Goal: Task Accomplishment & Management: Manage account settings

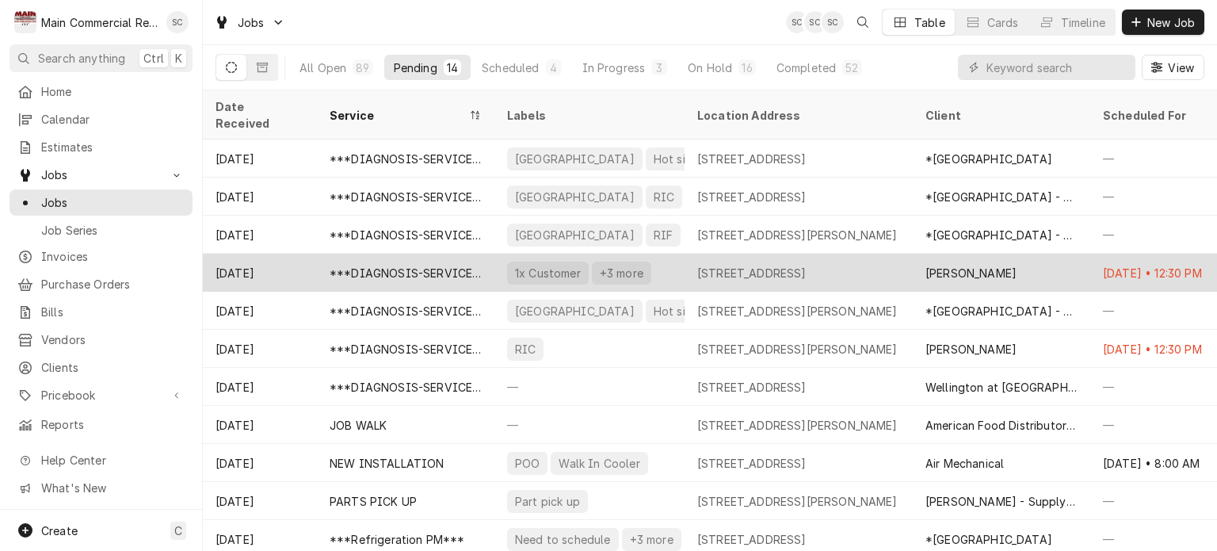
click at [806, 265] on div "[STREET_ADDRESS]" at bounding box center [751, 273] width 109 height 17
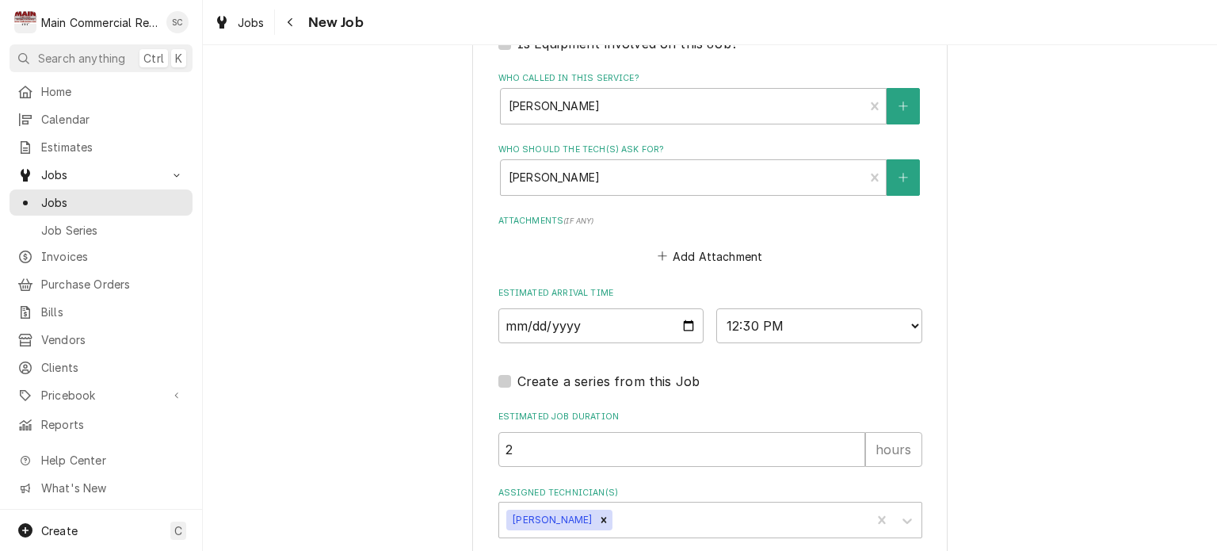
scroll to position [1159, 0]
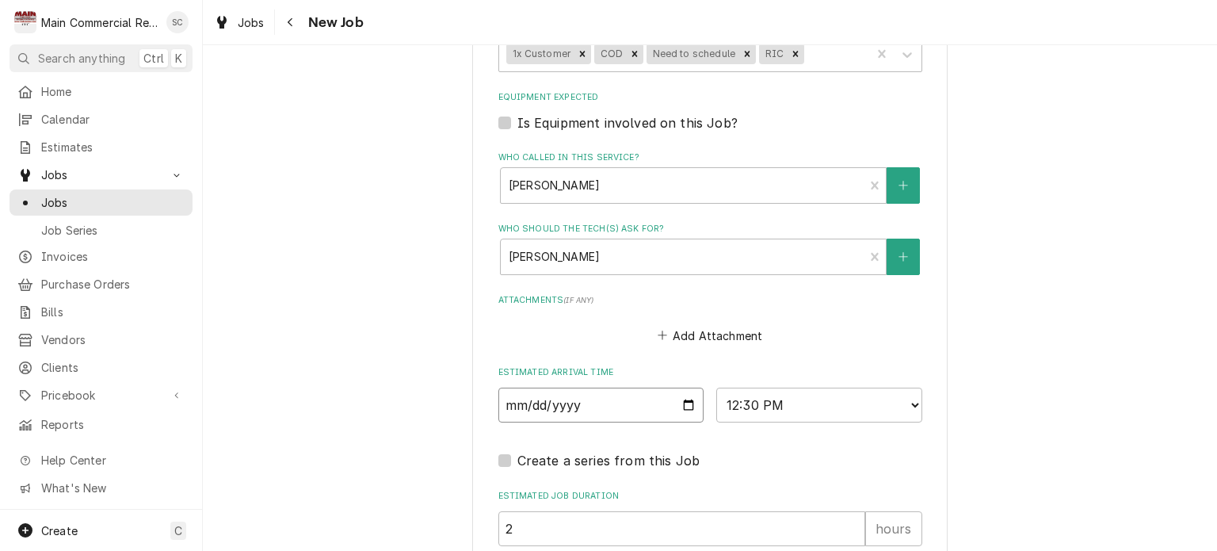
click at [681, 398] on input "2025-09-26" at bounding box center [601, 404] width 206 height 35
type textarea "x"
type input "2025-09-29"
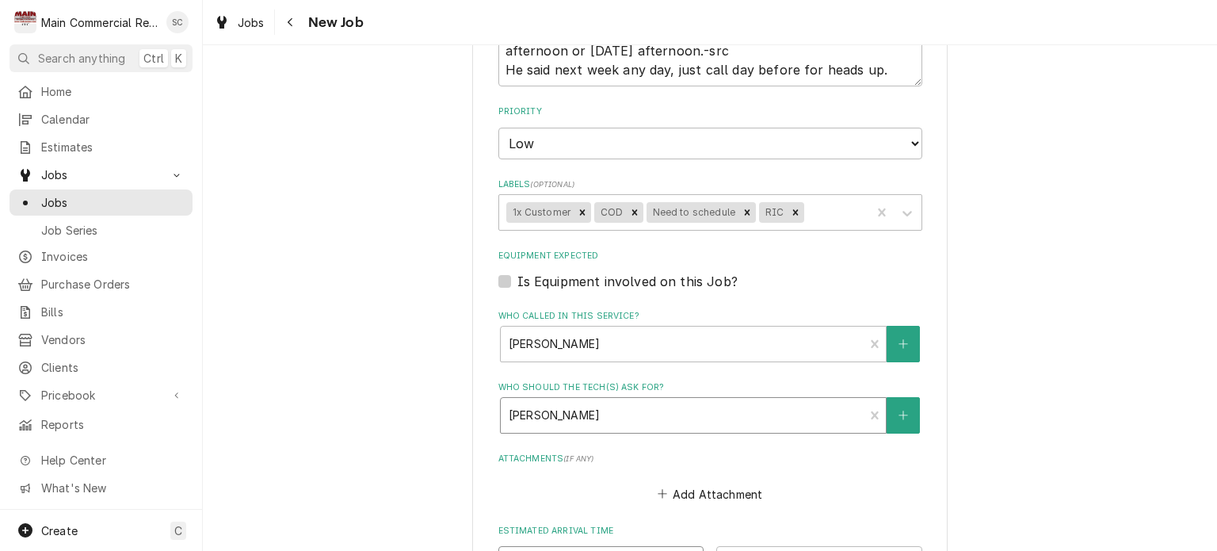
scroll to position [763, 0]
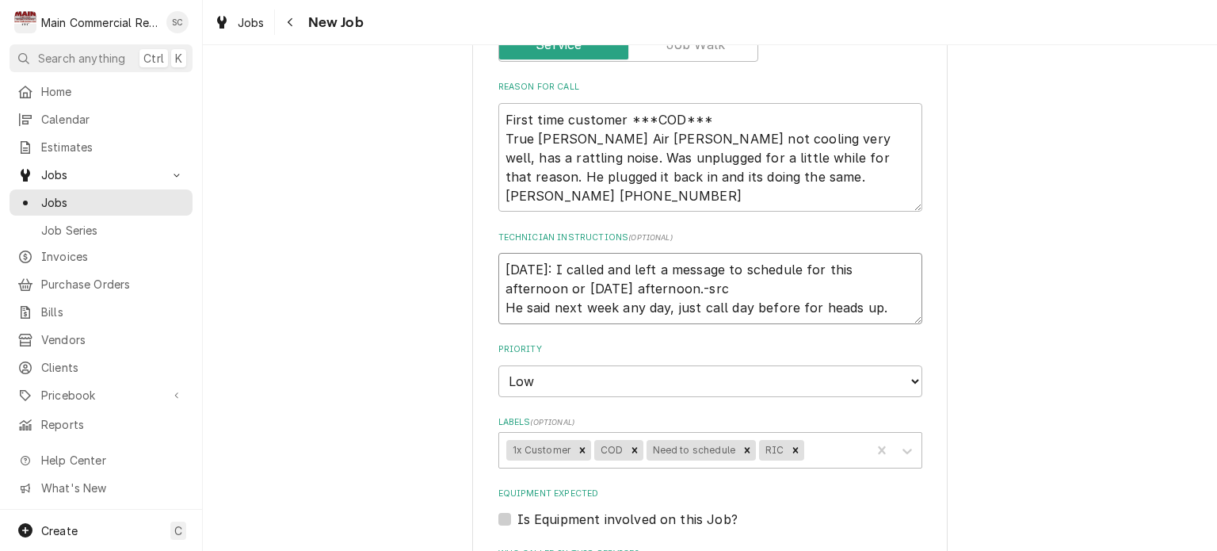
click at [629, 283] on textarea "9/26/25: I called and left a message to schedule for this afternoon or Monday a…" at bounding box center [710, 288] width 424 height 71
click at [498, 265] on textarea "9/26/25: I called and left a message to schedule for this afternoon or Monday a…" at bounding box center [710, 288] width 424 height 71
type textarea "x"
type textarea "9/26/25: I called and left a message to schedule for this afternoon or Monday a…"
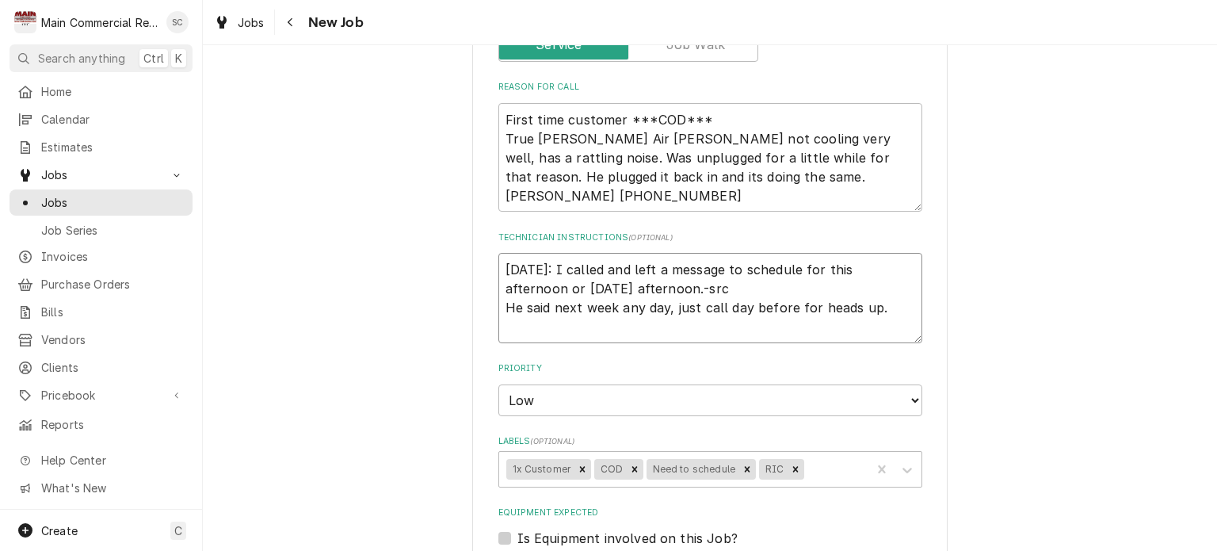
type textarea "x"
type textarea "9 9/26/25: I called and left a message to schedule for this afternoon or Monday…"
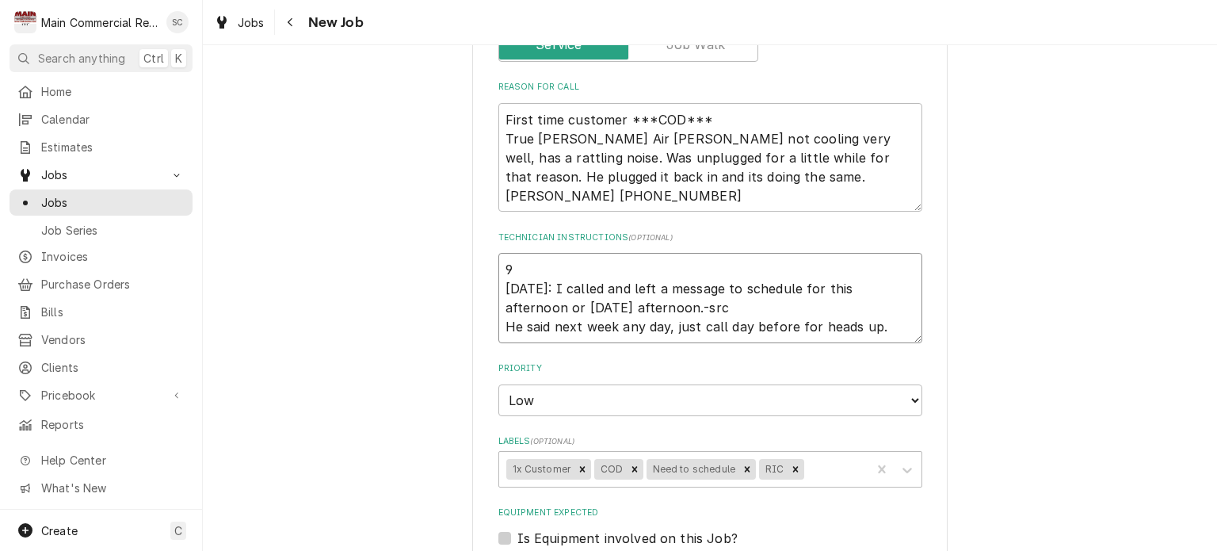
type textarea "x"
type textarea "9/ 9/26/25: I called and left a message to schedule for this afternoon or Monda…"
type textarea "x"
type textarea "9/2 9/26/25: I called and left a message to schedule for this afternoon or Mond…"
type textarea "x"
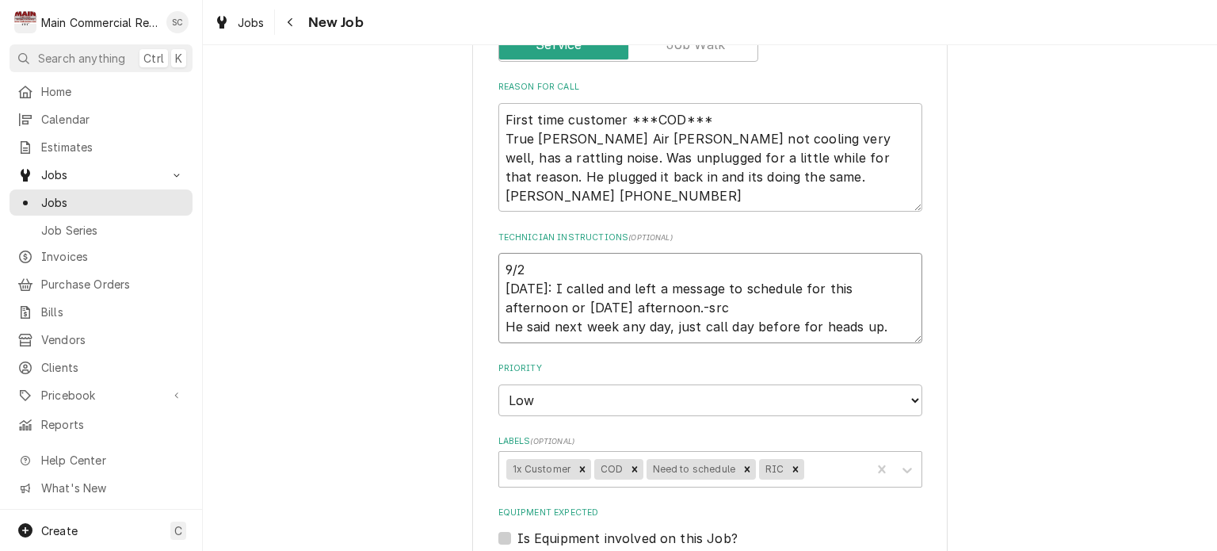
type textarea "9/26 9/26/25: I called and left a message to schedule for this afternoon or Mon…"
type textarea "x"
type textarea "9/26/ 9/26/25: I called and left a message to schedule for this afternoon or Mo…"
type textarea "x"
type textarea "9/26/2 9/26/25: I called and left a message to schedule for this afternoon or M…"
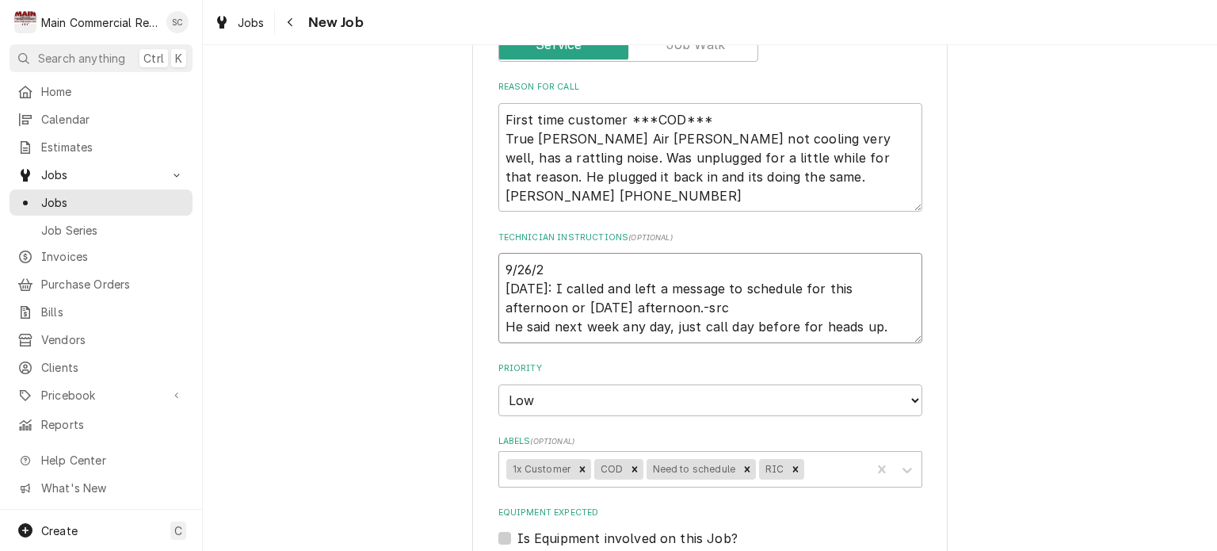
type textarea "x"
type textarea "9/26/25 9/26/25: I called and left a message to schedule for this afternoon or …"
type textarea "x"
type textarea "9/26/25: 9/26/25: I called and left a message to schedule for this afternoon or…"
type textarea "x"
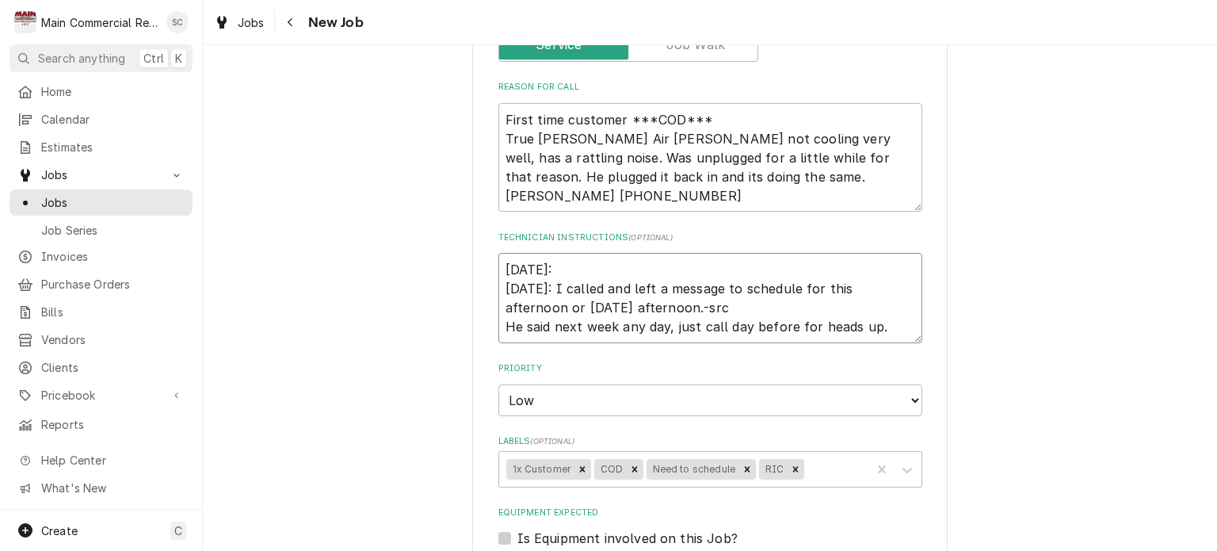
type textarea "9/26/25: 9/26/25: I called and left a message to schedule for this afternoon or…"
type textarea "x"
type textarea "9/26/25: H 9/26/25: I called and left a message to schedule for this afternoon …"
type textarea "x"
type textarea "9/26/25: He 9/26/25: I called and left a message to schedule for this afternoon…"
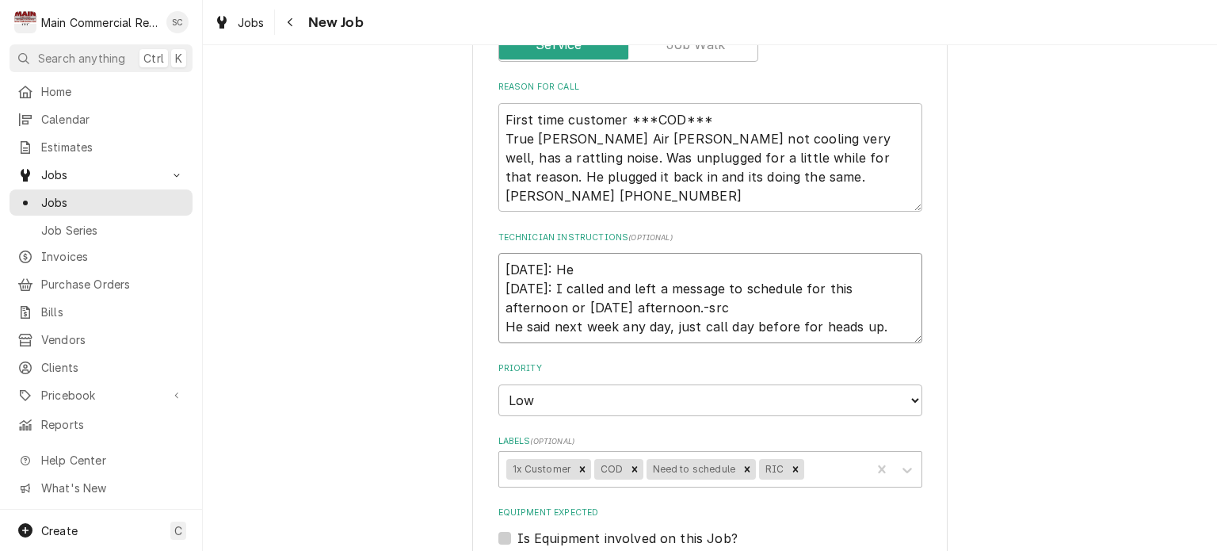
type textarea "x"
type textarea "9/26/25: He 9/26/25: I called and left a message to schedule for this afternoon…"
type textarea "x"
type textarea "9/26/25: He i 9/26/25: I called and left a message to schedule for this afterno…"
type textarea "x"
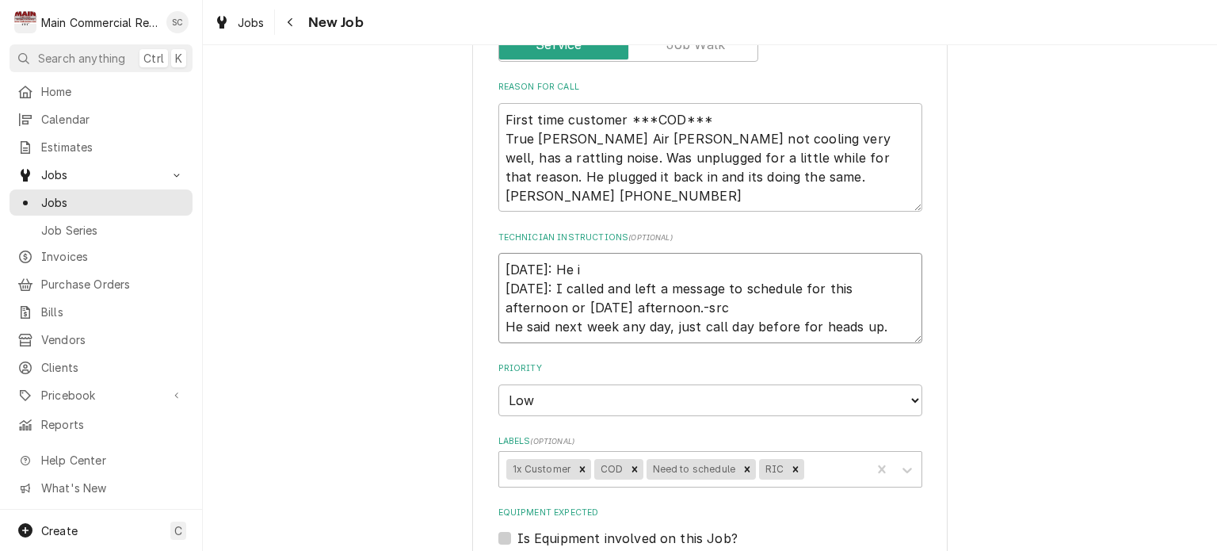
type textarea "9/26/25: He is 9/26/25: I called and left a message to schedule for this aftern…"
type textarea "x"
type textarea "9/26/25: He is 9/26/25: I called and left a message to schedule for this aftern…"
type textarea "x"
type textarea "9/26/25: He is c 9/26/25: I called and left a message to schedule for this afte…"
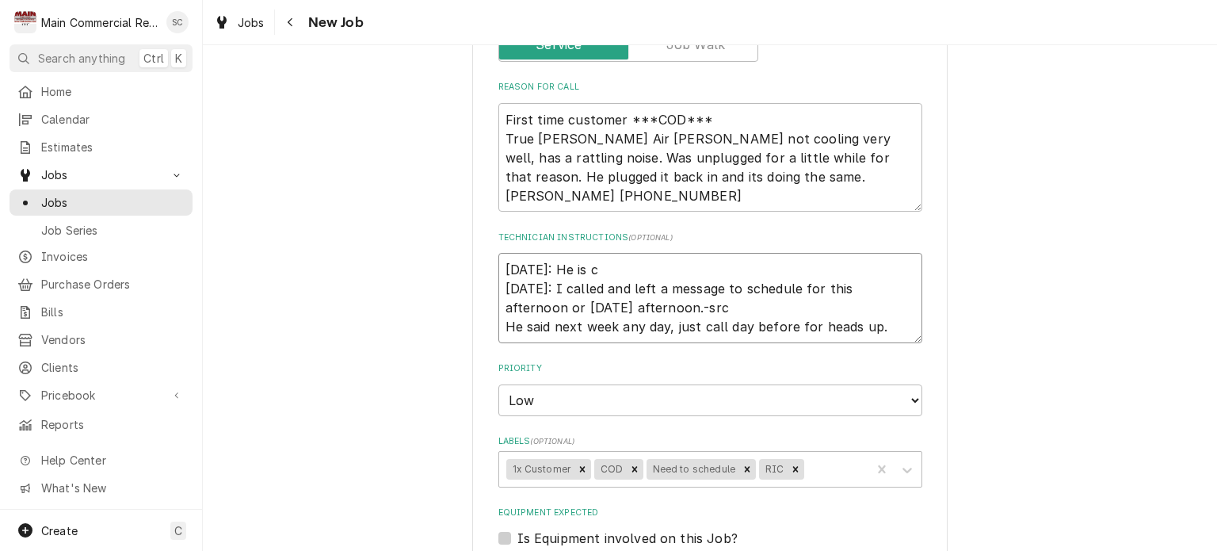
type textarea "x"
type textarea "9/26/25: He is cu 9/26/25: I called and left a message to schedule for this aft…"
type textarea "x"
type textarea "9/26/25: He is cur 9/26/25: I called and left a message to schedule for this af…"
type textarea "x"
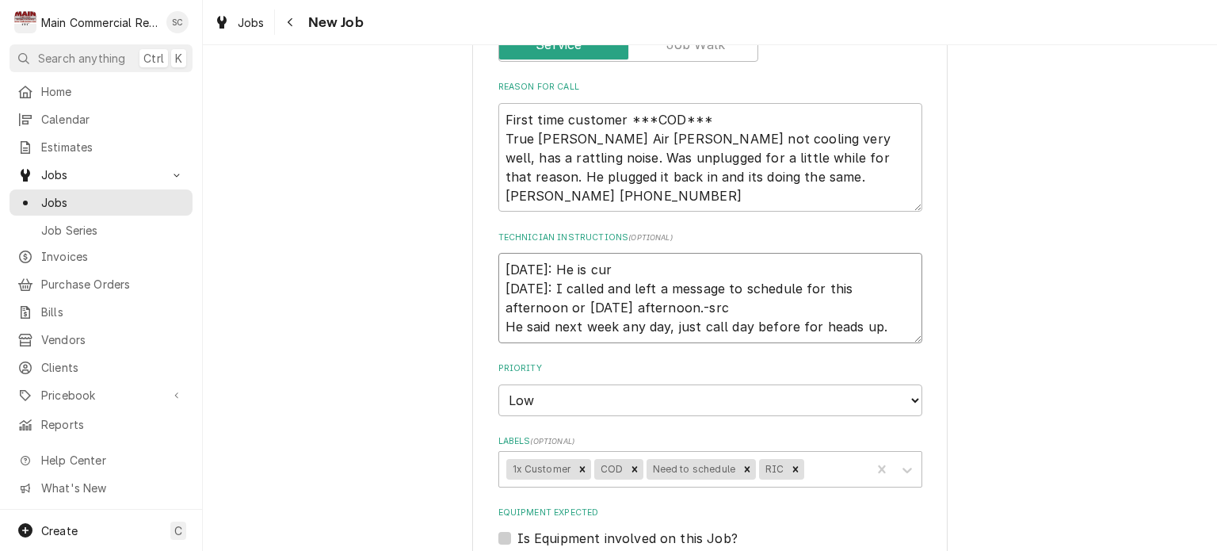
type textarea "9/26/25: He is curr 9/26/25: I called and left a message to schedule for this a…"
type textarea "x"
type textarea "9/26/25: He is curre 9/26/25: I called and left a message to schedule for this …"
type textarea "x"
type textarea "9/26/25: He is curren 9/26/25: I called and left a message to schedule for this…"
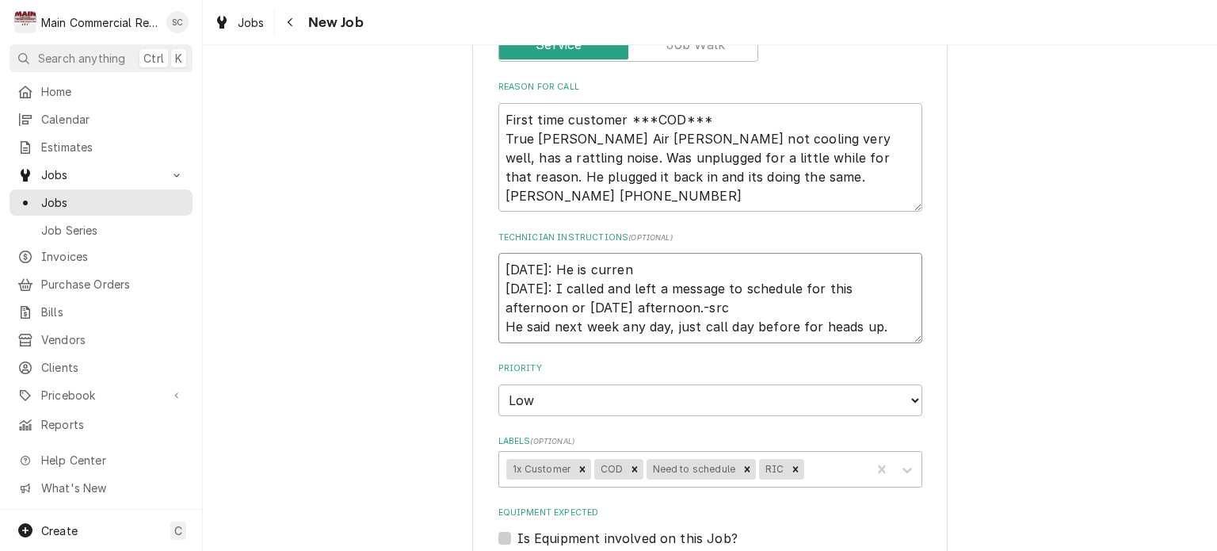
type textarea "x"
type textarea "9/26/25: He is current 9/26/25: I called and left a message to schedule for thi…"
type textarea "x"
type textarea "9/26/25: He is currentl 9/26/25: I called and left a message to schedule for th…"
type textarea "x"
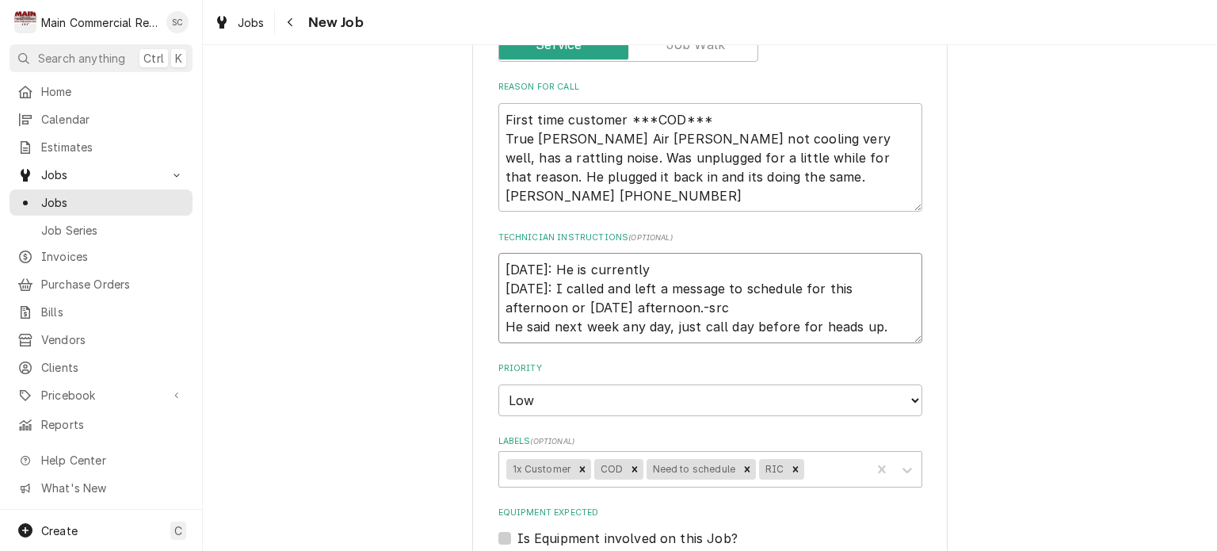
type textarea "9/26/25: He is currently 9/26/25: I called and left a message to schedule for t…"
type textarea "x"
type textarea "9/26/25: He is currently o 9/26/25: I called and left a message to schedule for…"
type textarea "x"
type textarea "9/26/25: He is currently out 9/26/25: I called and left a message to schedule f…"
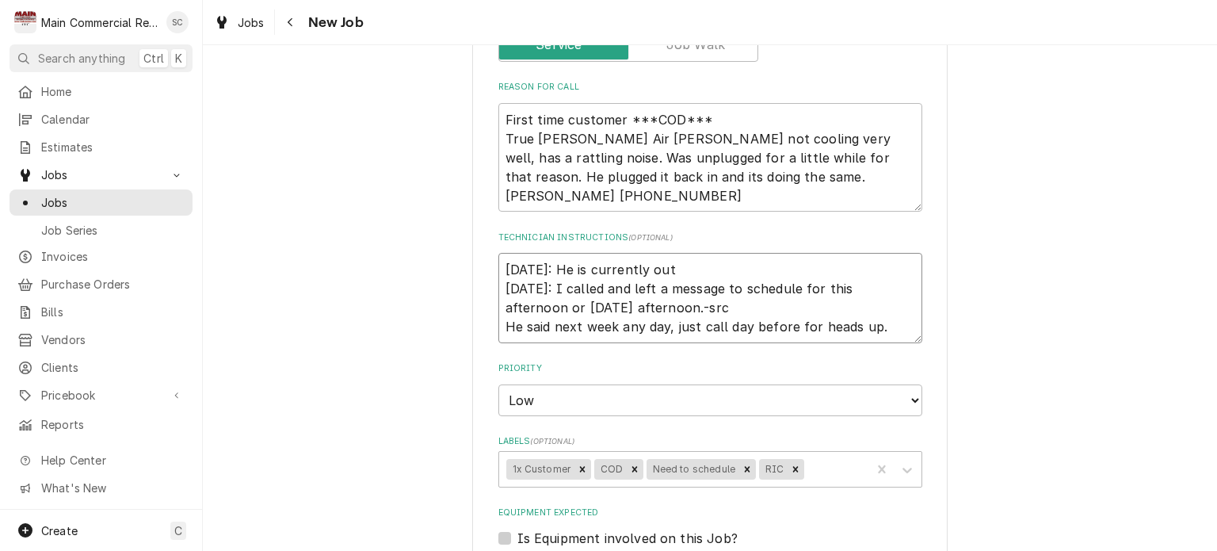
type textarea "x"
type textarea "9/26/25: He is currently out 9/26/25: I called and left a message to schedule f…"
type textarea "x"
type textarea "9/26/25: He is currently out o 9/26/25: I called and left a message to schedule…"
type textarea "x"
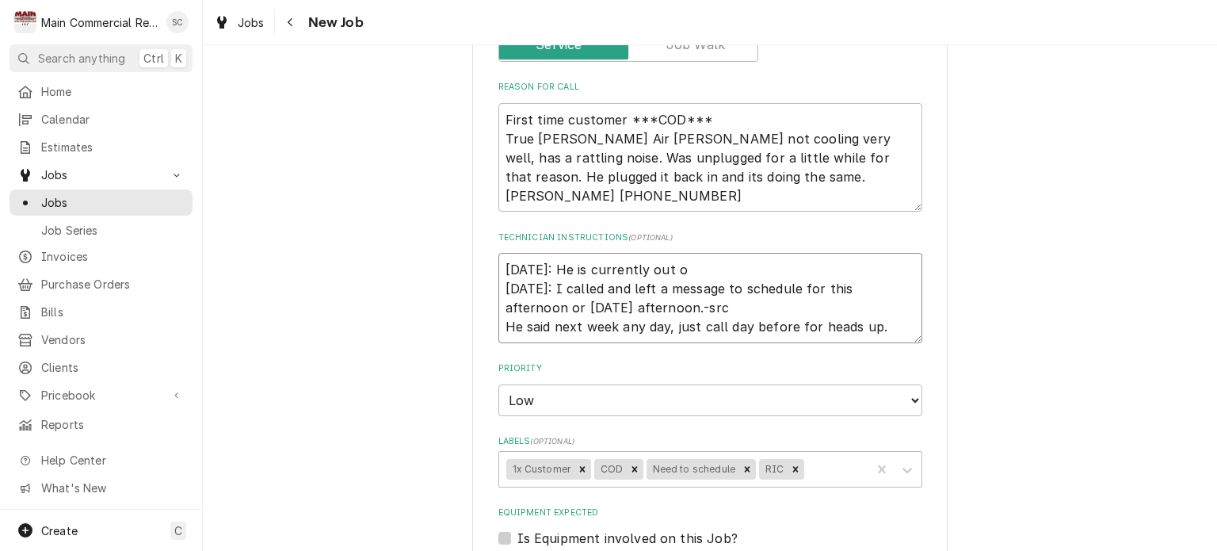
type textarea "9/26/25: He is currently out of 9/26/25: I called and left a message to schedul…"
type textarea "x"
type textarea "9/26/25: He is currently out of 9/26/25: I called and left a message to schedul…"
type textarea "x"
type textarea "9/26/25: He is currently out of t 9/26/25: I called and left a message to sched…"
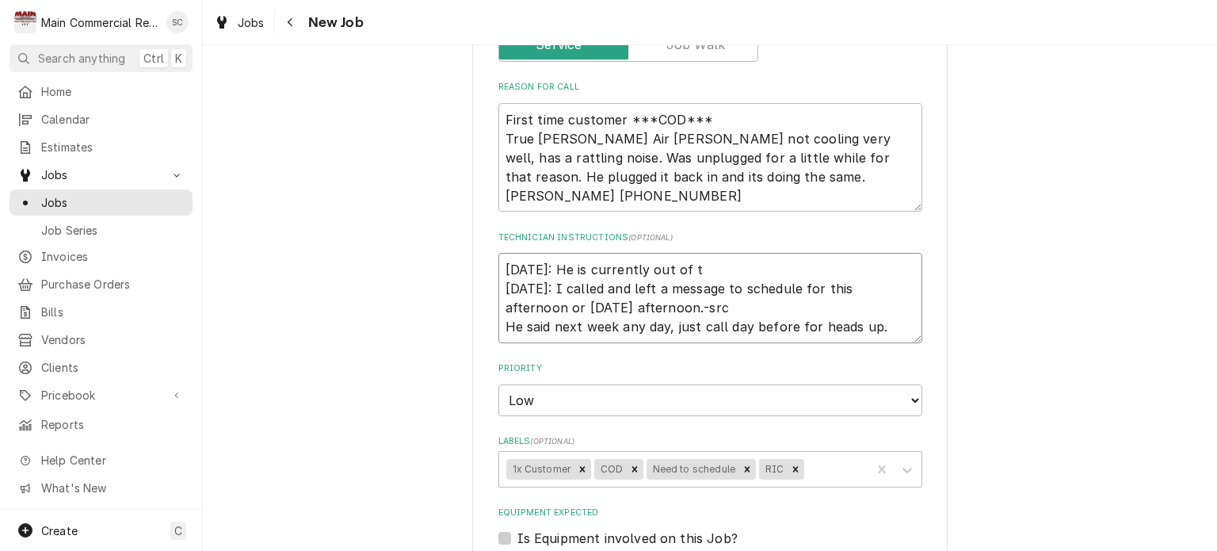
type textarea "x"
type textarea "9/26/25: He is currently out of th 9/26/25: I called and left a message to sche…"
type textarea "x"
type textarea "9/26/25: He is currently out of th 9/26/25: I called and left a message to sche…"
type textarea "x"
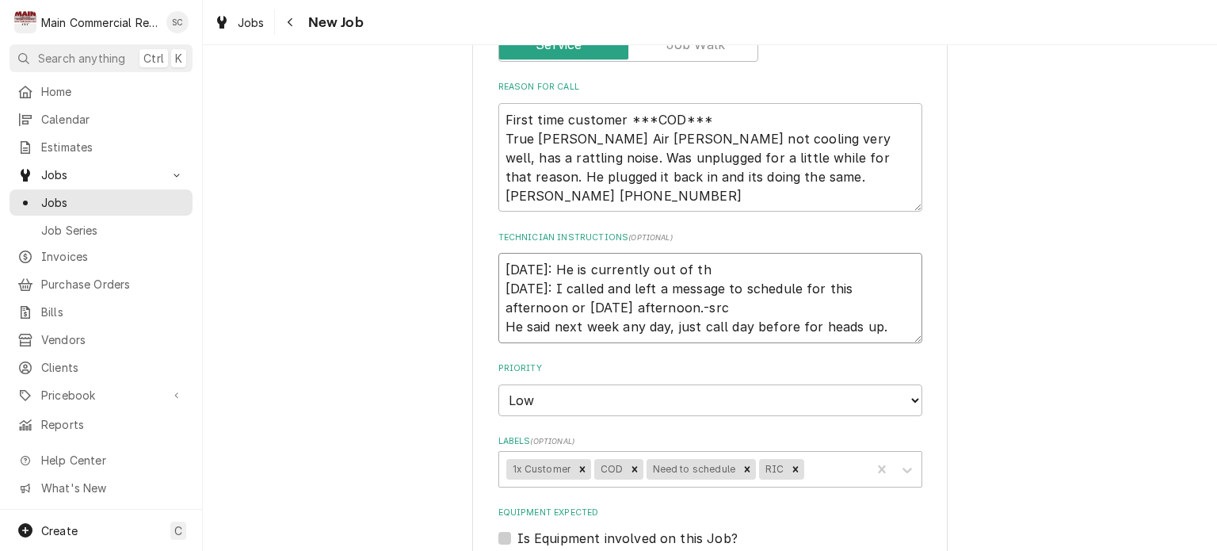
type textarea "9/26/25: He is currently out of th e 9/26/25: I called and left a message to sc…"
type textarea "x"
type textarea "9/26/25: He is currently out of th ec 9/26/25: I called and left a message to s…"
type textarea "x"
type textarea "9/26/25: He is currently out of th e 9/26/25: I called and left a message to sc…"
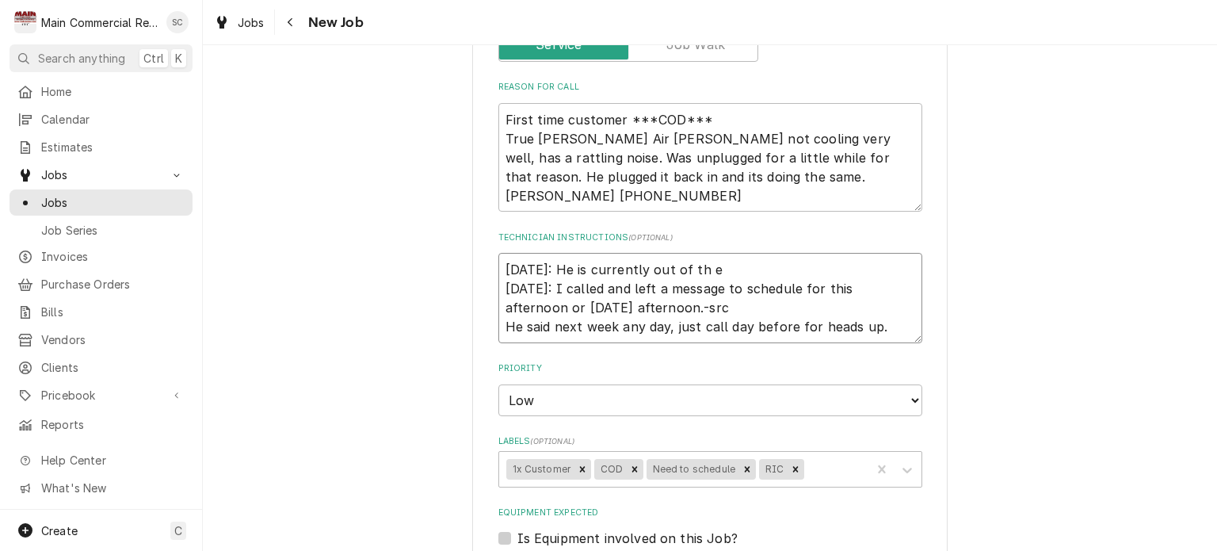
type textarea "x"
type textarea "9/26/25: He is currently out of th 9/26/25: I called and left a message to sche…"
type textarea "x"
type textarea "9/26/25: He is currently out of th 9/26/25: I called and left a message to sche…"
type textarea "x"
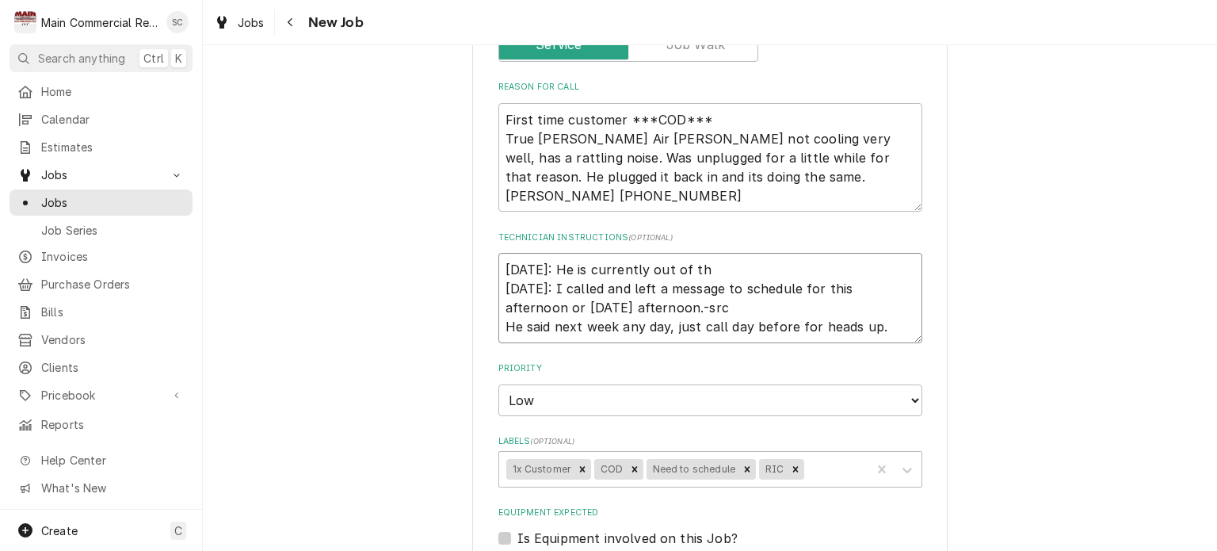
type textarea "9/26/25: He is currently out of the 9/26/25: I called and left a message to sch…"
type textarea "x"
type textarea "9/26/25: He is currently out of the 9/26/25: I called and left a message to sch…"
type textarea "x"
type textarea "9/26/25: He is currently out of the c 9/26/25: I called and left a message to s…"
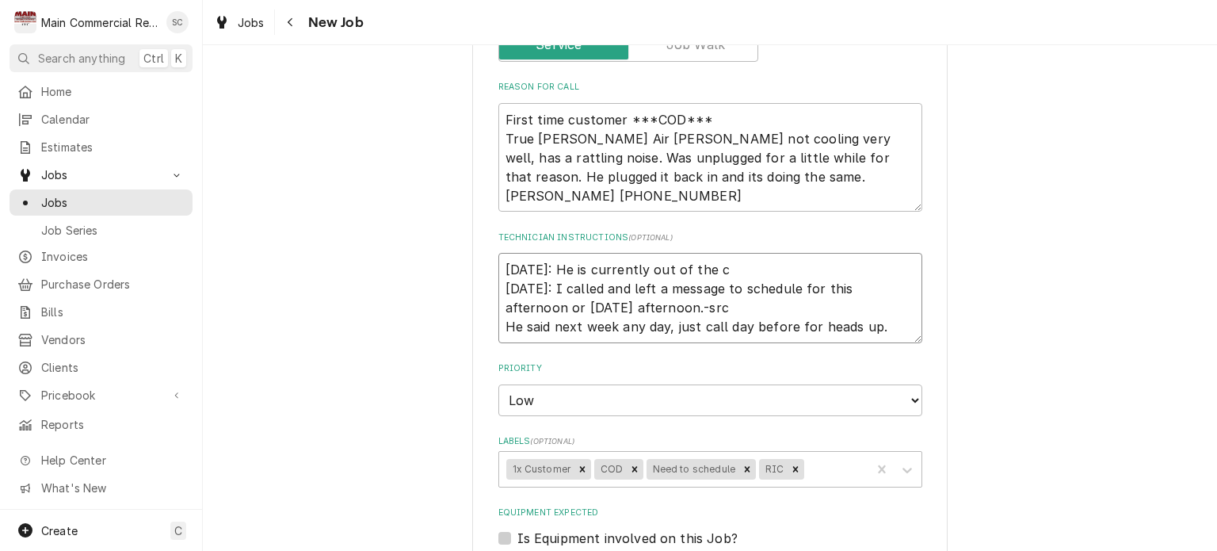
type textarea "x"
type textarea "9/26/25: He is currently out of the co 9/26/25: I called and left a message to …"
type textarea "x"
type textarea "9/26/25: He is currently out of the cou 9/26/25: I called and left a message to…"
type textarea "x"
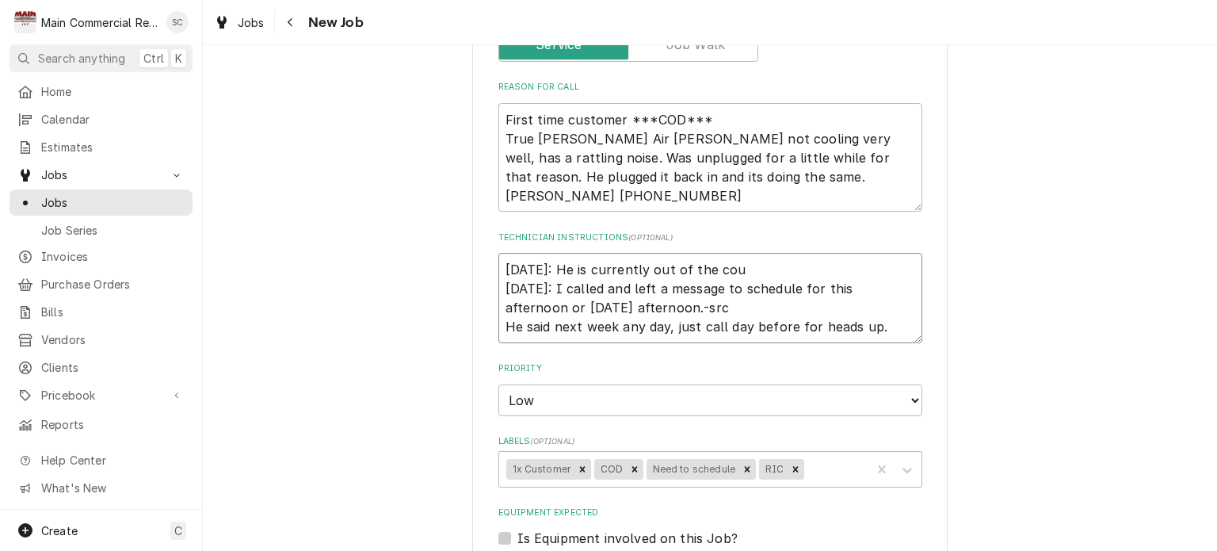
type textarea "9/26/25: He is currently out of the coun 9/26/25: I called and left a message t…"
type textarea "x"
type textarea "9/26/25: He is currently out of the count 9/26/25: I called and left a message …"
type textarea "x"
type textarea "9/26/25: He is currently out of the countr 9/26/25: I called and left a message…"
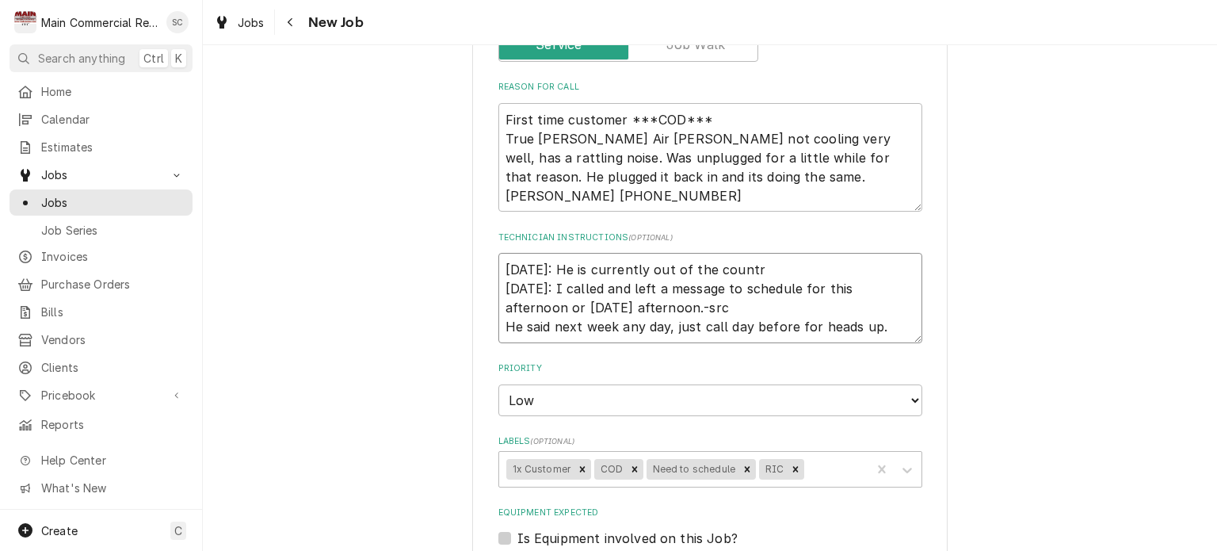
type textarea "x"
type textarea "9/26/25: He is currently out of the country 9/26/25: I called and left a messag…"
type textarea "x"
type textarea "9/26/25: He is currently out of the country 9/26/25: I called and left a messag…"
type textarea "x"
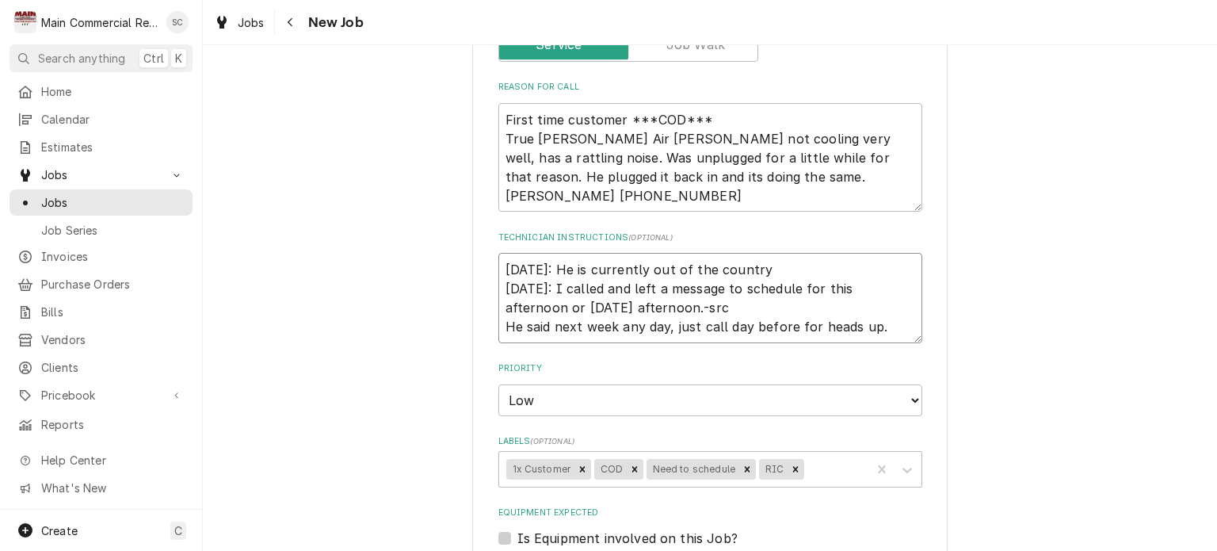
type textarea "9/26/25: He is currently out of the country b 9/26/25: I called and left a mess…"
type textarea "x"
type textarea "9/26/25: He is currently out of the country bu 9/26/25: I called and left a mes…"
type textarea "x"
type textarea "9/26/25: He is currently out of the country but 9/26/25: I called and left a me…"
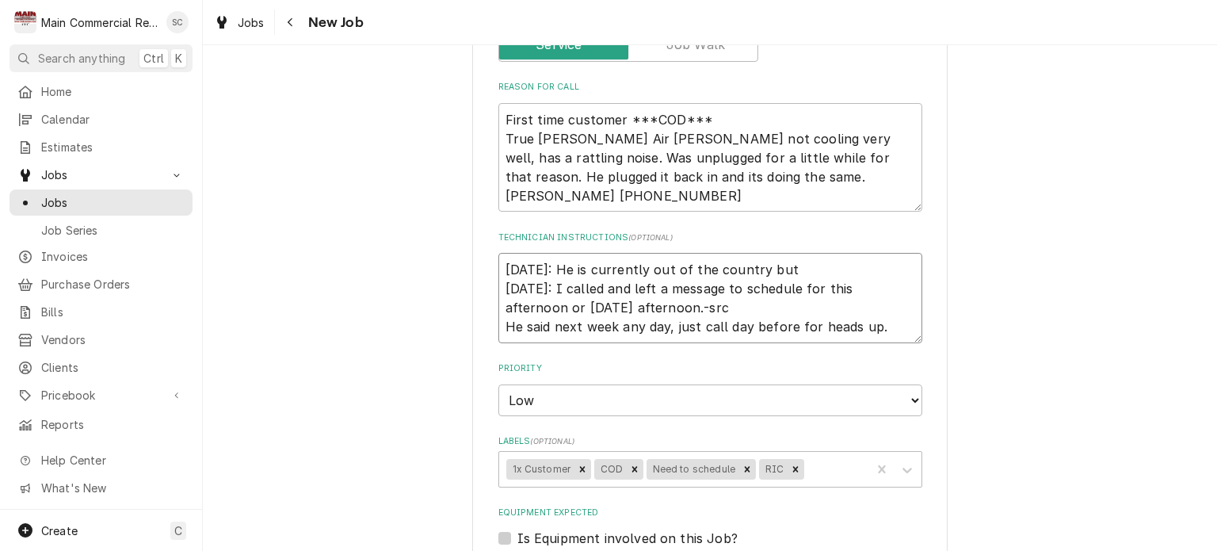
type textarea "x"
type textarea "9/26/25: He is currently out of the country but 9/26/25: I called and left a me…"
type textarea "x"
type textarea "9/26/25: He is currently out of the country but w 9/26/25: I called and left a …"
type textarea "x"
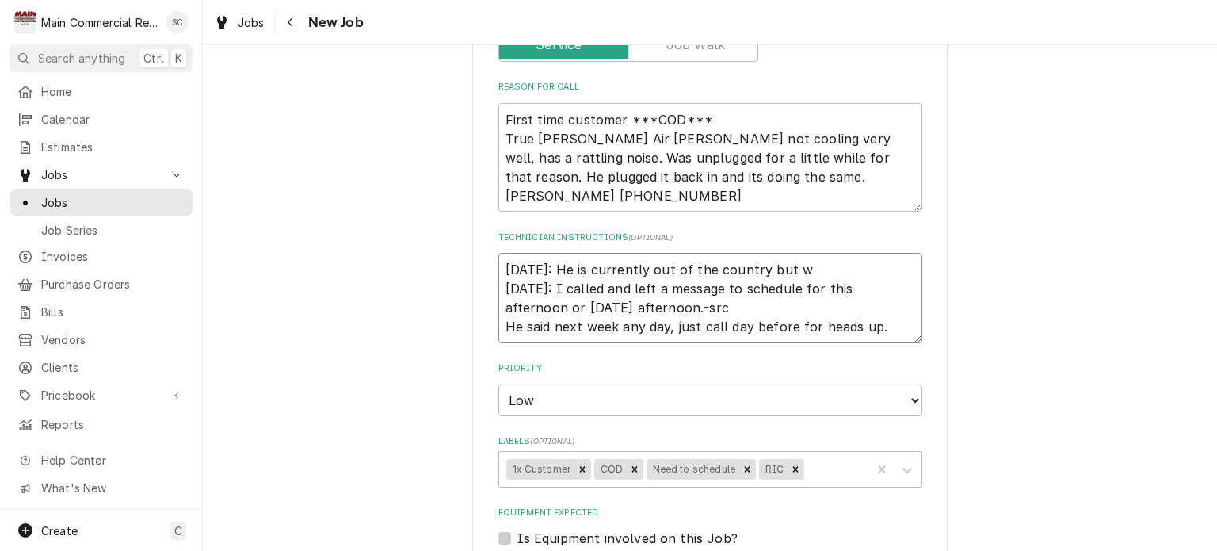
type textarea "9/26/25: He is currently out of the country but wi 9/26/25: I called and left a…"
type textarea "x"
type textarea "9/26/25: He is currently out of the country but wil 9/26/25: I called and left …"
type textarea "x"
type textarea "9/26/25: He is currently out of the country but will 9/26/25: I called and left…"
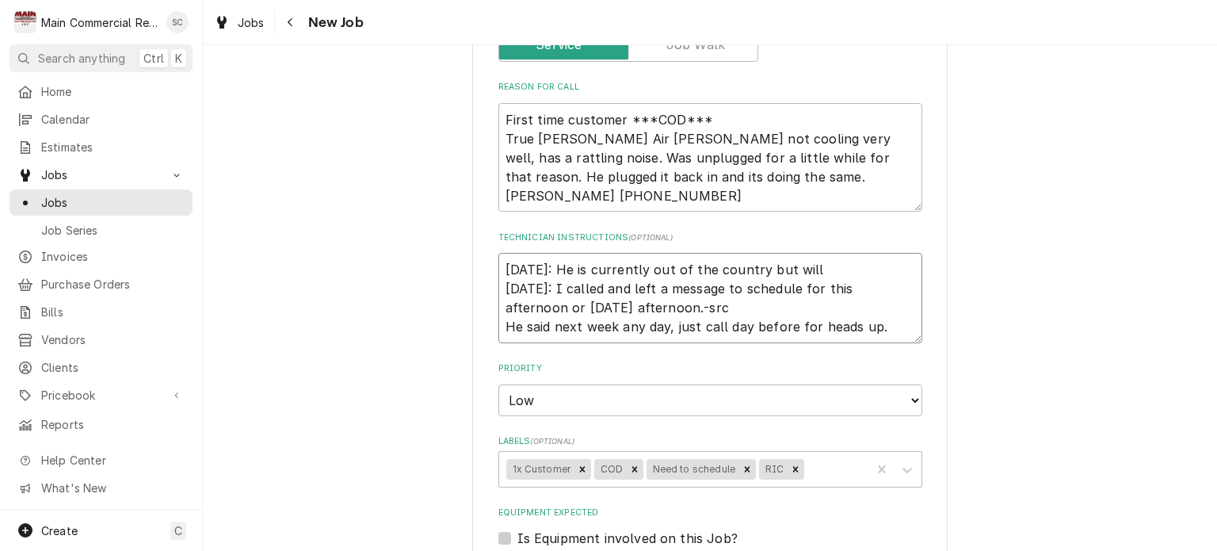
type textarea "x"
type textarea "9/26/25: He is currently out of the country but will 9/26/25: I called and left…"
type textarea "x"
type textarea "9/26/25: He is currently out of the country but will be 9/26/25: I called and l…"
type textarea "x"
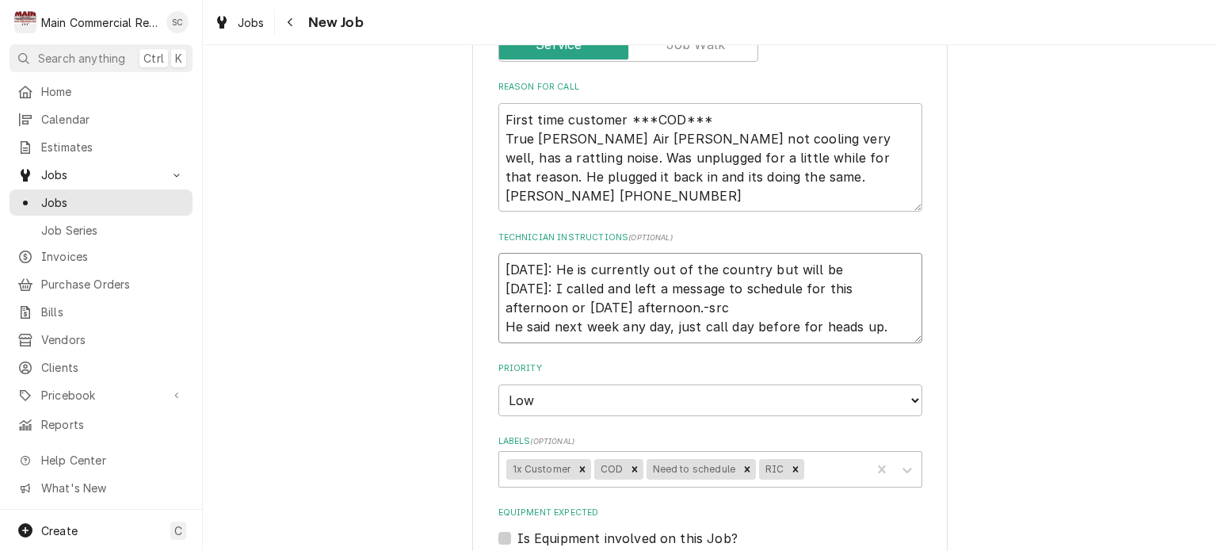
type textarea "9/26/25: He is currently out of the country but will be 9/26/25: I called and l…"
type textarea "x"
type textarea "9/26/25: He is currently out of the country but will be b 9/26/25: I called and…"
type textarea "x"
type textarea "9/26/25: He is currently out of the country but will be ba 9/26/25: I called an…"
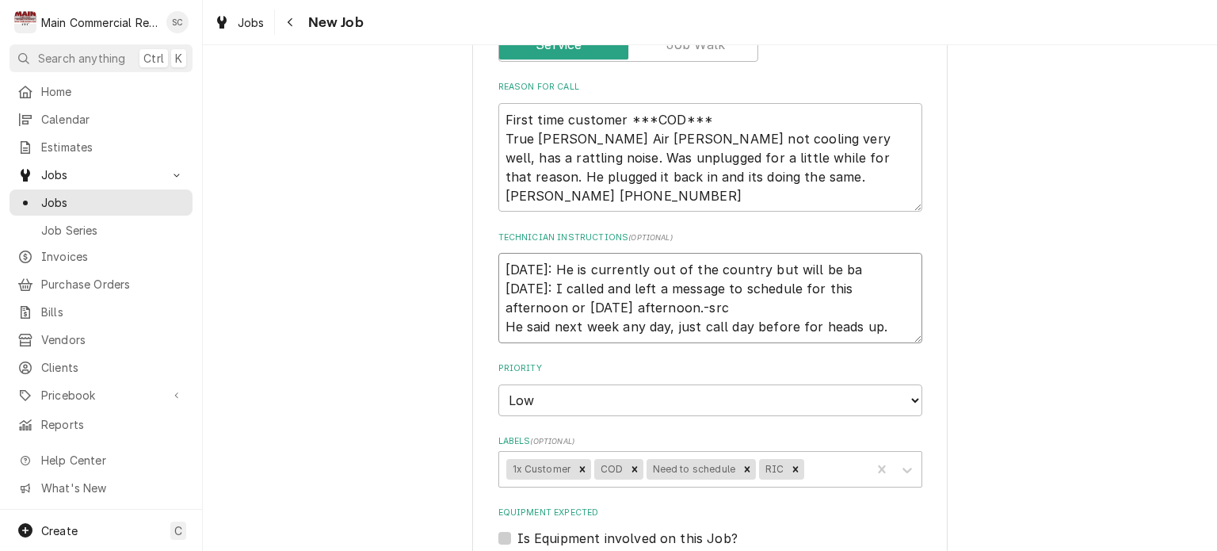
type textarea "x"
type textarea "9/26/25: He is currently out of the country but will be bac 9/26/25: I called a…"
type textarea "x"
type textarea "9/26/25: He is currently out of the country but will be back 9/26/25: I called …"
type textarea "x"
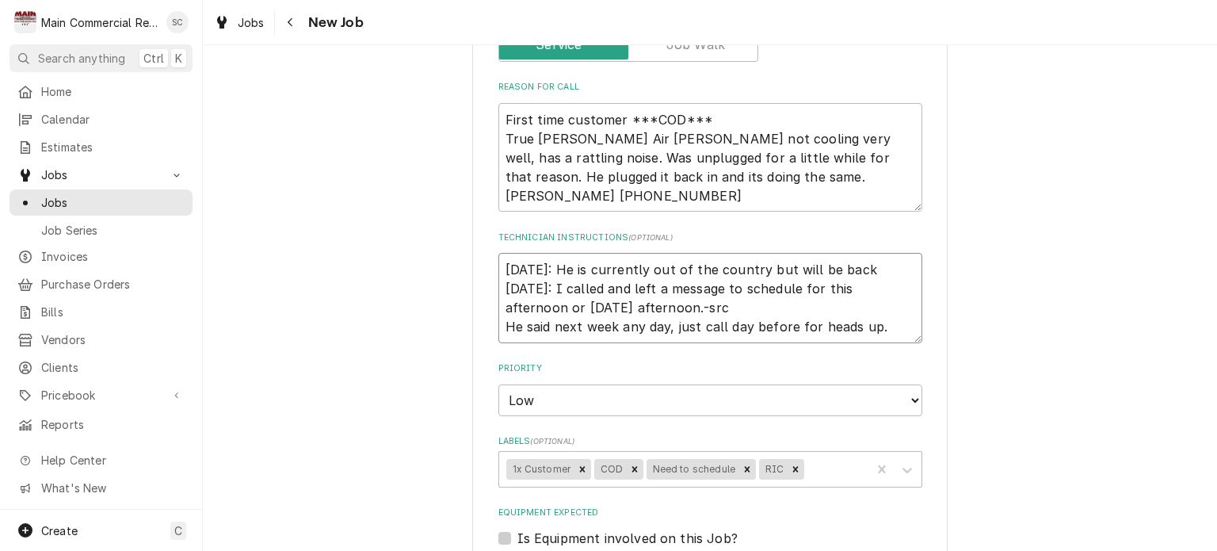
type textarea "9/26/25: He is currently out of the country but will be back 9/26/25: I called …"
type textarea "x"
type textarea "9/26/25: He is currently out of the country but will be back b 9/26/25: I calle…"
type textarea "x"
type textarea "9/26/25: He is currently out of the country but will be back by 9/26/25: I call…"
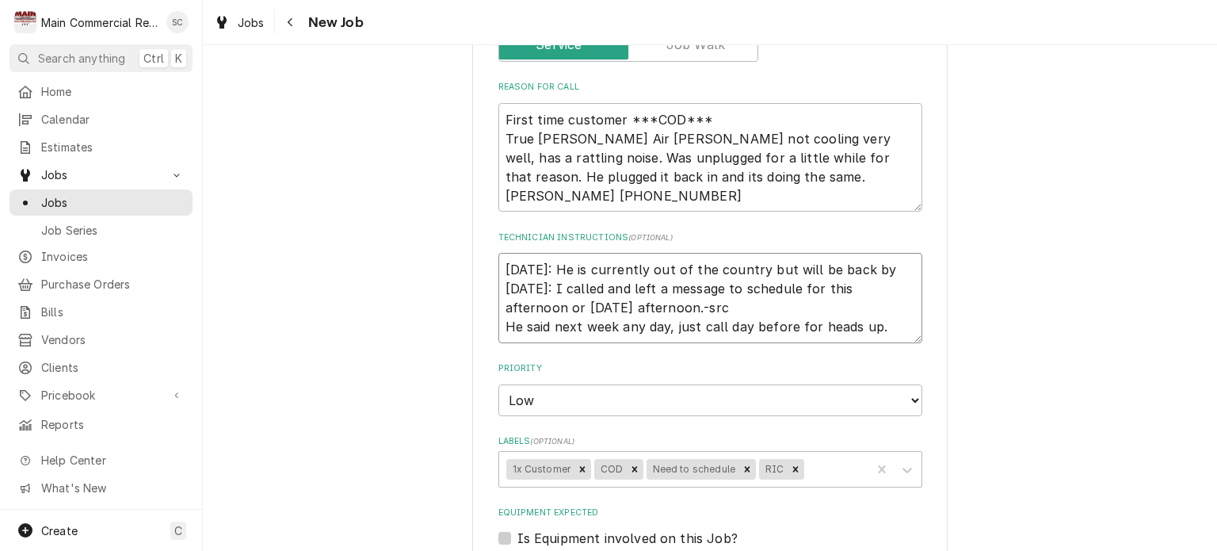
type textarea "x"
type textarea "9/26/25: He is currently out of the country but will be back by 9/26/25: I call…"
type textarea "x"
type textarea "9/26/25: He is currently out of the country but will be back by M 9/26/25: I ca…"
type textarea "x"
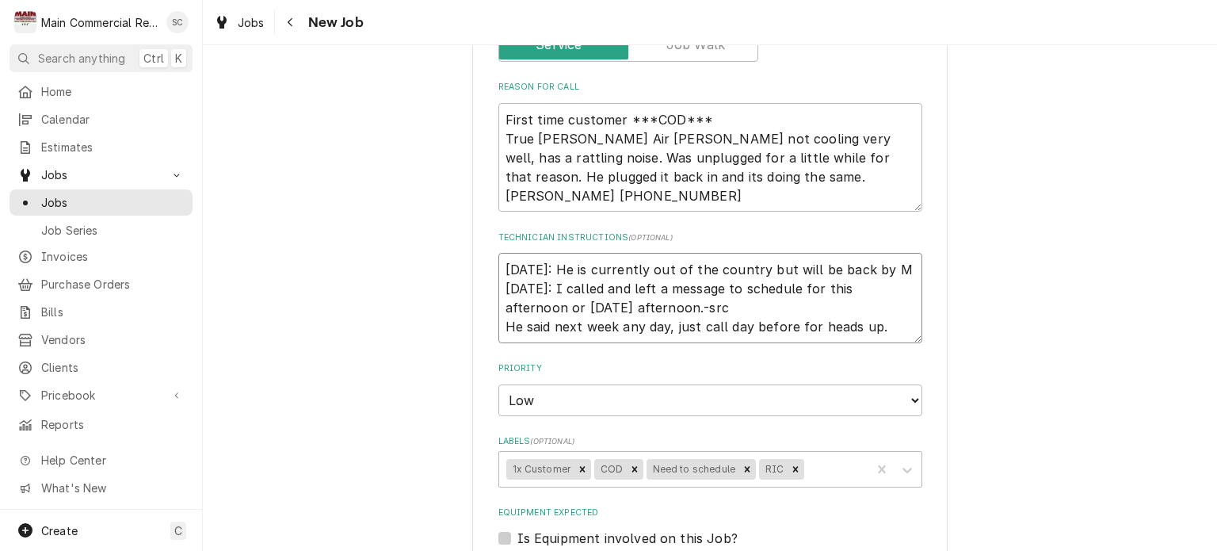
type textarea "9/26/25: He is currently out of the country but will be back by Mo 9/26/25: I c…"
type textarea "x"
type textarea "9/26/25: He is currently out of the country but will be back by Mon 9/26/25: I …"
type textarea "x"
type textarea "9/26/25: He is currently out of the country but will be back by Mond 9/26/25: I…"
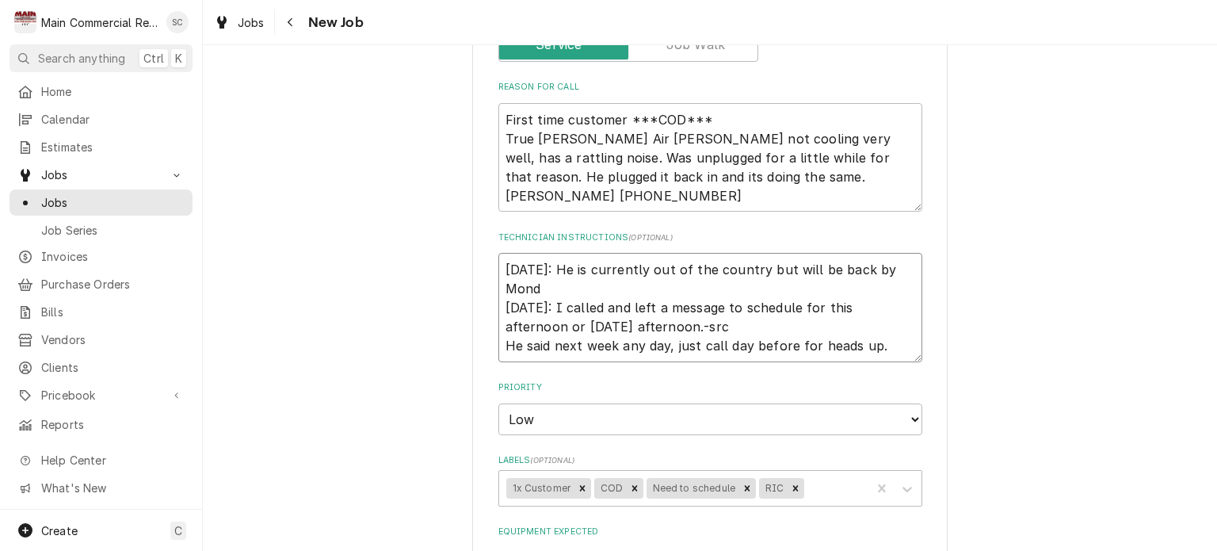
type textarea "x"
type textarea "9/26/25: He is currently out of the country but will be back by Monda 9/26/25: …"
type textarea "x"
type textarea "9/26/25: He is currently out of the country but will be back by Monday 9/26/25:…"
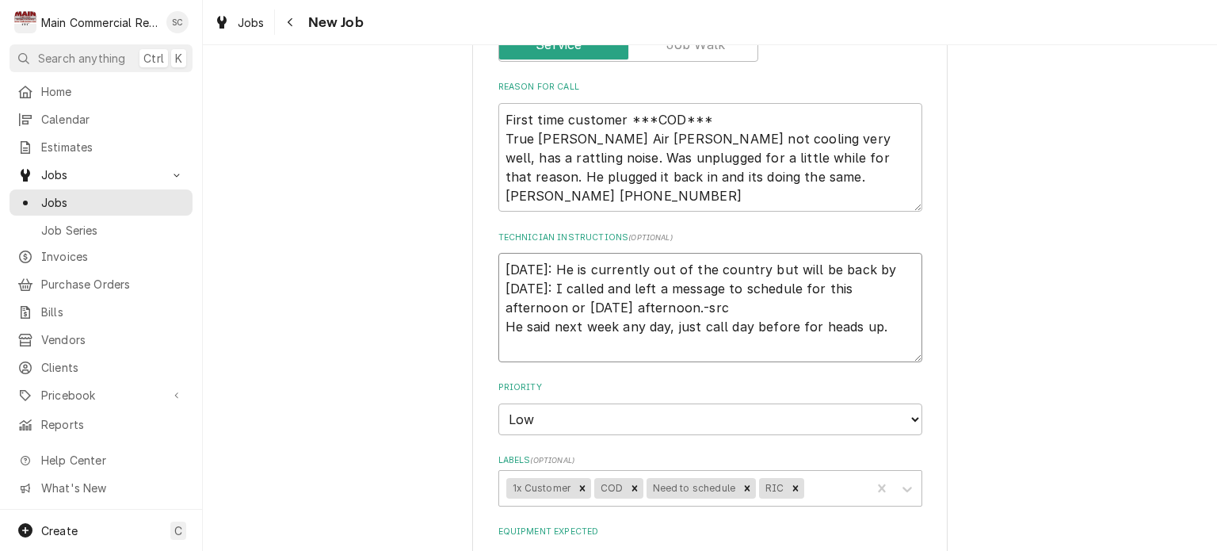
type textarea "x"
type textarea "9/26/25: He is currently out of the country but will be back by Monday 9/26/25:…"
type textarea "x"
type textarea "9/26/25: He is currently out of the country but will be back by Monday s 9/26/2…"
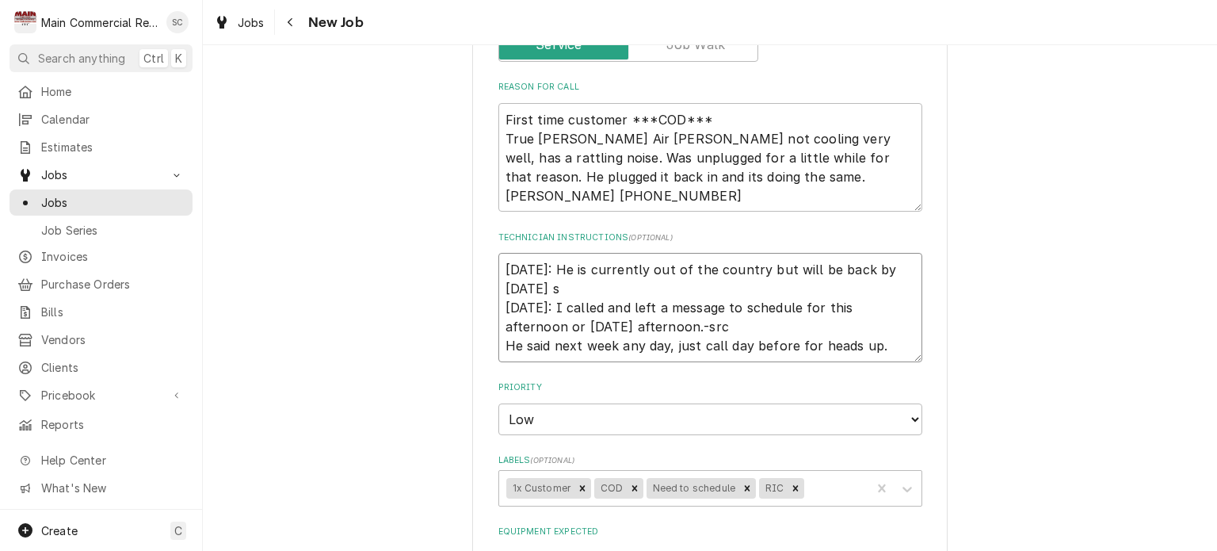
type textarea "x"
type textarea "9/26/25: He is currently out of the country but will be back by Monday so 9/26/…"
type textarea "x"
type textarea "9/26/25: He is currently out of the country but will be back by Monday so 9/26/…"
type textarea "x"
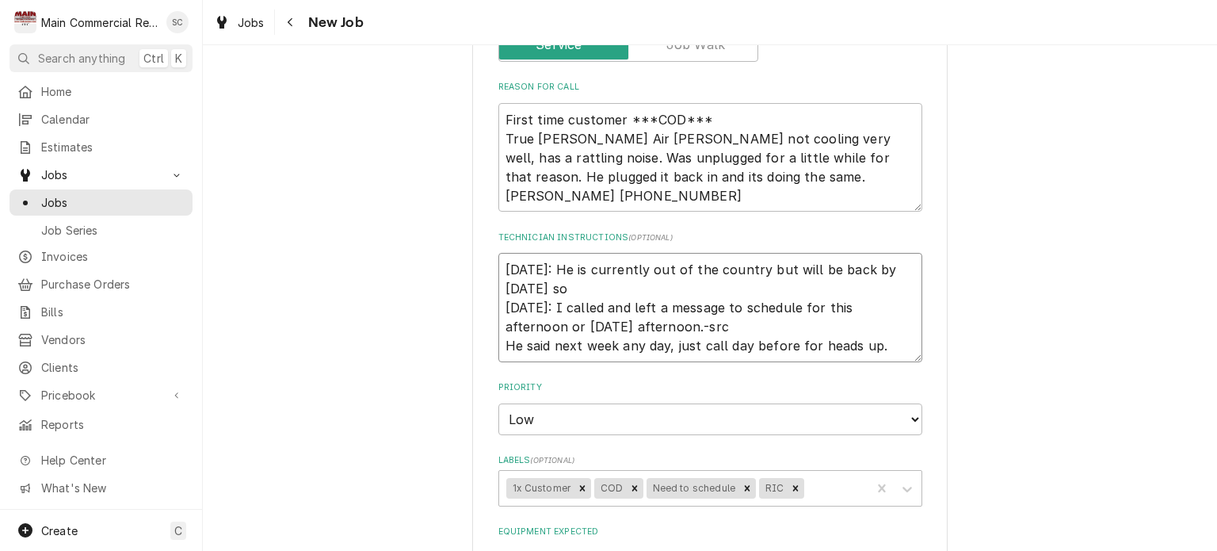
type textarea "9/26/25: He is currently out of the country but will be back by Monday so a 9/2…"
type textarea "x"
type textarea "9/26/25: He is currently out of the country but will be back by Monday so an 9/…"
type textarea "x"
type textarea "9/26/25: He is currently out of the country but will be back by Monday so any 9…"
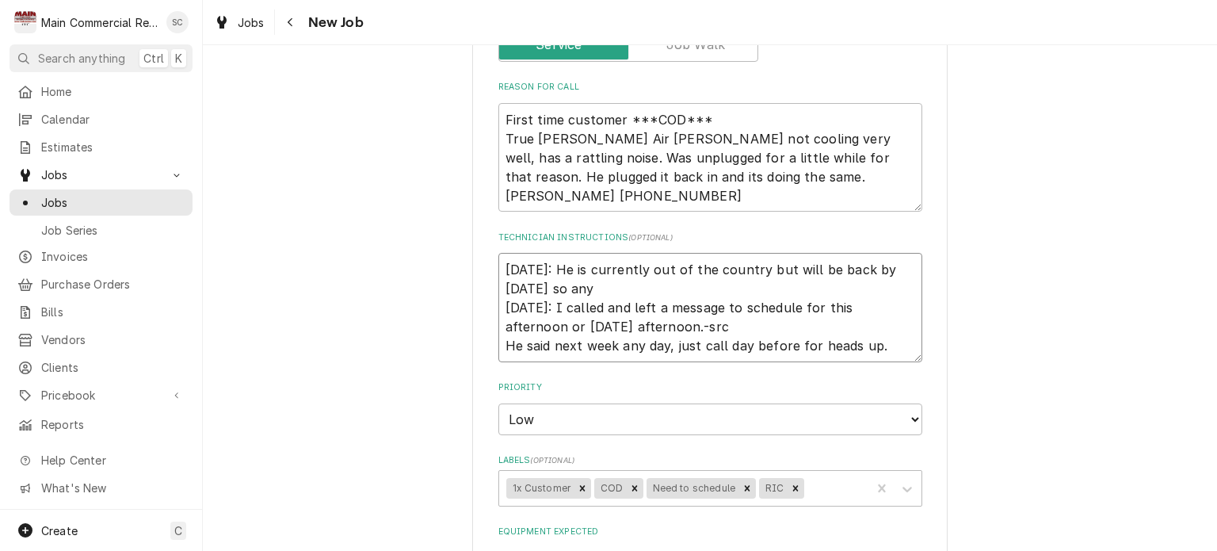
type textarea "x"
type textarea "9/26/25: He is currently out of the country but will be back by Monday so anyt …"
type textarea "x"
type textarea "9/26/25: He is currently out of the country but will be back by Monday so anyti…"
type textarea "x"
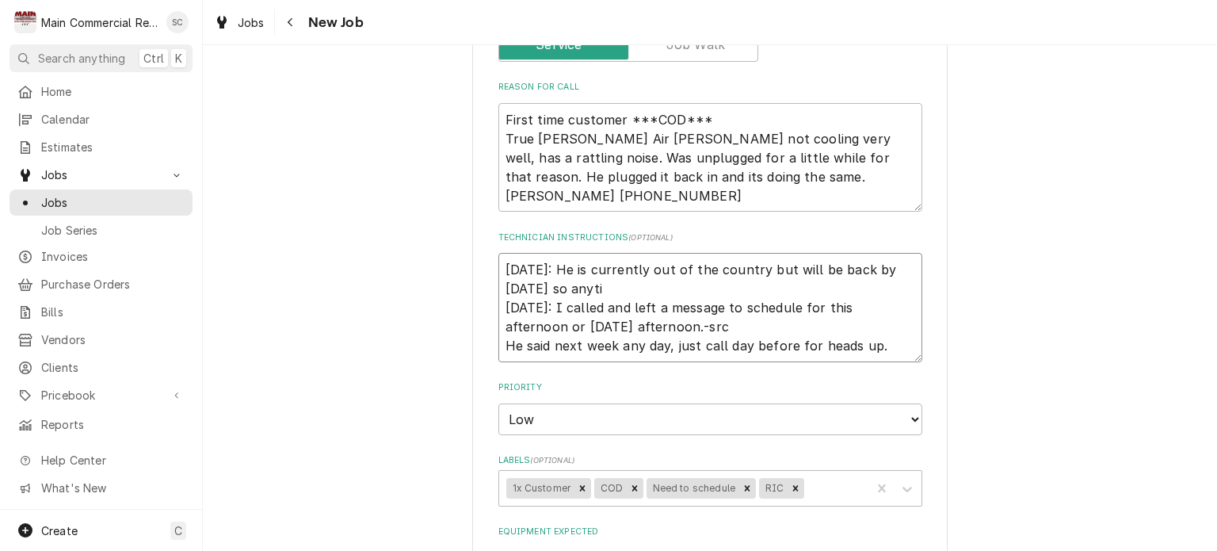
type textarea "9/26/25: He is currently out of the country but will be back by Monday so anyti…"
type textarea "x"
type textarea "9/26/25: He is currently out of the country but will be back by Monday so anyti…"
type textarea "x"
type textarea "9/26/25: He is currently out of the country but will be back by Monday so anyti…"
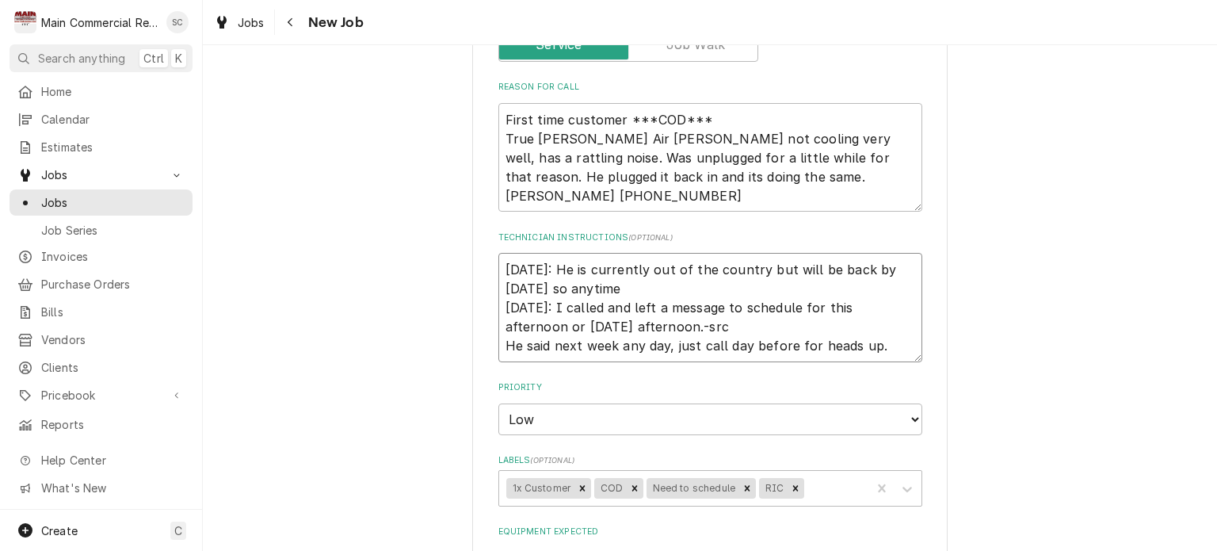
type textarea "x"
type textarea "9/26/25: He is currently out of the country but will be back by Monday so anyti…"
type textarea "x"
type textarea "9/26/25: He is currently out of the country but will be back by Monday so anyti…"
type textarea "x"
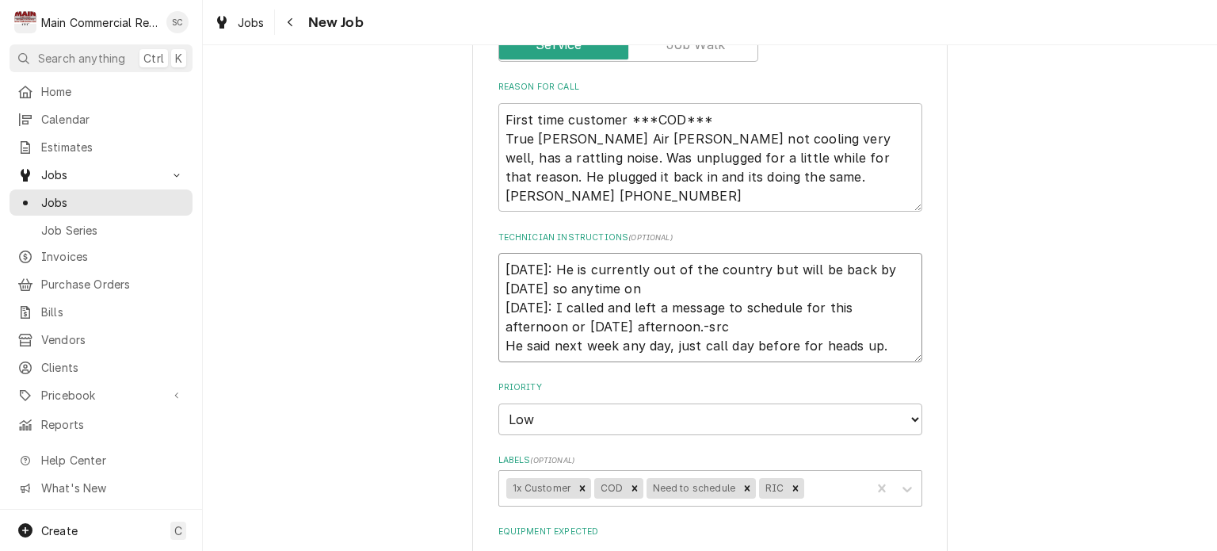
type textarea "9/26/25: He is currently out of the country but will be back by Monday so anyti…"
type textarea "x"
type textarea "9/26/25: He is currently out of the country but will be back by Monday so anyti…"
type textarea "x"
type textarea "9/26/25: He is currently out of the country but will be back by Monday so anyti…"
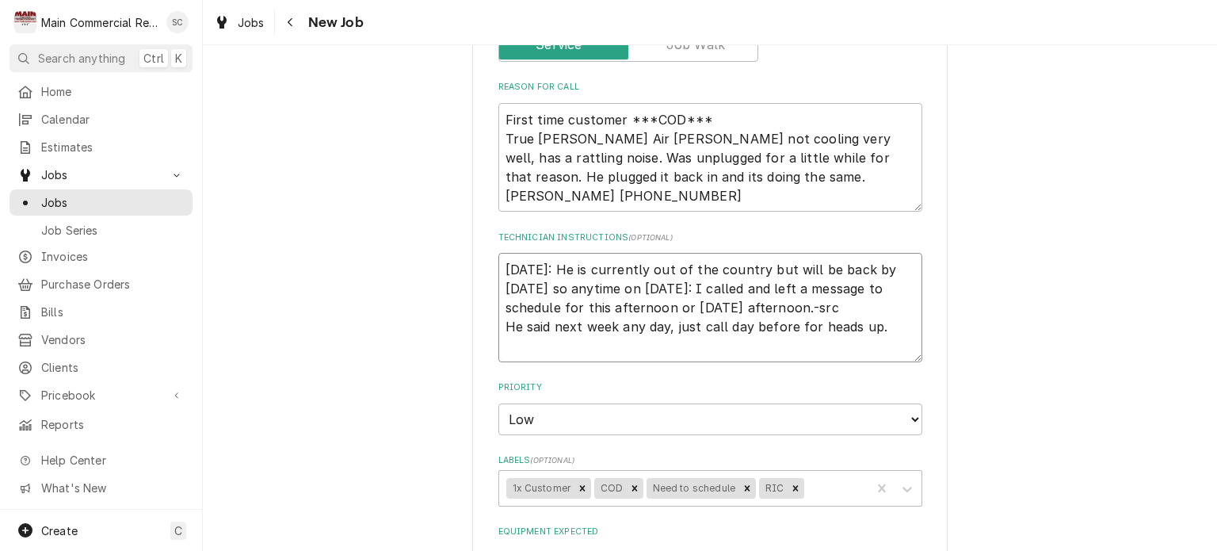
type textarea "x"
type textarea "9/26/25: He is currently out of the country but will be back by Monday so anyti…"
type textarea "x"
type textarea "9/26/25: He is currently out of the country but will be back by Monday so anyti…"
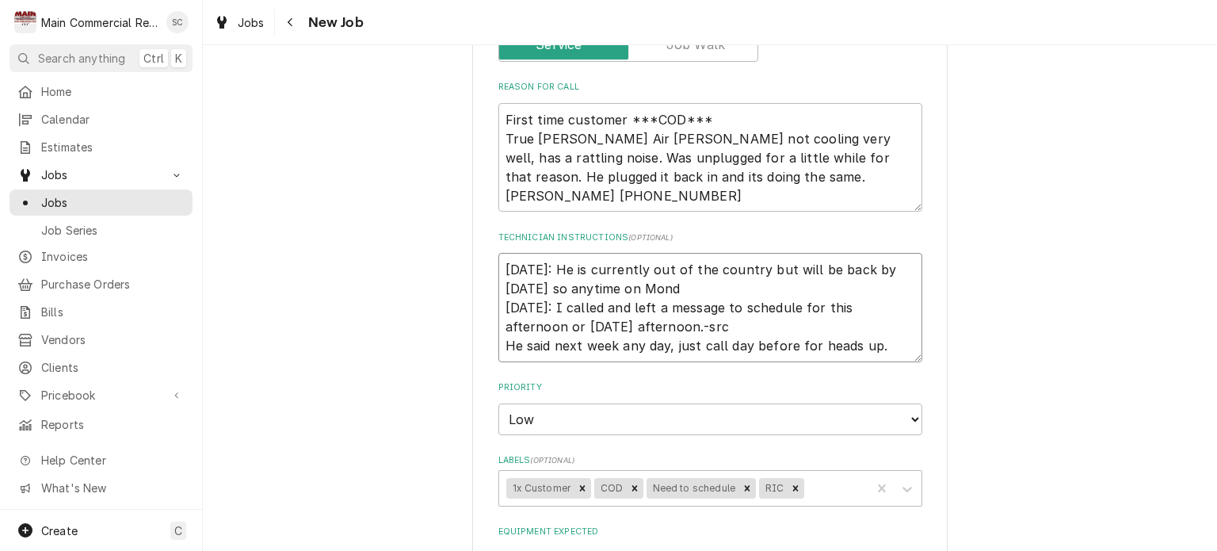
type textarea "x"
type textarea "9/26/25: He is currently out of the country but will be back by Monday so anyti…"
type textarea "x"
type textarea "9/26/25: He is currently out of the country but will be back by Monday so anyti…"
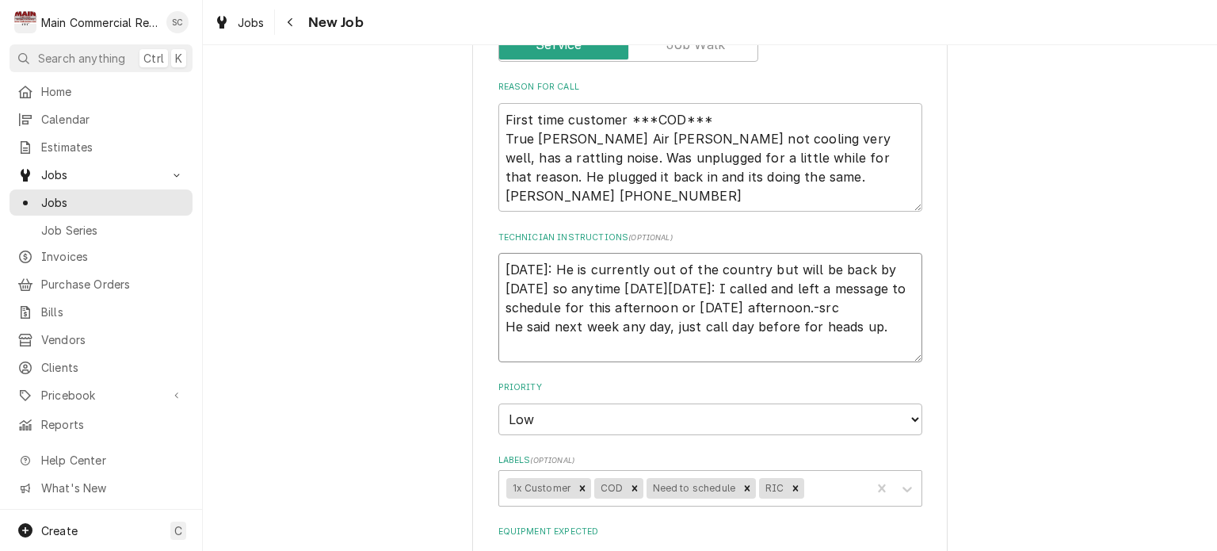
type textarea "x"
type textarea "9/26/25: He is currently out of the country but will be back by Monday so anyti…"
type textarea "x"
type textarea "9/26/25: He is currently out of the country but will be back by Monday so anyti…"
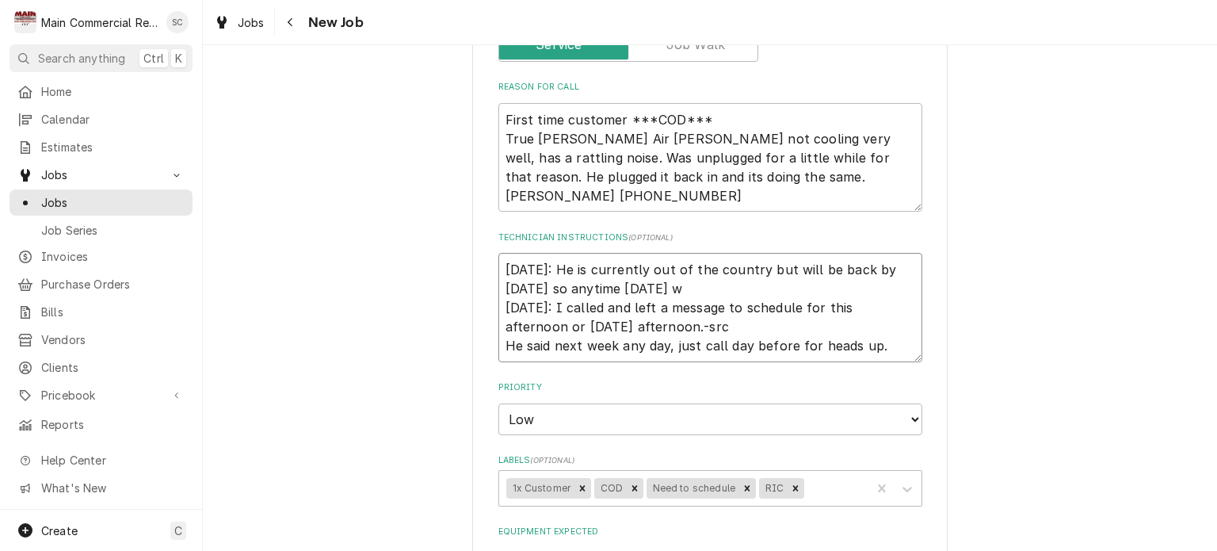
type textarea "x"
type textarea "9/26/25: He is currently out of the country but will be back by Monday so anyti…"
type textarea "x"
type textarea "9/26/25: He is currently out of the country but will be back by Monday so anyti…"
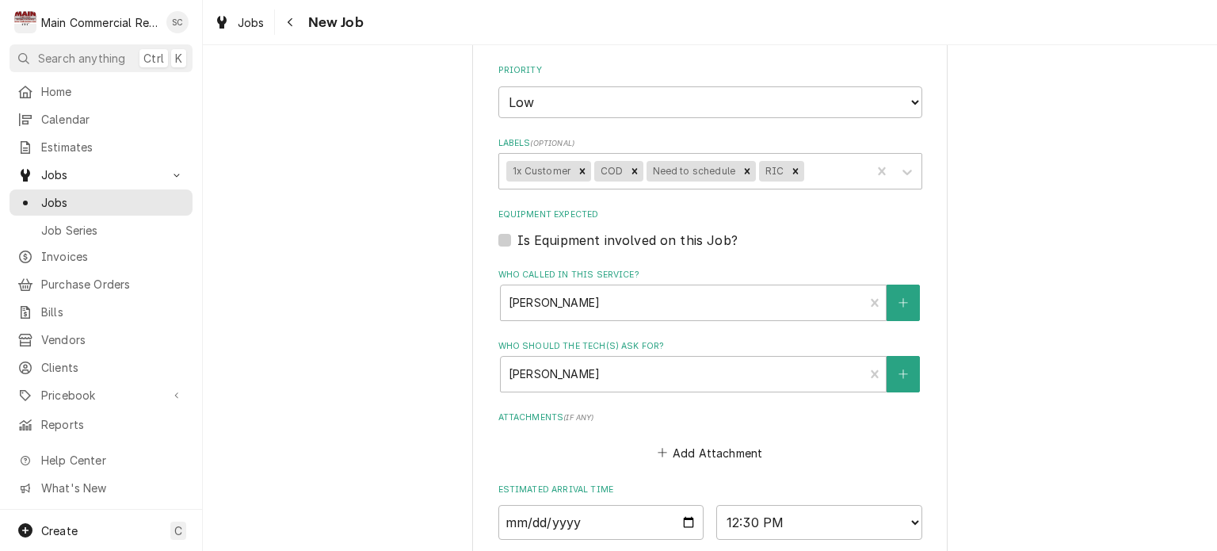
scroll to position [1435, 0]
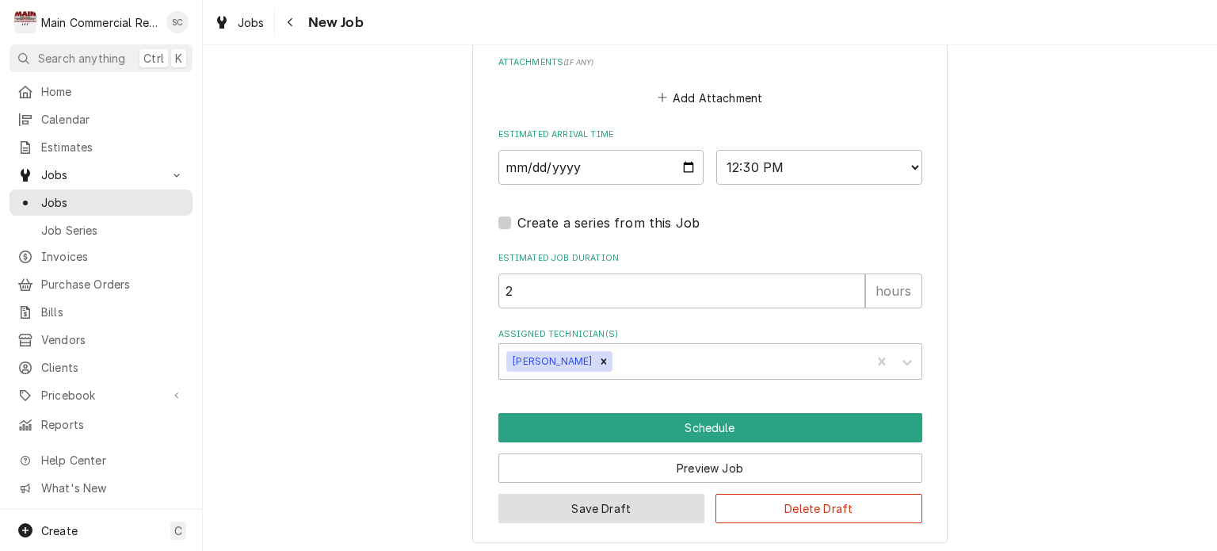
click at [650, 505] on button "Save Draft" at bounding box center [601, 508] width 207 height 29
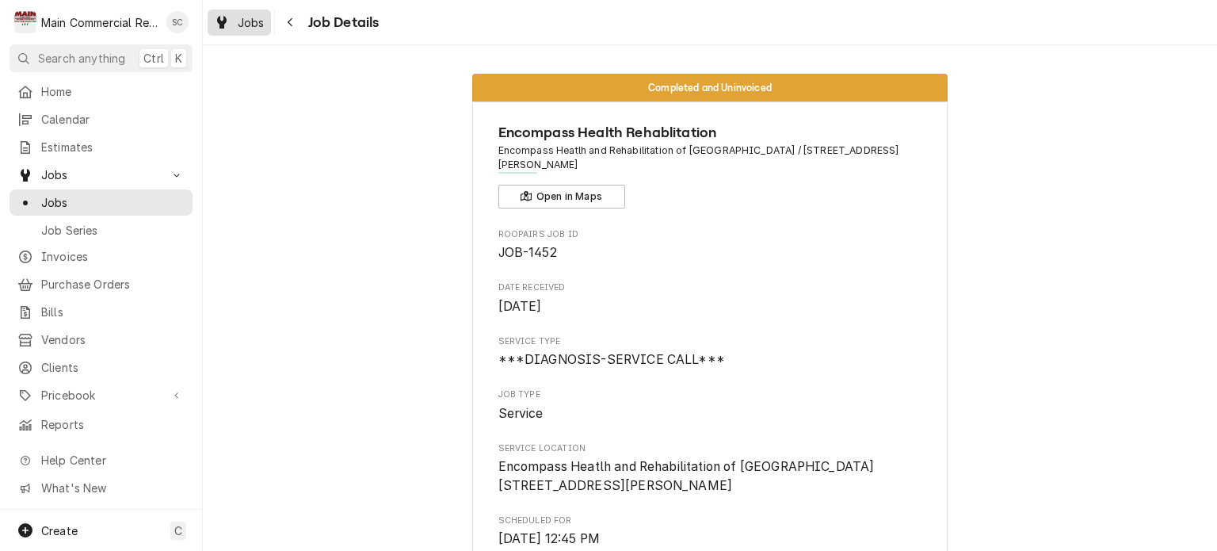
click at [247, 25] on span "Jobs" at bounding box center [251, 22] width 27 height 17
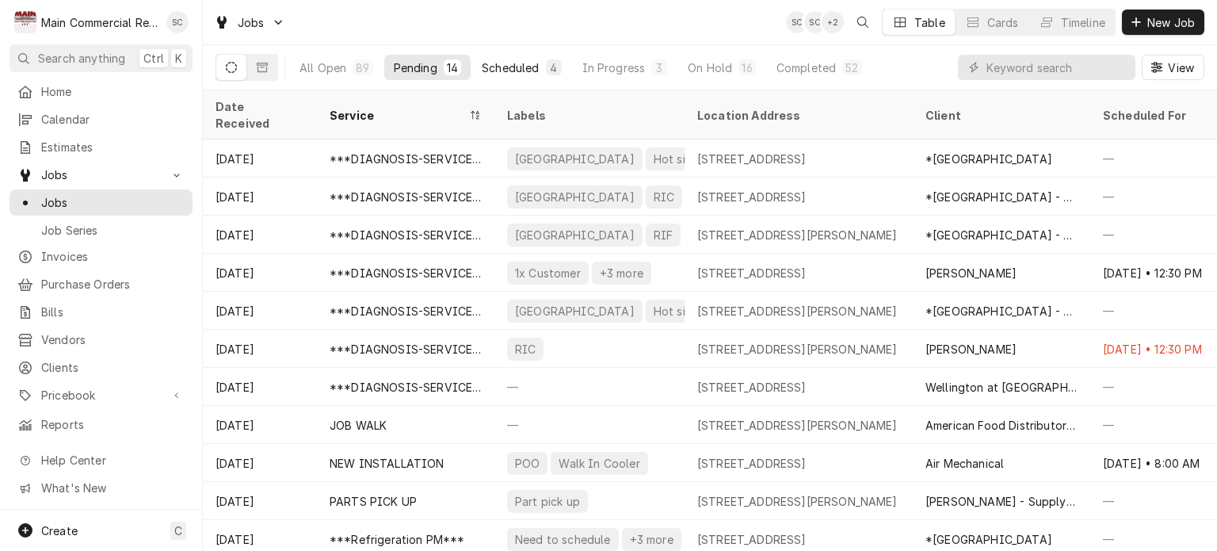
click at [504, 67] on div "Scheduled" at bounding box center [510, 67] width 57 height 17
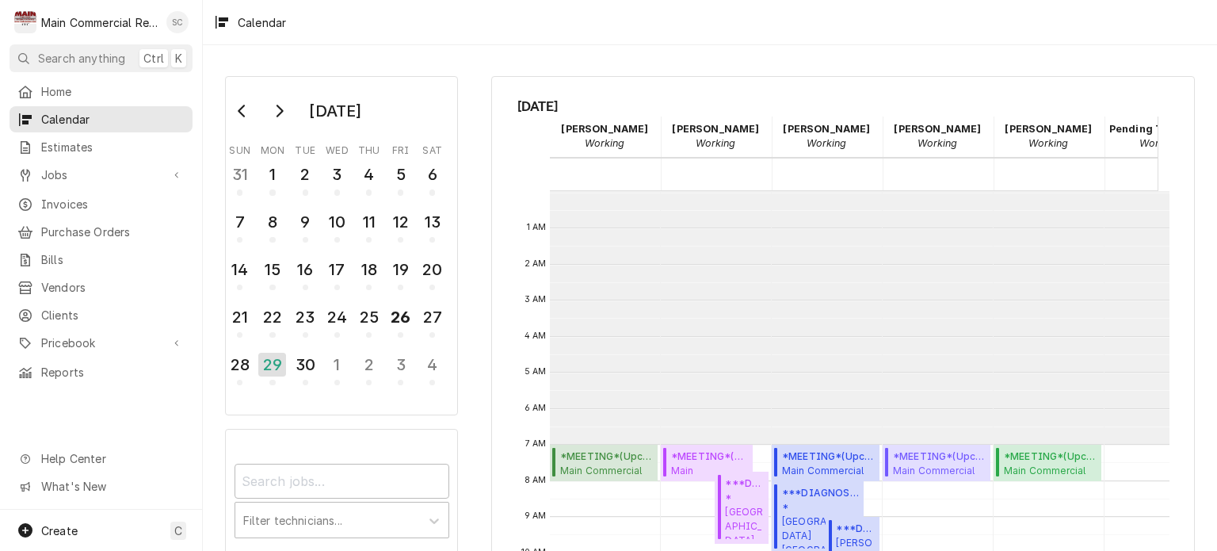
scroll to position [253, 0]
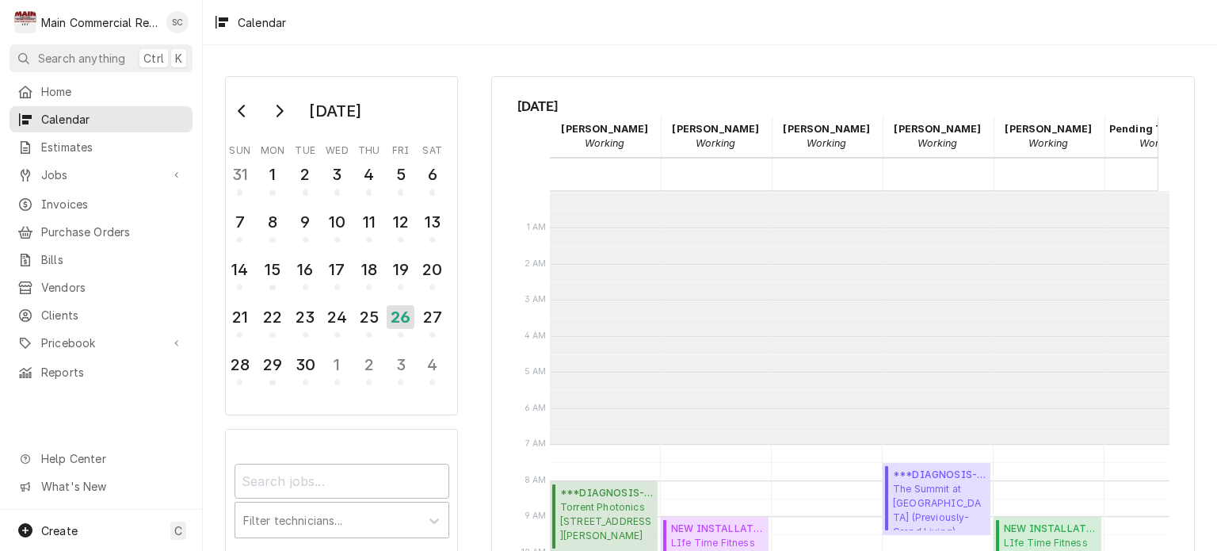
scroll to position [253, 0]
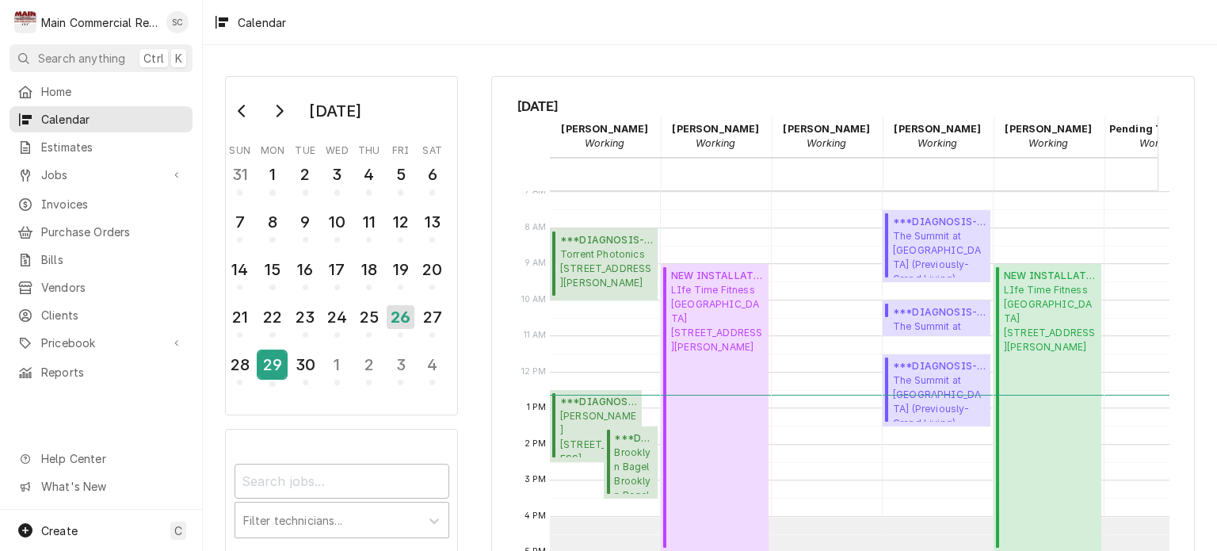
click at [278, 356] on div "29" at bounding box center [272, 364] width 28 height 27
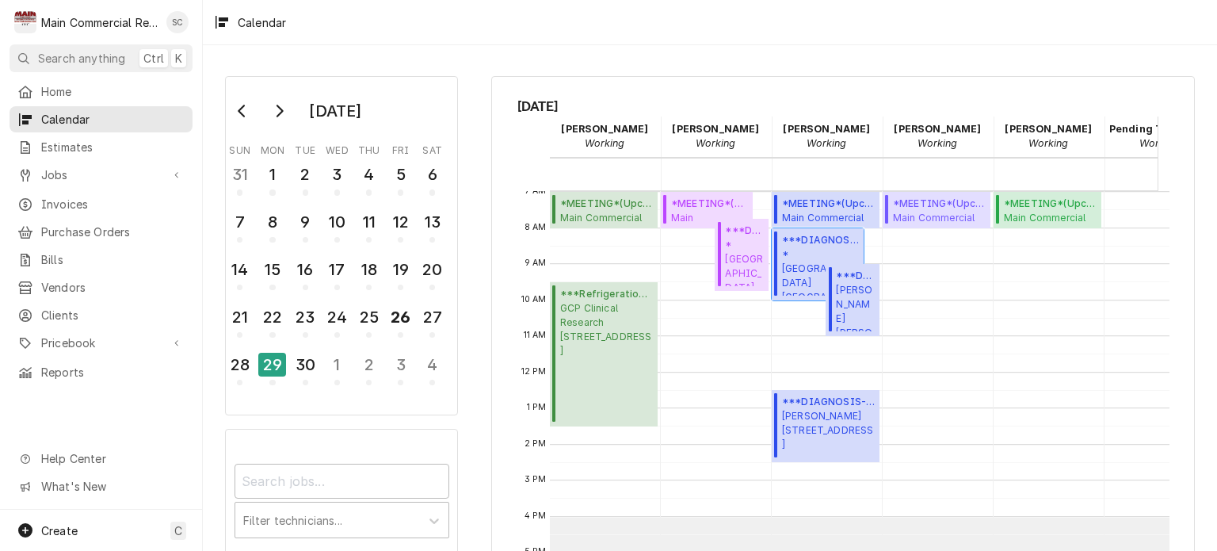
click at [790, 269] on span "*Hernando County Public School Central High School / 14075 Ken Austin Parkway, …" at bounding box center [820, 271] width 77 height 48
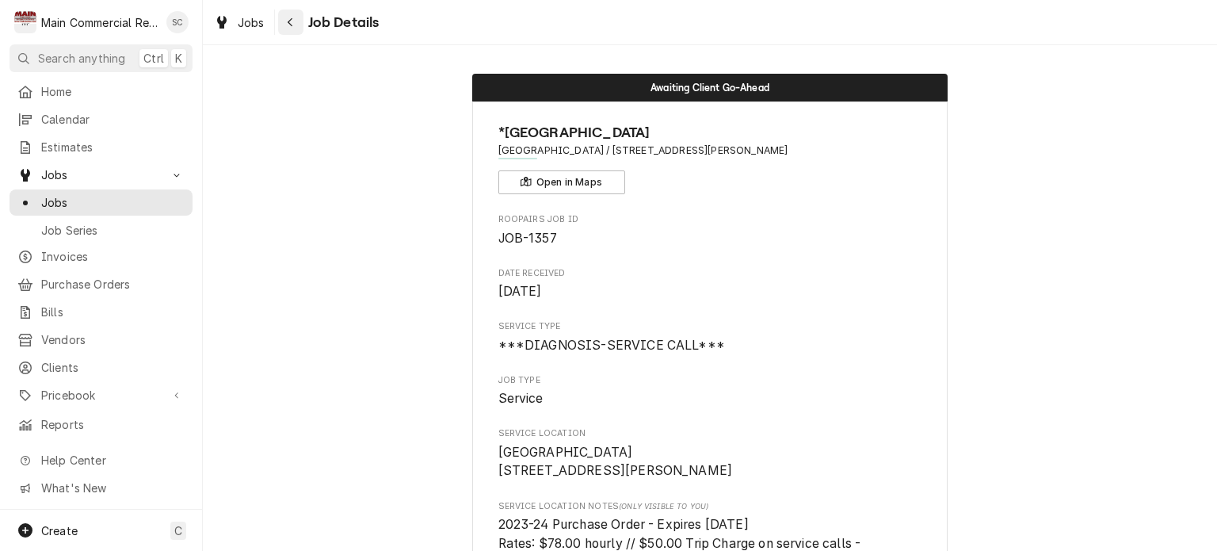
click at [292, 25] on icon "Navigate back" at bounding box center [290, 22] width 7 height 11
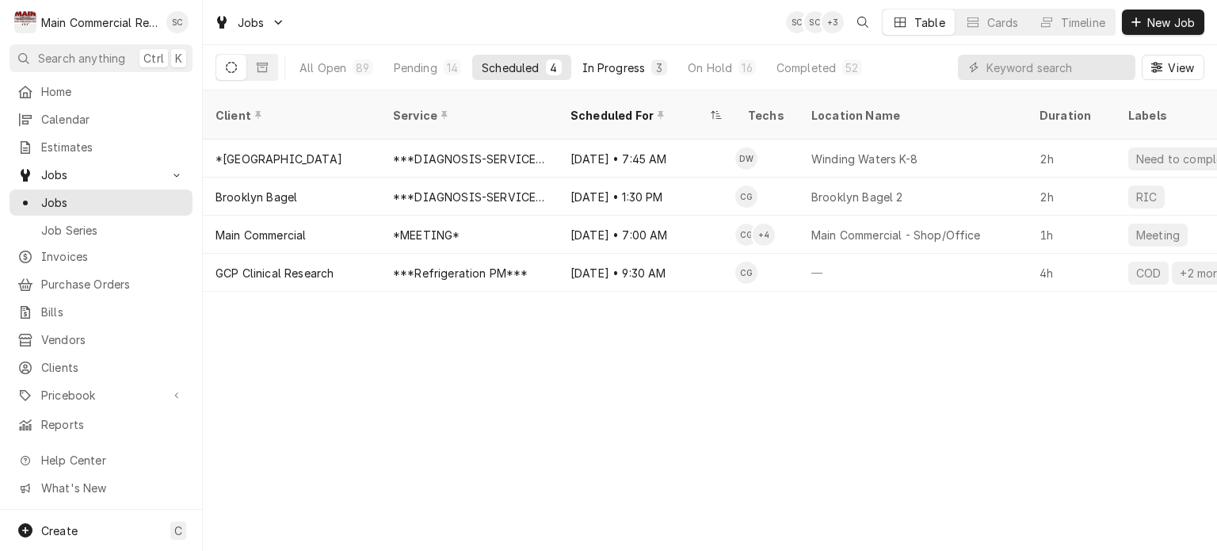
click at [612, 68] on div "In Progress" at bounding box center [613, 67] width 63 height 17
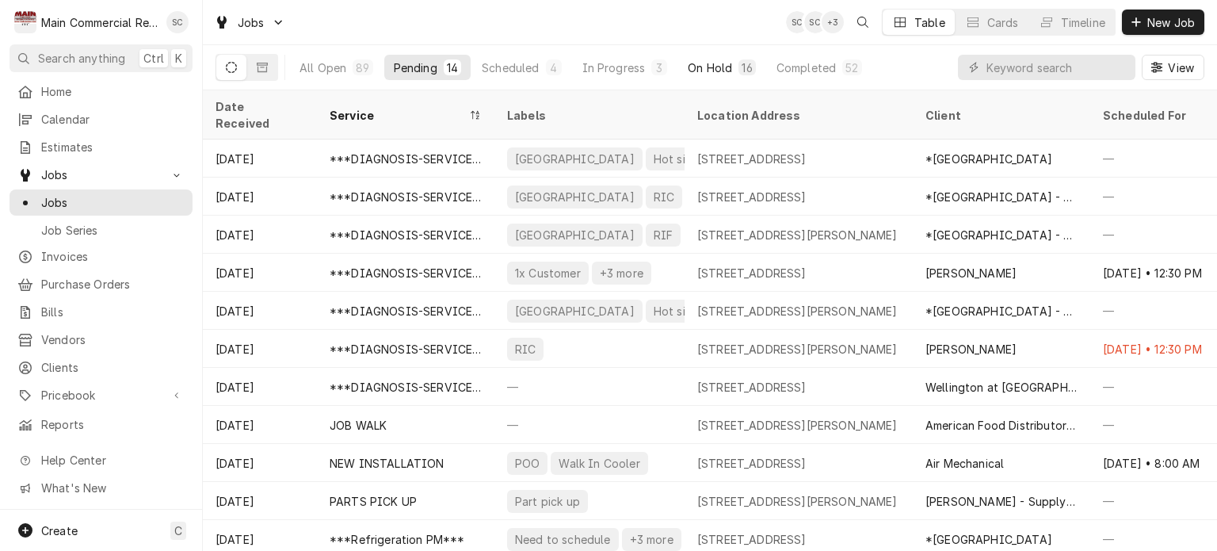
click at [709, 64] on div "On Hold" at bounding box center [710, 67] width 44 height 17
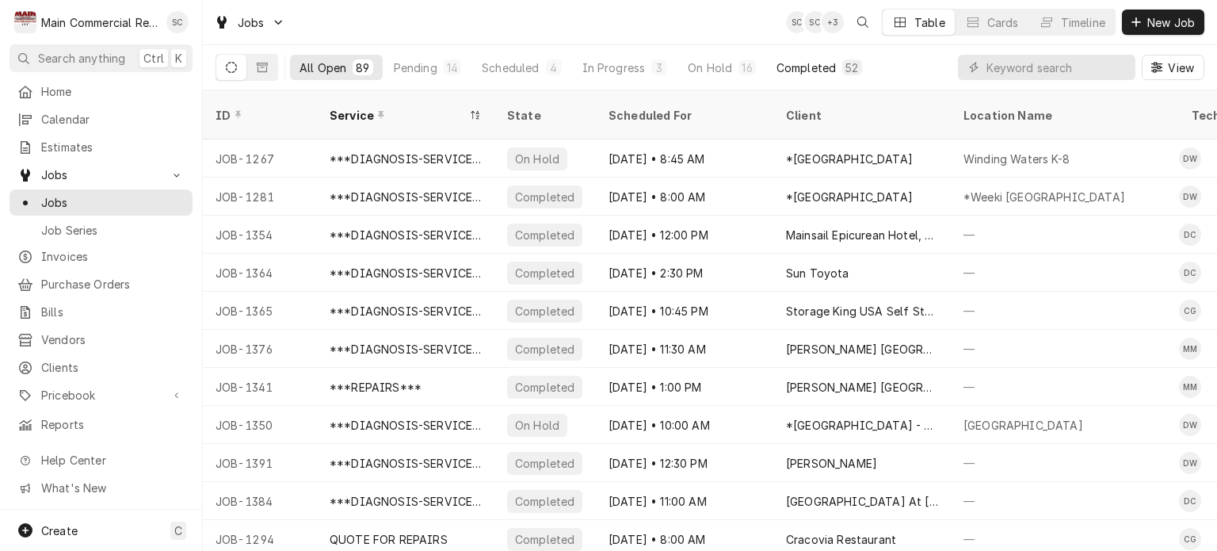
click at [842, 67] on div "52" at bounding box center [851, 67] width 19 height 16
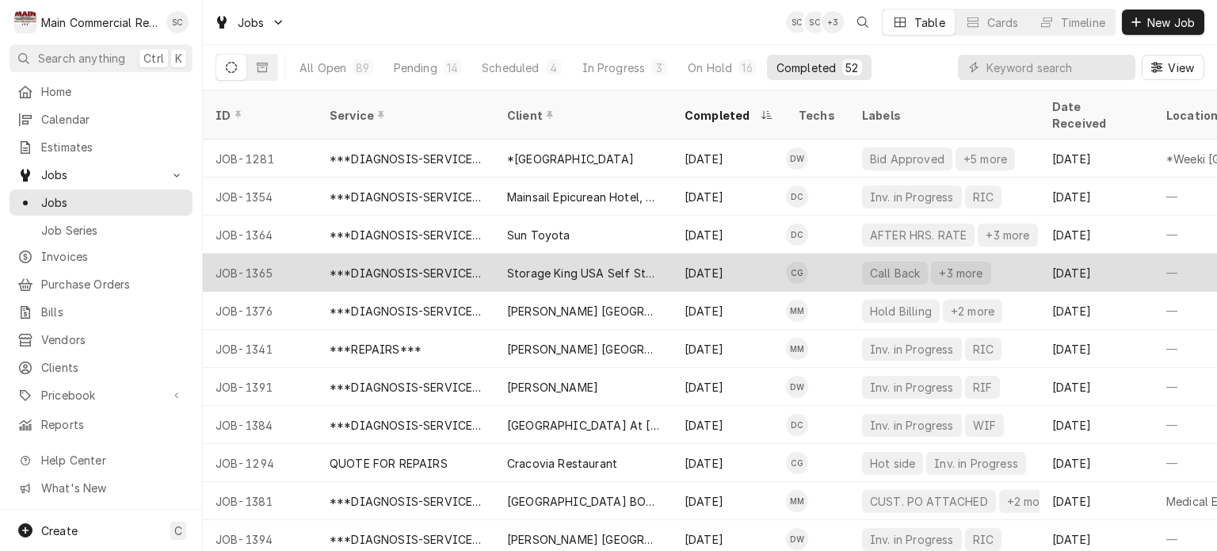
click at [654, 265] on div "Storage King USA Self Storage" at bounding box center [583, 273] width 152 height 17
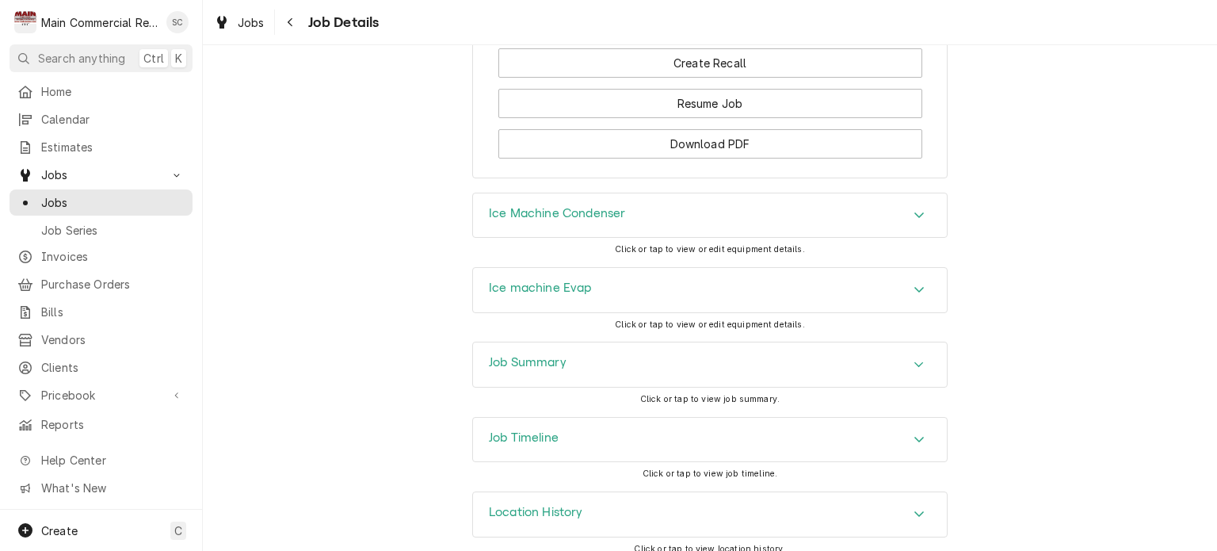
scroll to position [1851, 0]
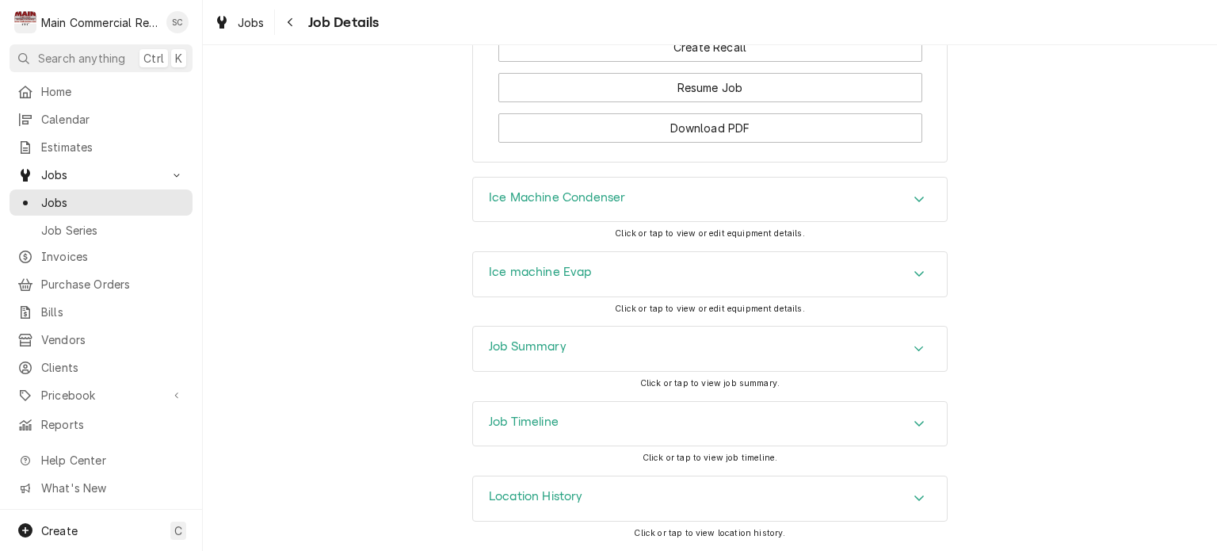
click at [915, 349] on icon "Accordion Header" at bounding box center [919, 348] width 10 height 6
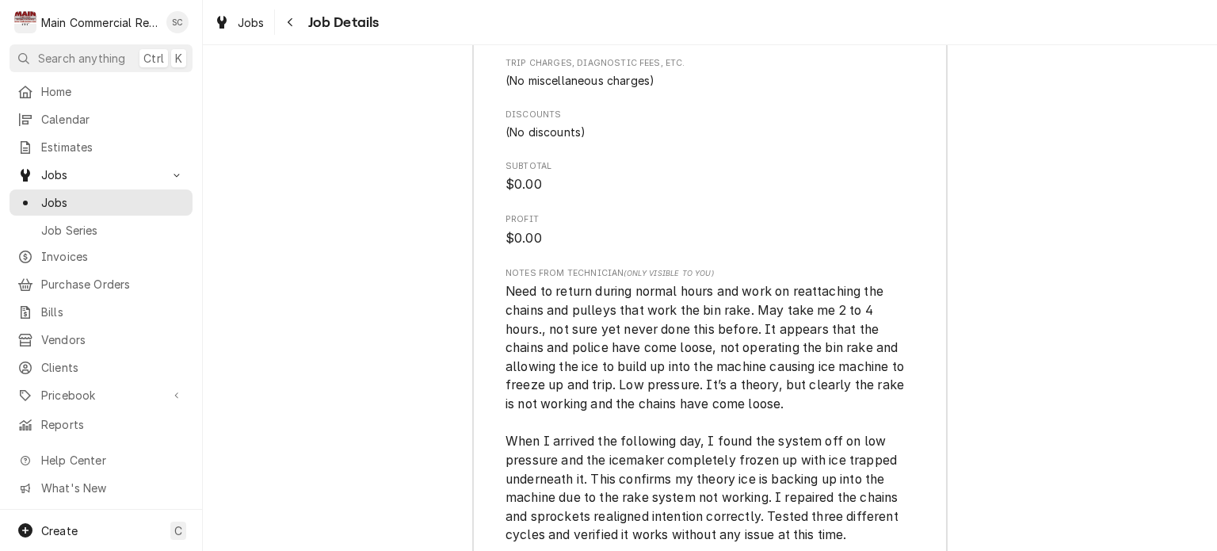
scroll to position [4069, 0]
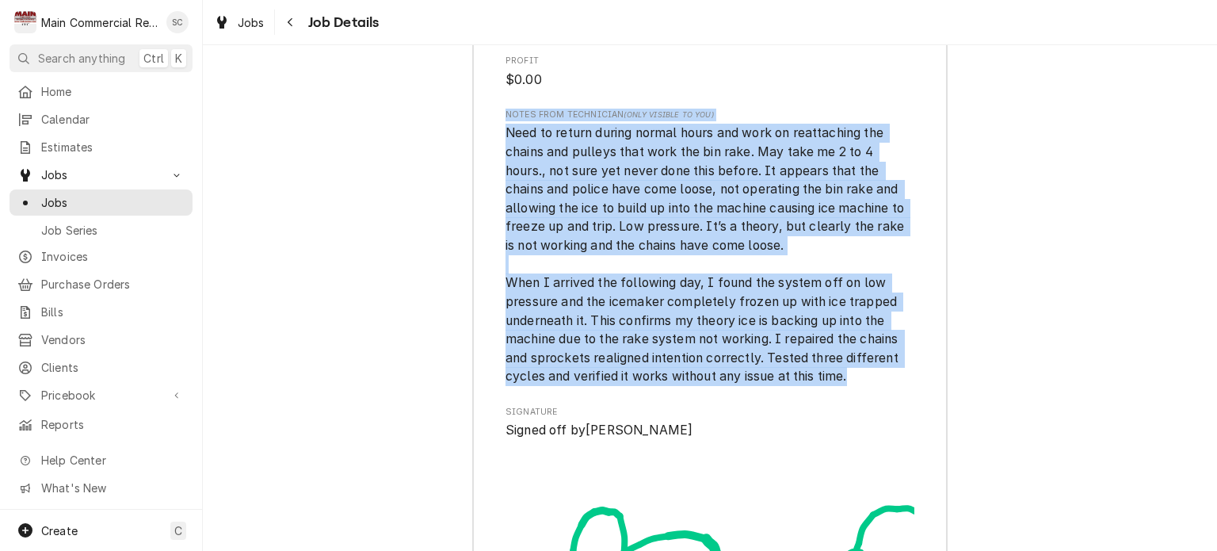
drag, startPoint x: 860, startPoint y: 395, endPoint x: 496, endPoint y: 135, distance: 446.9
copy div "Notes from Technician (Only Visible to You) Need to return during normal hours …"
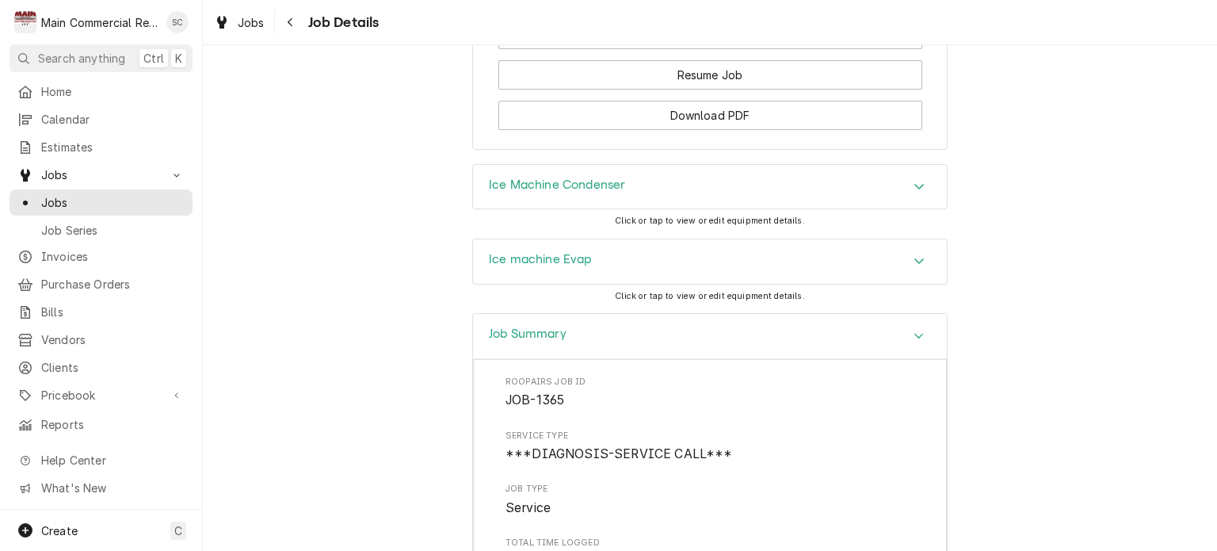
scroll to position [1613, 0]
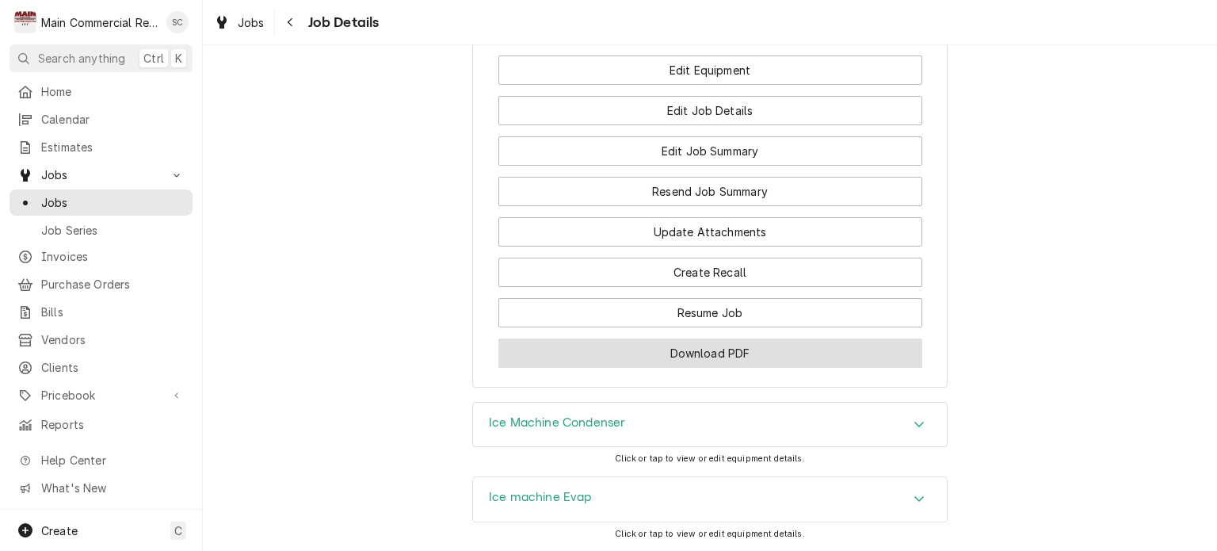
click at [734, 368] on button "Download PDF" at bounding box center [710, 352] width 424 height 29
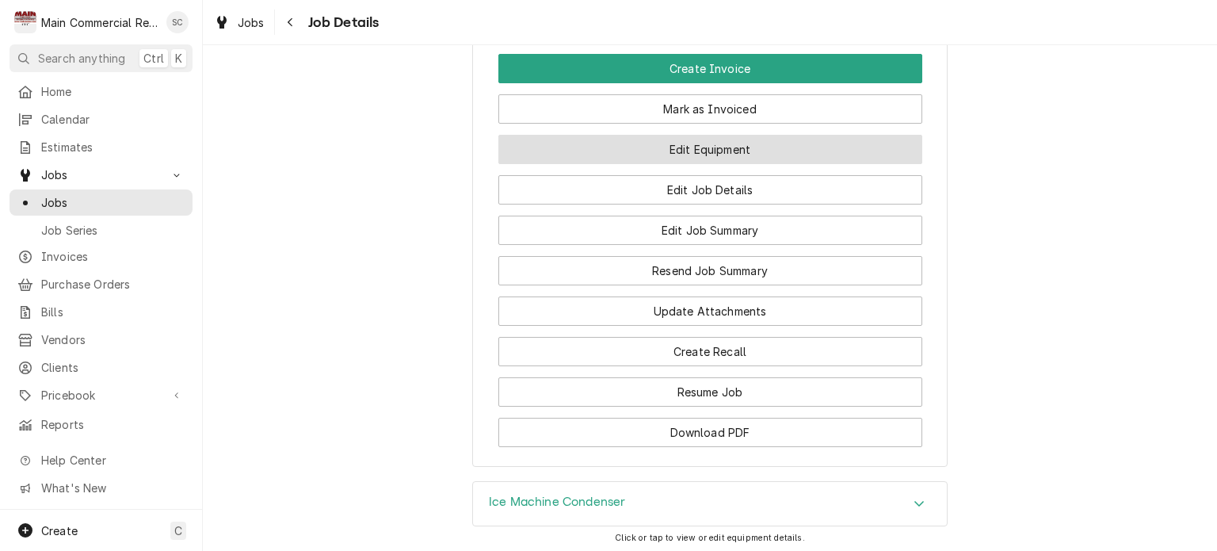
scroll to position [1454, 0]
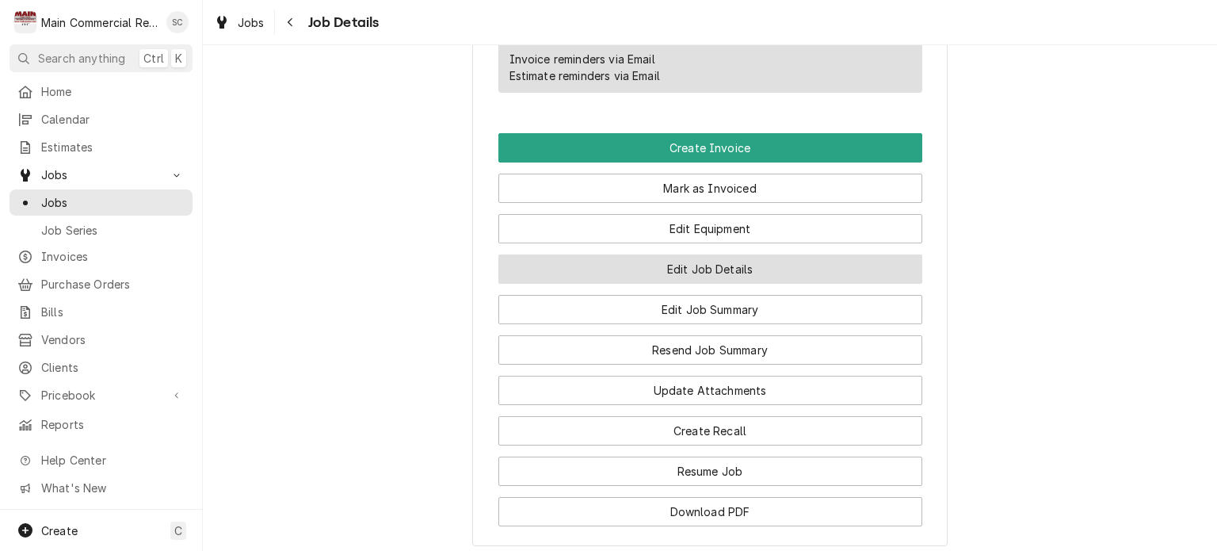
click at [776, 281] on button "Edit Job Details" at bounding box center [710, 268] width 424 height 29
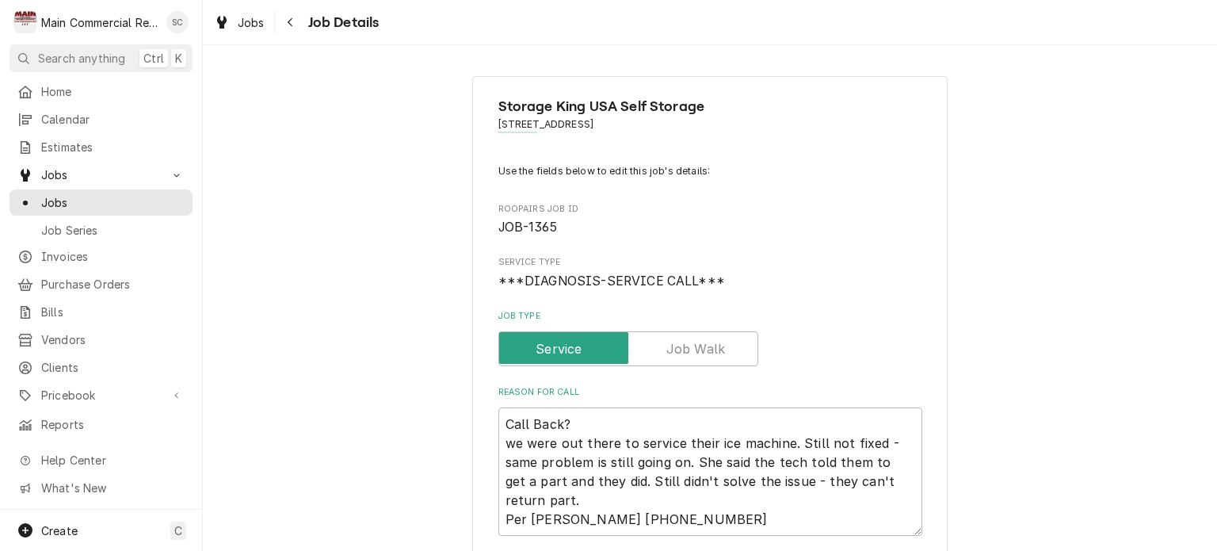
scroll to position [238, 0]
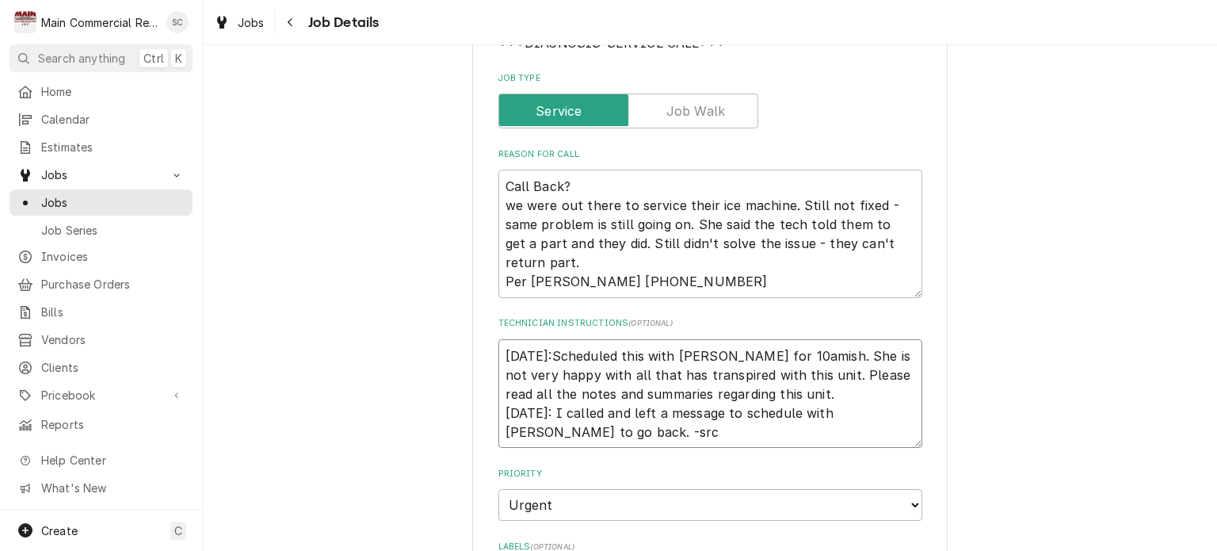
click at [498, 351] on textarea "[DATE]:Scheduled this with [PERSON_NAME] for 10amish. She is not very happy wit…" at bounding box center [710, 393] width 424 height 109
type textarea "x"
type textarea "[DATE]:Scheduled this with [PERSON_NAME] for 10amish. She is not very happy wit…"
type textarea "x"
type textarea "9 9/5/25:Scheduled this with Lena for 10amish. She is not very happy with all t…"
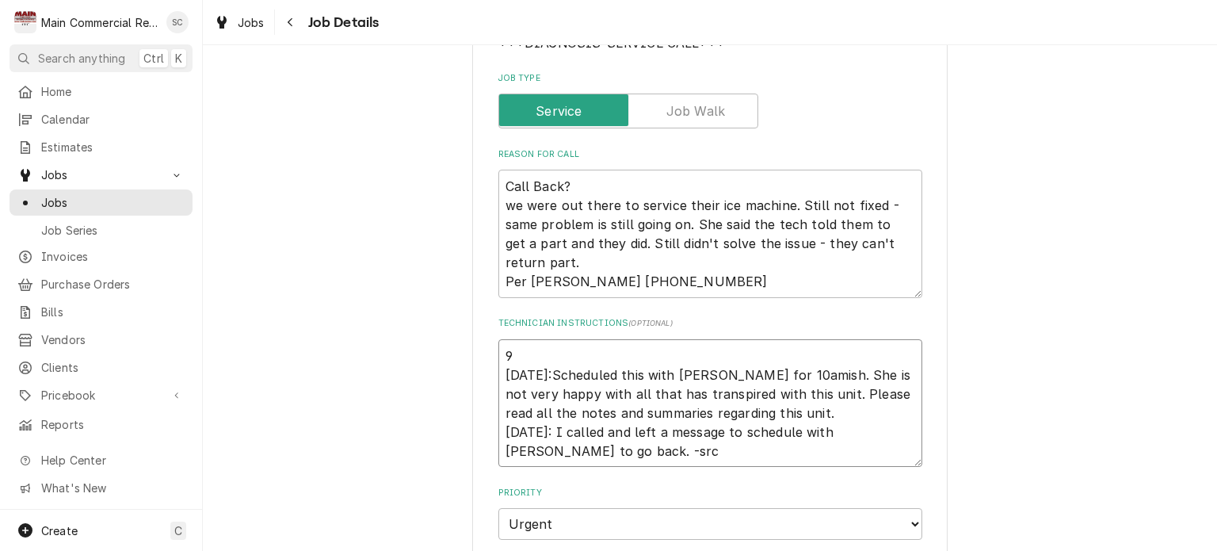
type textarea "x"
type textarea "9/ 9/5/25:Scheduled this with Lena for 10amish. She is not very happy with all …"
type textarea "x"
type textarea "9/2 9/5/25:Scheduled this with Lena for 10amish. She is not very happy with all…"
type textarea "x"
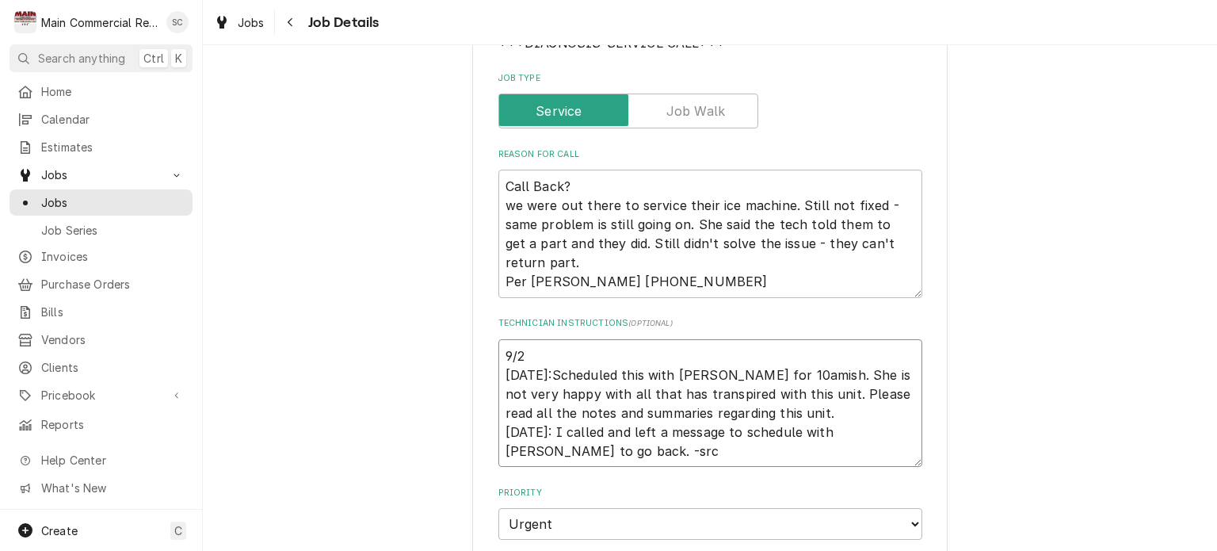
type textarea "9/25 9/5/25:Scheduled this with Lena for 10amish. She is not very happy with al…"
type textarea "x"
type textarea "9/2 9/5/25:Scheduled this with Lena for 10amish. She is not very happy with all…"
type textarea "x"
type textarea "9/26 9/5/25:Scheduled this with Lena for 10amish. She is not very happy with al…"
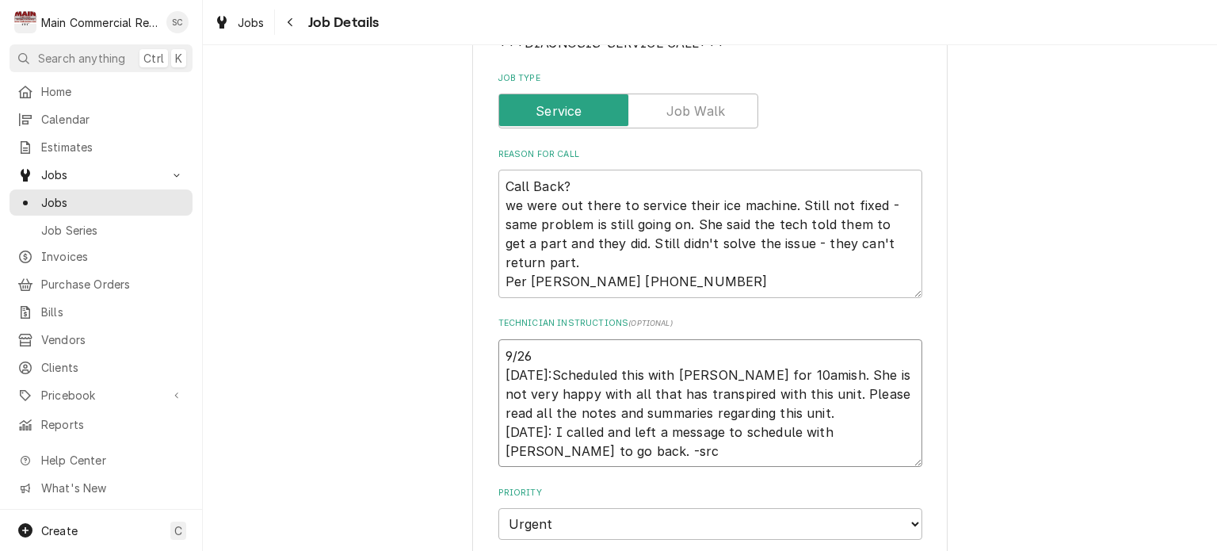
type textarea "x"
type textarea "9/26/ 9/5/25:Scheduled this with Lena for 10amish. She is not very happy with a…"
type textarea "x"
type textarea "9/26/2 9/5/25:Scheduled this with Lena for 10amish. She is not very happy with …"
type textarea "x"
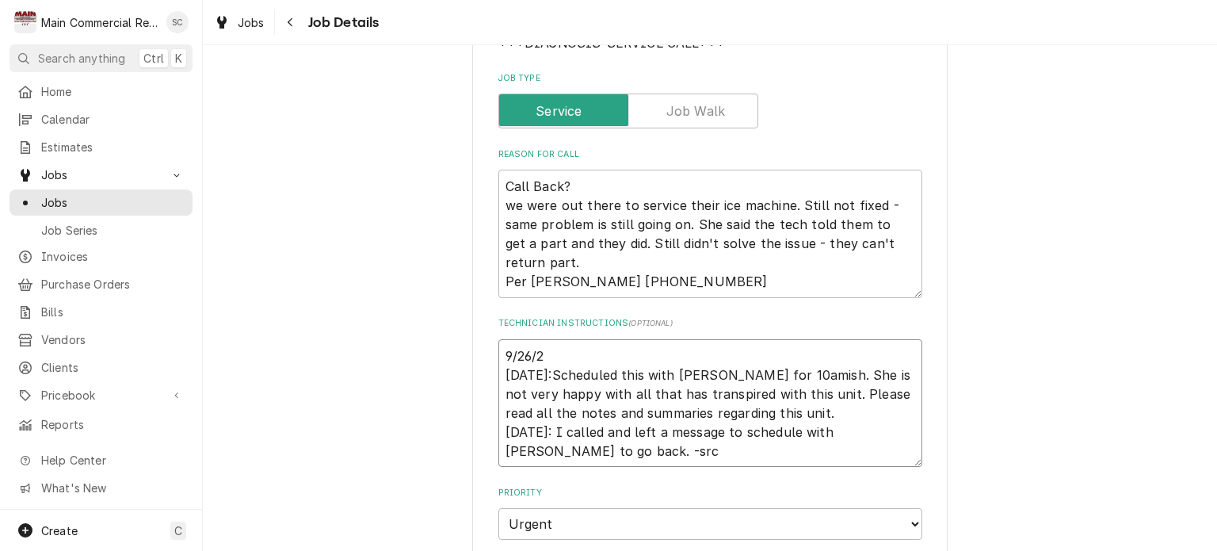
type textarea "9/26/25 9/5/25:Scheduled this with Lena for 10amish. She is not very happy with…"
type textarea "x"
type textarea "9/26/25: 9/5/25:Scheduled this with Lena for 10amish. She is not very happy wit…"
type textarea "x"
type textarea "9/26/25: 9/5/25:Scheduled this with Lena for 10amish. She is not very happy wit…"
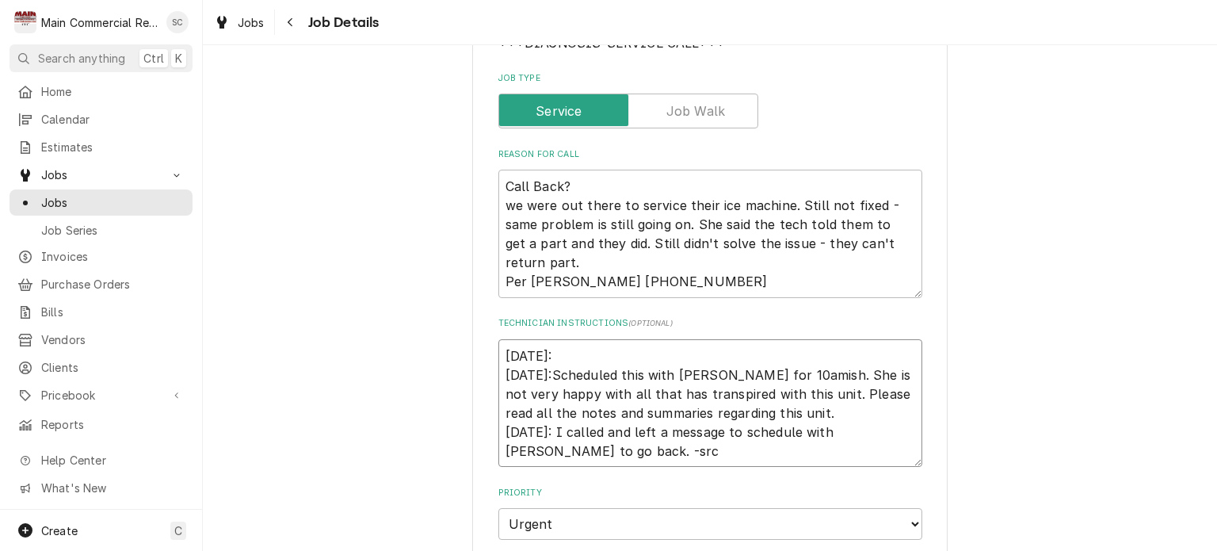
type textarea "x"
type textarea "9/26/25: N 9/5/25:Scheduled this with Lena for 10amish. She is not very happy w…"
type textarea "x"
type textarea "9/26/25: Ne 9/5/25:Scheduled this with Lena for 10amish. She is not very happy …"
type textarea "x"
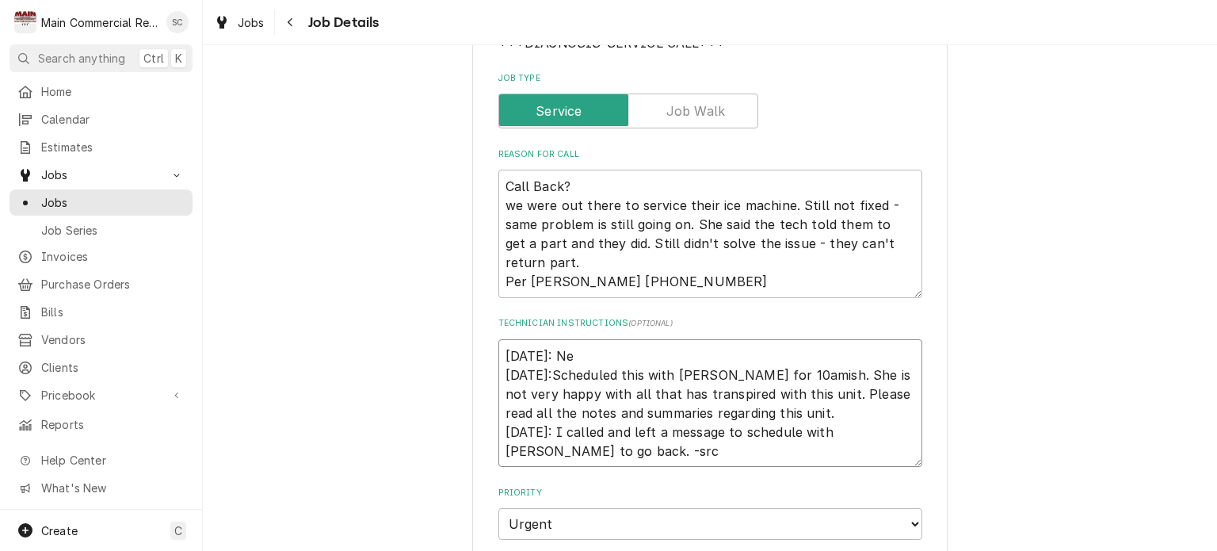
type textarea "9/26/25: Nee 9/5/25:Scheduled this with Lena for 10amish. She is not very happy…"
type textarea "x"
type textarea "9/26/25: Need 9/5/25:Scheduled this with Lena for 10amish. She is not very happ…"
type textarea "x"
type textarea "9/26/25: Need 9/5/25:Scheduled this with Lena for 10amish. She is not very happ…"
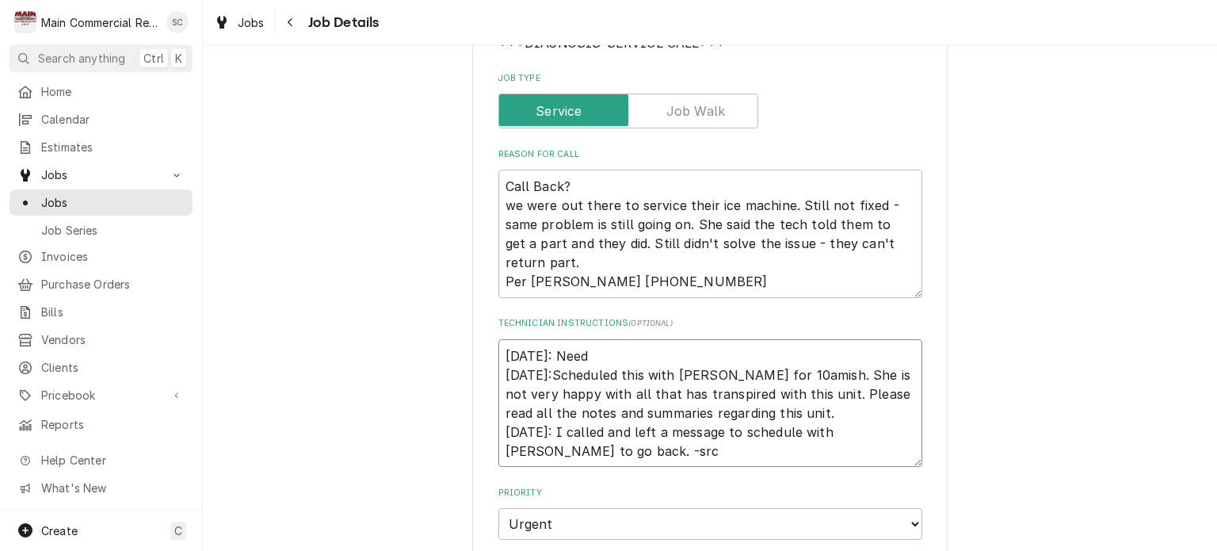
type textarea "x"
type textarea "9/26/25: Need t 9/5/25:Scheduled this with Lena for 10amish. She is not very ha…"
type textarea "x"
type textarea "9/26/25: Need to 9/5/25:Scheduled this with Lena for 10amish. She is not very h…"
type textarea "x"
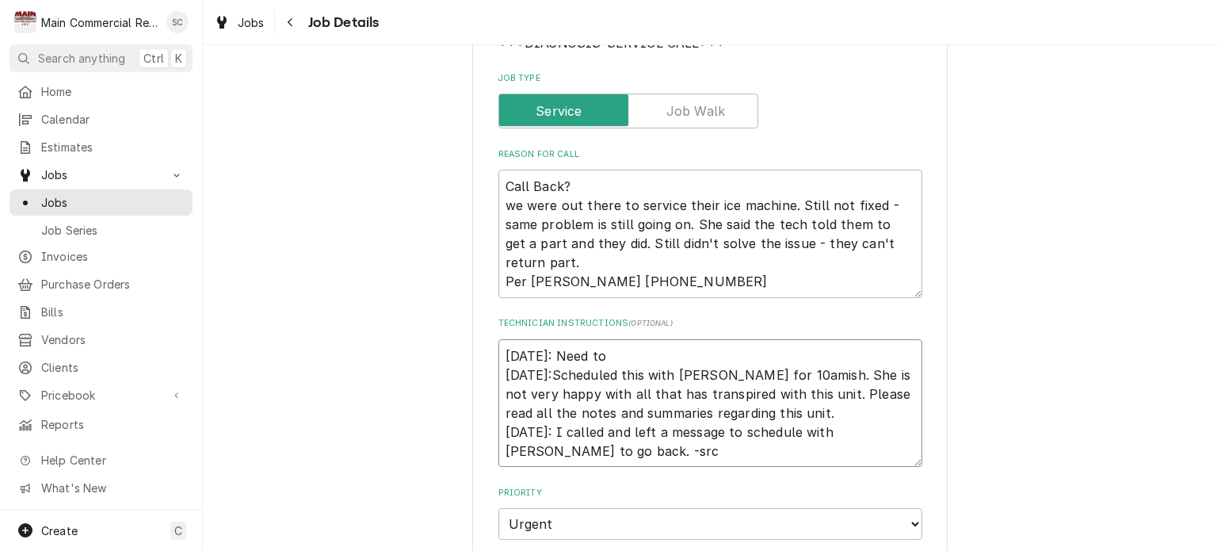
type textarea "9/26/25: Need to 9/5/25:Scheduled this with Lena for 10amish. She is not very h…"
type textarea "x"
type textarea "9/26/25: Need to g 9/5/25:Scheduled this with Lena for 10amish. She is not very…"
type textarea "x"
type textarea "9/26/25: Need to ge 9/5/25:Scheduled this with Lena for 10amish. She is not ver…"
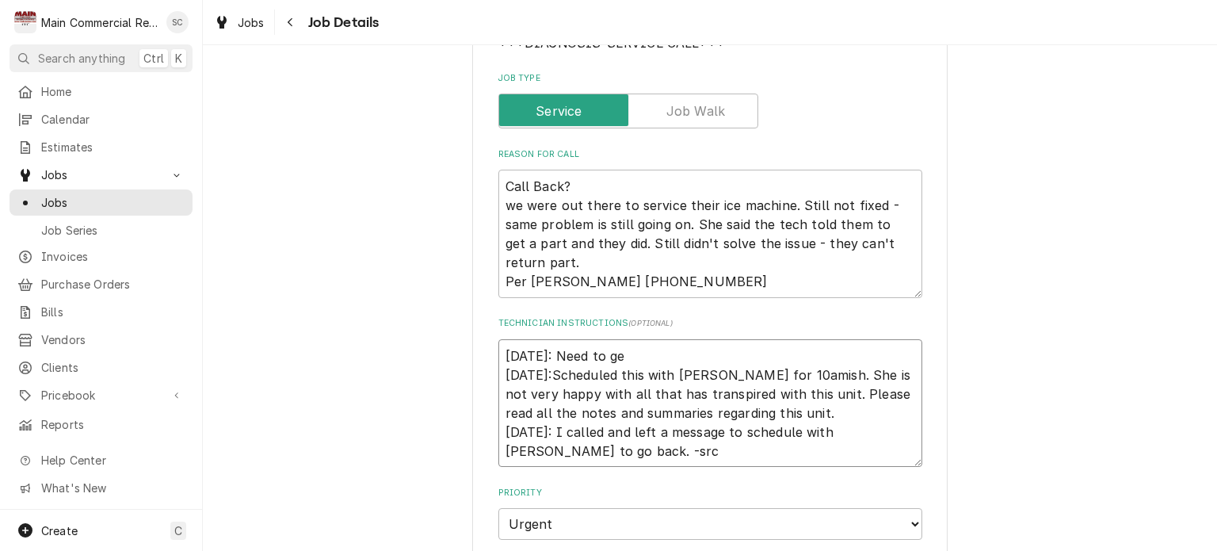
type textarea "x"
type textarea "9/26/25: Need to get 9/5/25:Scheduled this with Lena for 10amish. She is not ve…"
type textarea "x"
type textarea "9/26/25: Need to get 9/5/25:Scheduled this with Lena for 10amish. She is not ve…"
type textarea "x"
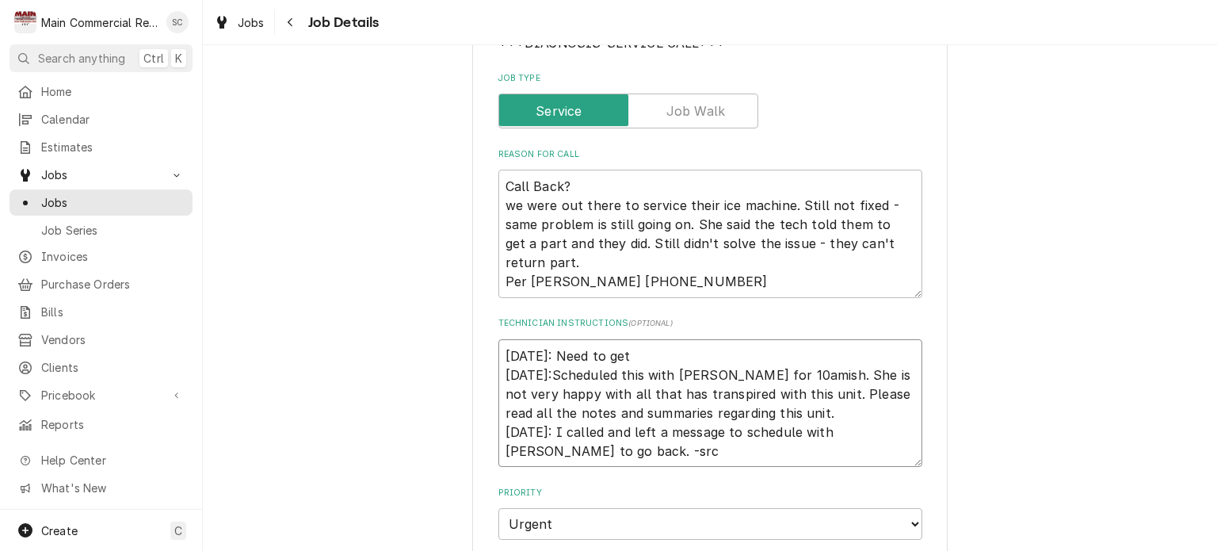
type textarea "9/26/25: Need to get w 9/5/25:Scheduled this with Lena for 10amish. She is not …"
type textarea "x"
type textarea "9/26/25: Need to get wi 9/5/25:Scheduled this with Lena for 10amish. She is not…"
type textarea "x"
type textarea "9/26/25: Need to get wit 9/5/25:Scheduled this with Lena for 10amish. She is no…"
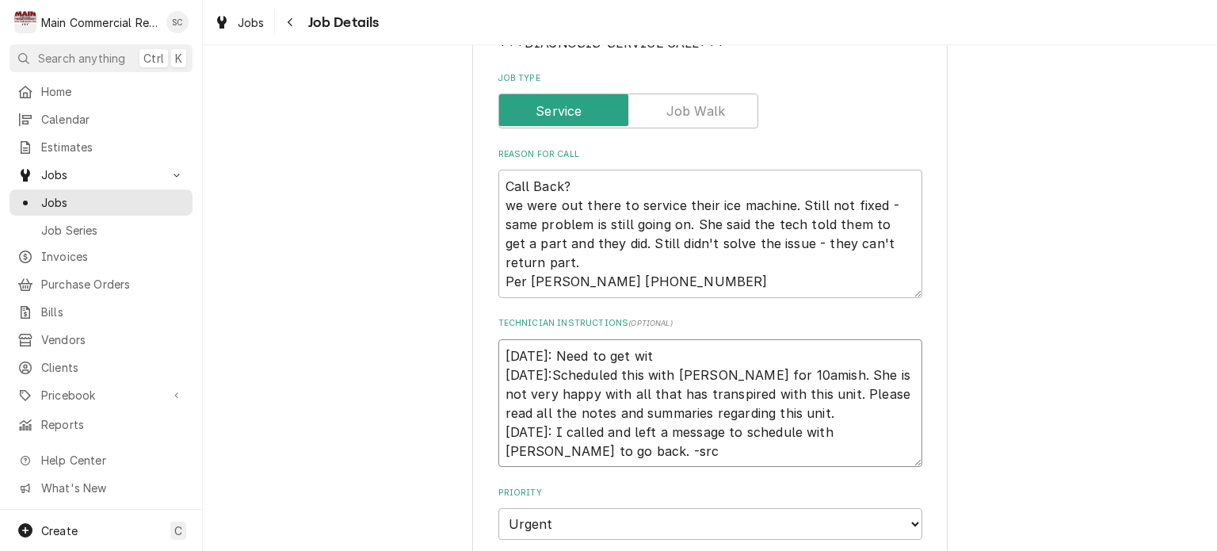
type textarea "x"
type textarea "9/26/25: Need to get with 9/5/25:Scheduled this with Lena for 10amish. She is n…"
type textarea "x"
type textarea "9/26/25: Need to get with 9/5/25:Scheduled this with Lena for 10amish. She is n…"
type textarea "x"
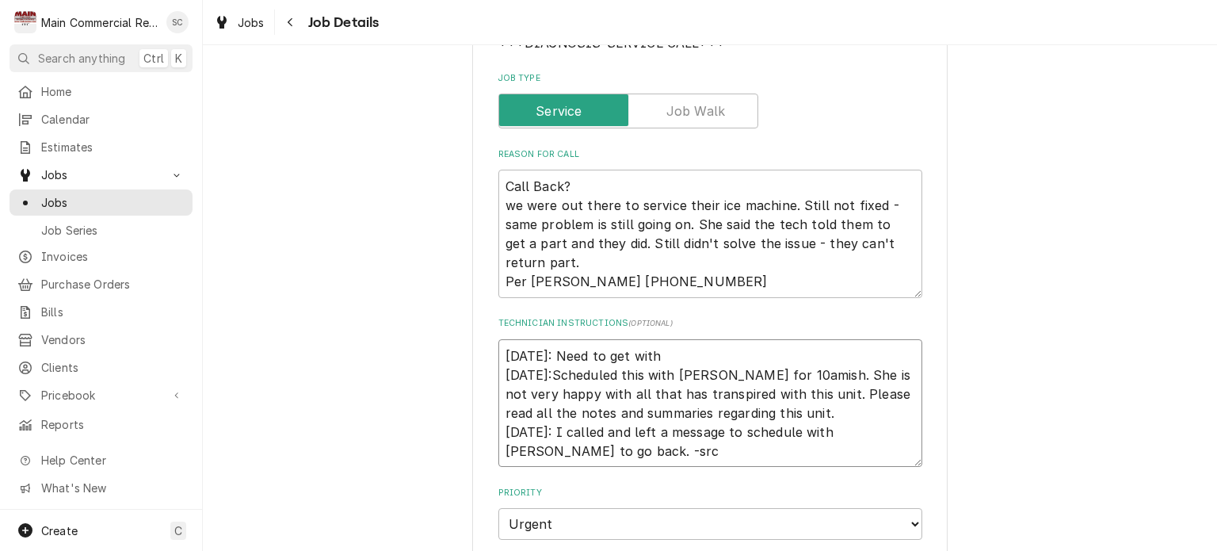
type textarea "9/26/25: Need to get with S 9/5/25:Scheduled this with Lena for 10amish. She is…"
type textarea "x"
type textarea "9/26/25: Need to get with Sc 9/5/25:Scheduled this with Lena for 10amish. She i…"
type textarea "x"
type textarea "9/26/25: Need to get with Sct 9/5/25:Scheduled this with Lena for 10amish. She …"
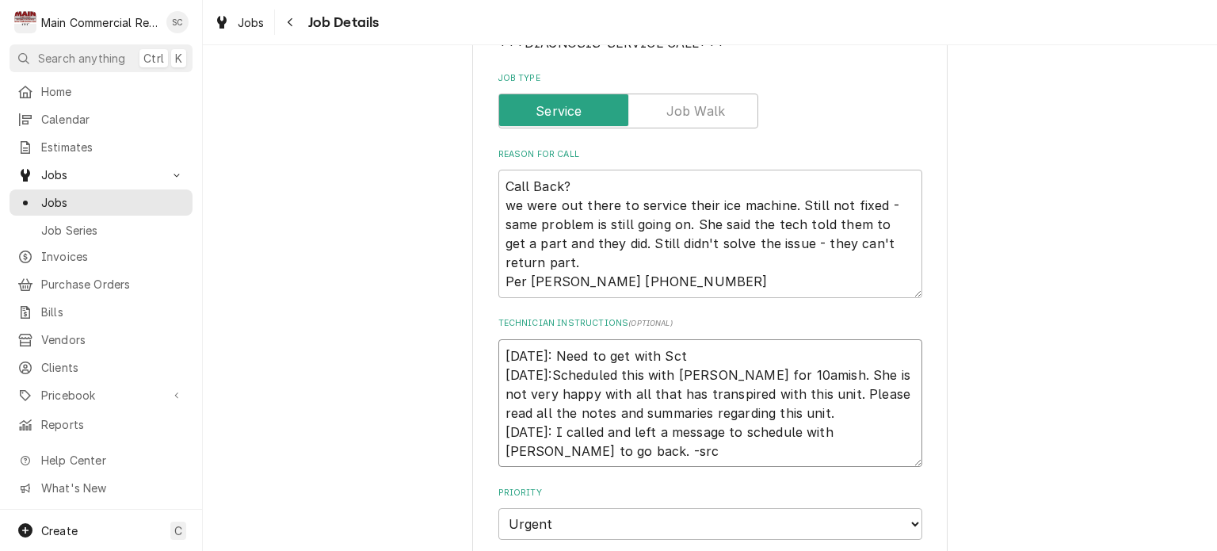
type textarea "x"
type textarea "9/26/25: Need to get with Sctt 9/5/25:Scheduled this with Lena for 10amish. She…"
type textarea "x"
type textarea "9/26/25: Need to get with Sctt 9/5/25:Scheduled this with Lena for 10amish. She…"
type textarea "x"
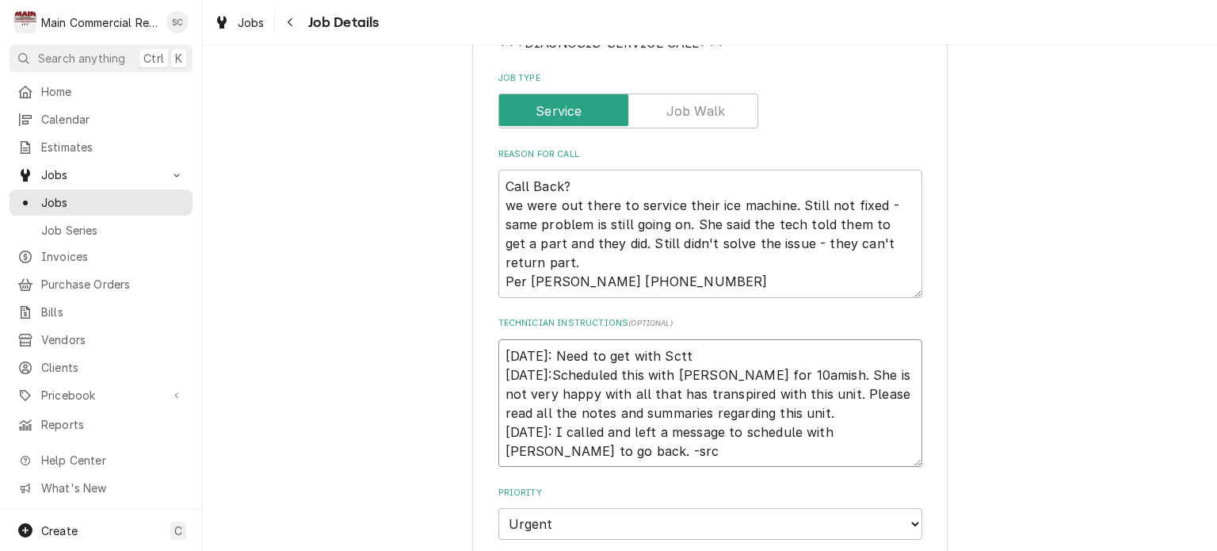
type textarea "9/26/25: Need to get with Sctt 9/5/25:Scheduled this with Lena for 10amish. She…"
type textarea "x"
type textarea "9/26/25: Need to get with Sct 9/5/25:Scheduled this with Lena for 10amish. She …"
type textarea "x"
type textarea "9/26/25: Need to get with Sc 9/5/25:Scheduled this with Lena for 10amish. She i…"
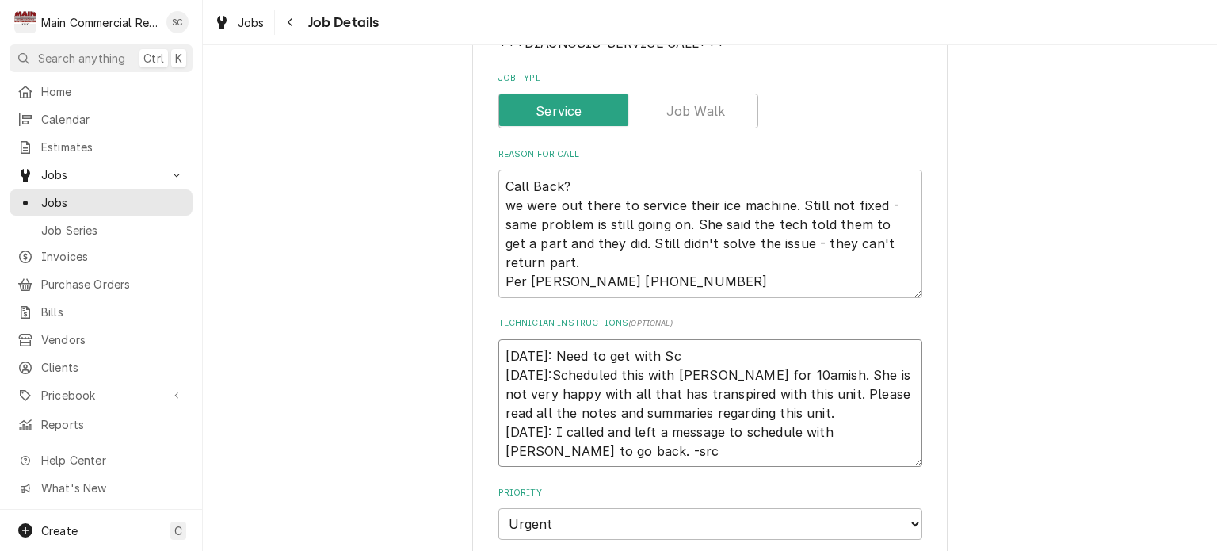
type textarea "x"
type textarea "9/26/25: Need to get with Sco 9/5/25:Scheduled this with Lena for 10amish. She …"
type textarea "x"
type textarea "9/26/25: Need to get with Scot 9/5/25:Scheduled this with Lena for 10amish. She…"
type textarea "x"
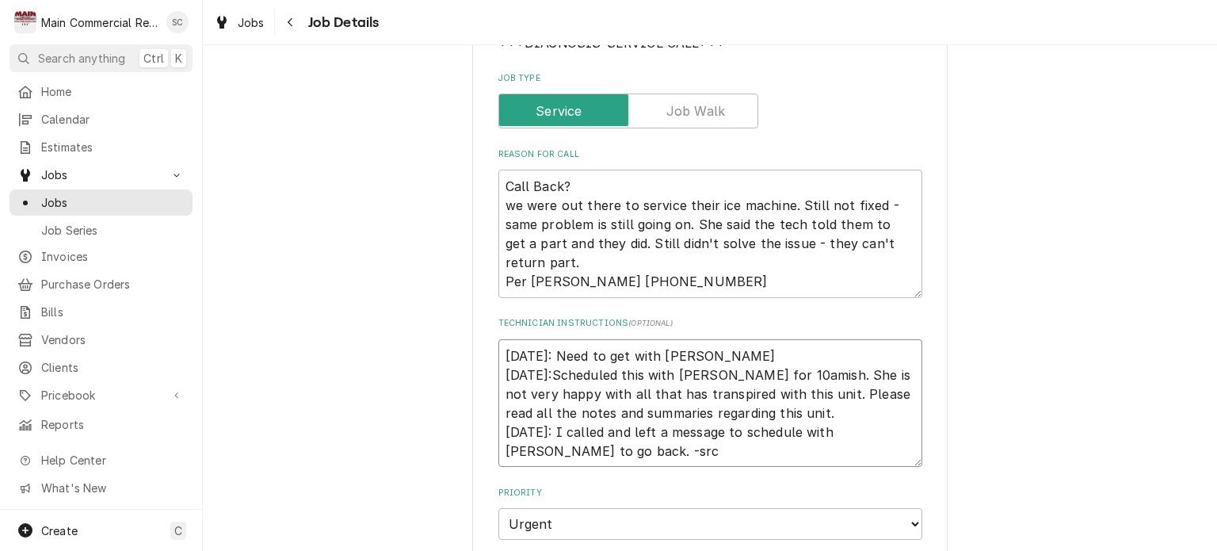
type textarea "9/26/25: Need to get with Scott 9/5/25:Scheduled this with Lena for 10amish. Sh…"
type textarea "x"
type textarea "9/26/25: Need to get with Scott 9/5/25:Scheduled this with Lena for 10amish. Sh…"
type textarea "x"
type textarea "9/26/25: Need to get with Scott t 9/5/25:Scheduled this with Lena for 10amish. …"
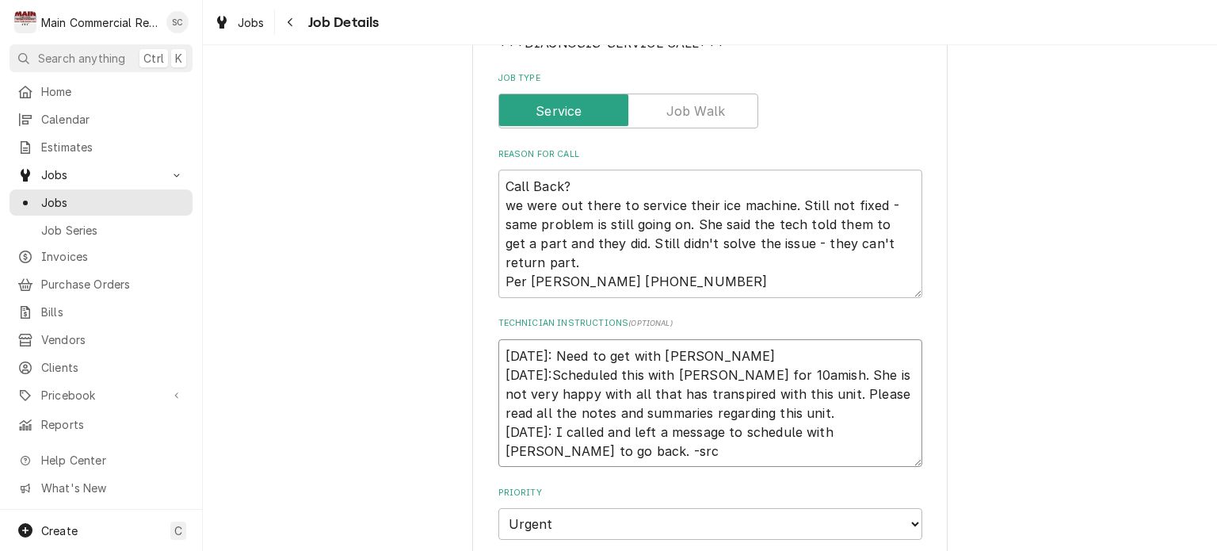
type textarea "x"
type textarea "9/26/25: Need to get with Scott to 9/5/25:Scheduled this with Lena for 10amish.…"
type textarea "x"
type textarea "9/26/25: Need to get with Scott to 9/5/25:Scheduled this with Lena for 10amish.…"
type textarea "x"
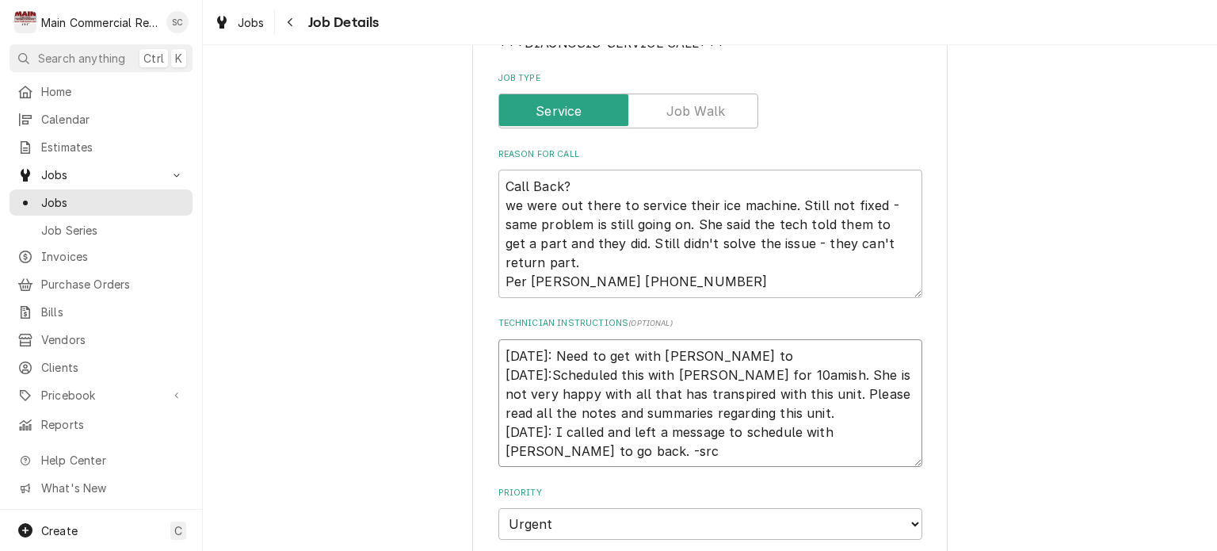
type textarea "9/26/25: Need to get with Scott to s 9/5/25:Scheduled this with Lena for 10amis…"
type textarea "x"
type textarea "9/26/25: Need to get with Scott to se 9/5/25:Scheduled this with Lena for 10ami…"
type textarea "x"
type textarea "9/26/25: Need to get with Scott to see 9/5/25:Scheduled this with Lena for 10am…"
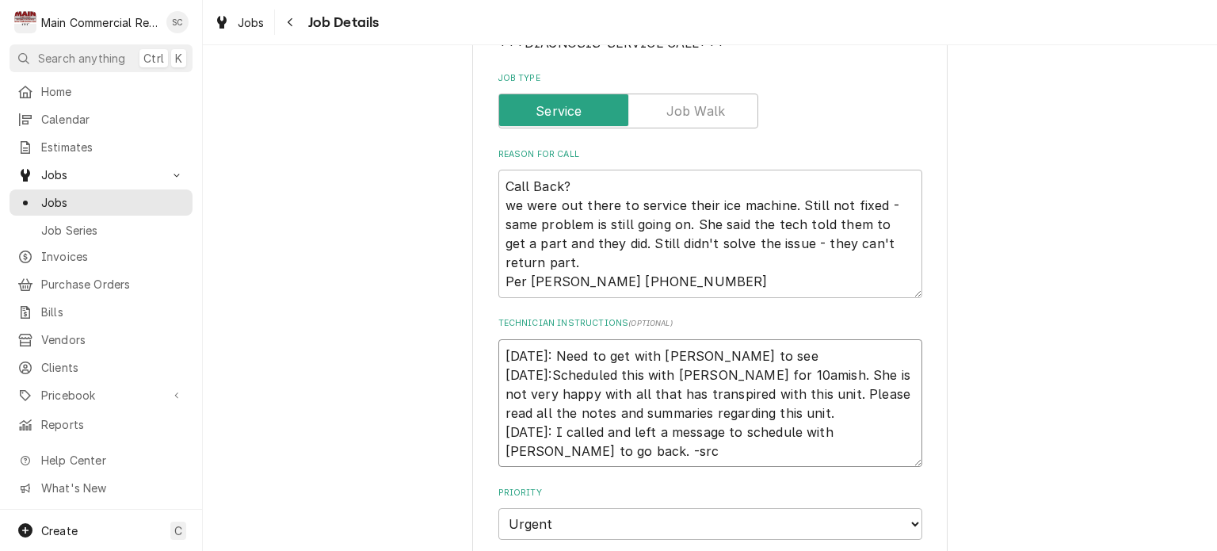
type textarea "x"
type textarea "9/26/25: Need to get with Scott to see w 9/5/25:Scheduled this with Lena for 10…"
type textarea "x"
type textarea "9/26/25: Need to get with Scott to see wh 9/5/25:Scheduled this with Lena for 1…"
type textarea "x"
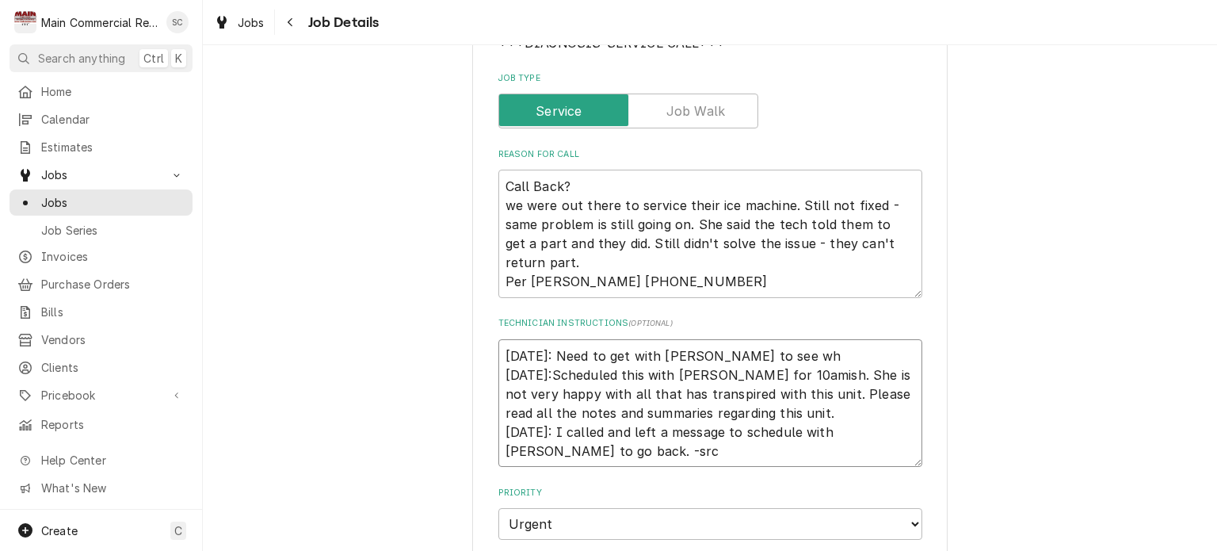
type textarea "9/26/25: Need to get with Scott to see wha 9/5/25:Scheduled this with Lena for …"
type textarea "x"
type textarea "9/26/25: Need to get with Scott to see what 9/5/25:Scheduled this with Lena for…"
type textarea "x"
type textarea "9/26/25: Need to get with Scott to see what 9/5/25:Scheduled this with Lena for…"
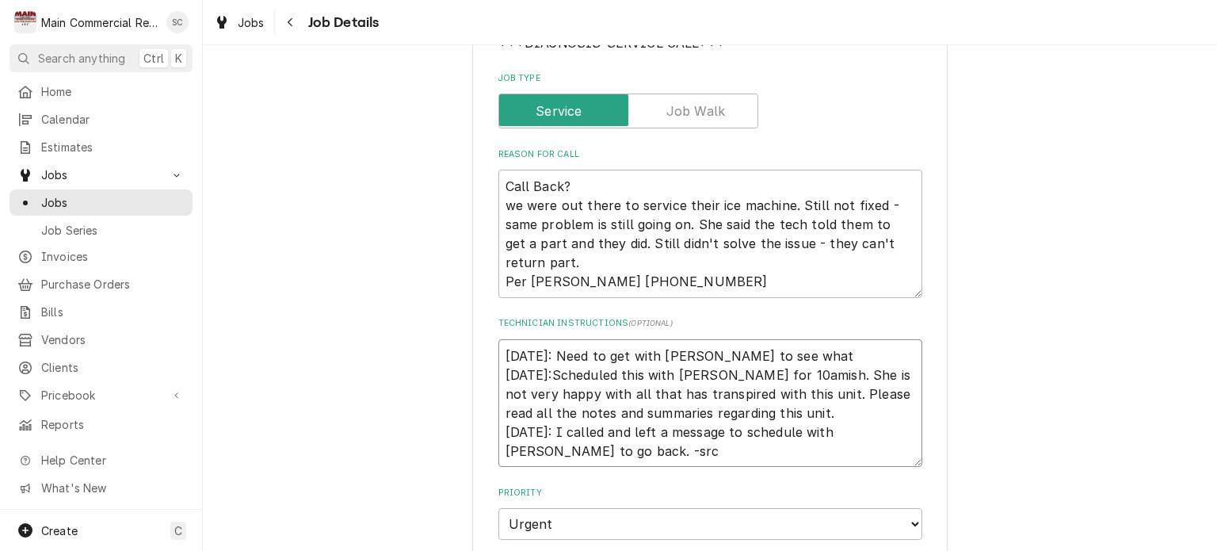
type textarea "x"
type textarea "9/26/25: Need to get with Scott to see what h 9/5/25:Scheduled this with Lena f…"
type textarea "x"
type textarea "9/26/25: Need to get with Scott to see what he 9/5/25:Scheduled this with Lena …"
type textarea "x"
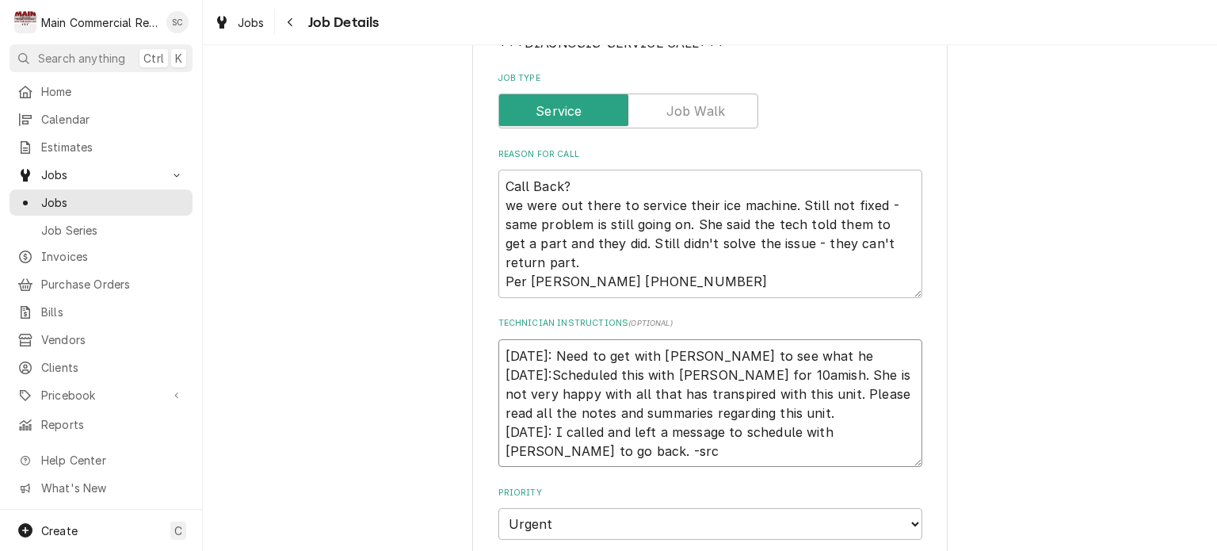
type textarea "9/26/25: Need to get with Scott to see what he 9/5/25:Scheduled this with Lena …"
type textarea "x"
type textarea "9/26/25: Need to get with Scott to see what he w 9/5/25:Scheduled this with Len…"
type textarea "x"
type textarea "9/26/25: Need to get with Scott to see what he wa 9/5/25:Scheduled this with Le…"
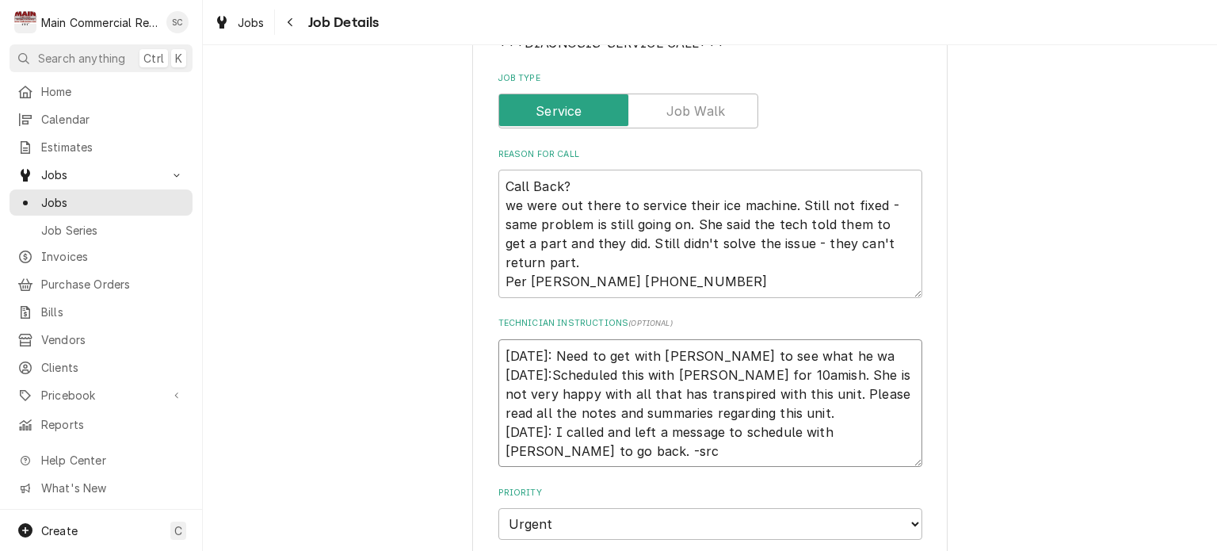
type textarea "x"
type textarea "9/26/25: Need to get with Scott to see what he wan 9/5/25:Scheduled this with L…"
type textarea "x"
type textarea "9/26/25: Need to get with Scott to see what he want 9/5/25:Scheduled this with …"
type textarea "x"
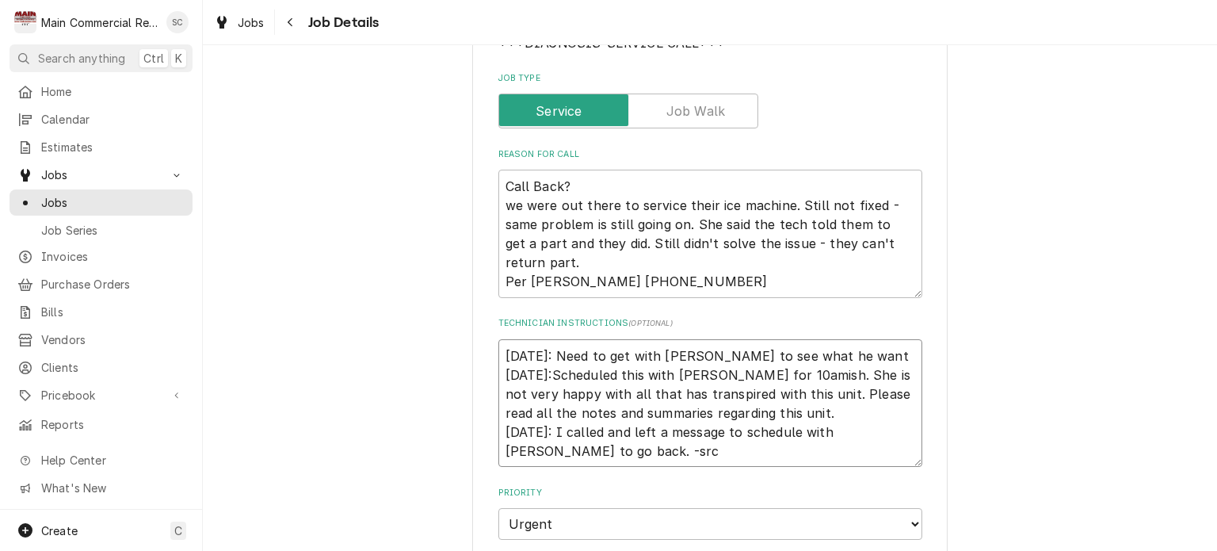
type textarea "9/26/25: Need to get with Scott to see what he wants 9/5/25:Scheduled this with…"
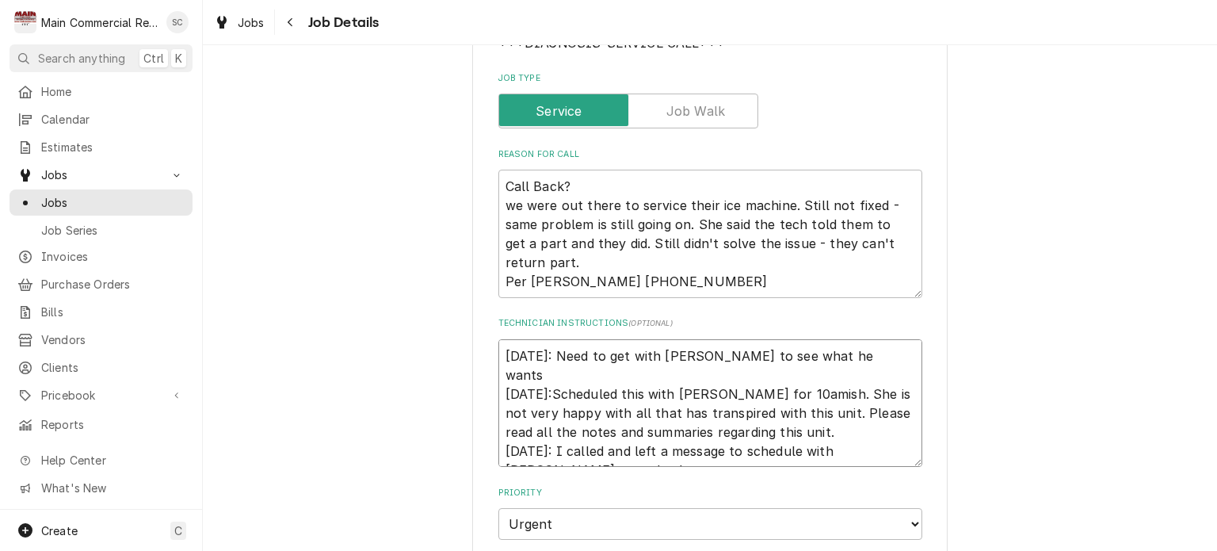
type textarea "x"
type textarea "9/26/25: Need to get with Scott to see what he wants 9/5/25:Scheduled this with…"
type textarea "x"
type textarea "9/26/25: Need to get with Scott to see what he wants t 9/5/25:Scheduled this wi…"
type textarea "x"
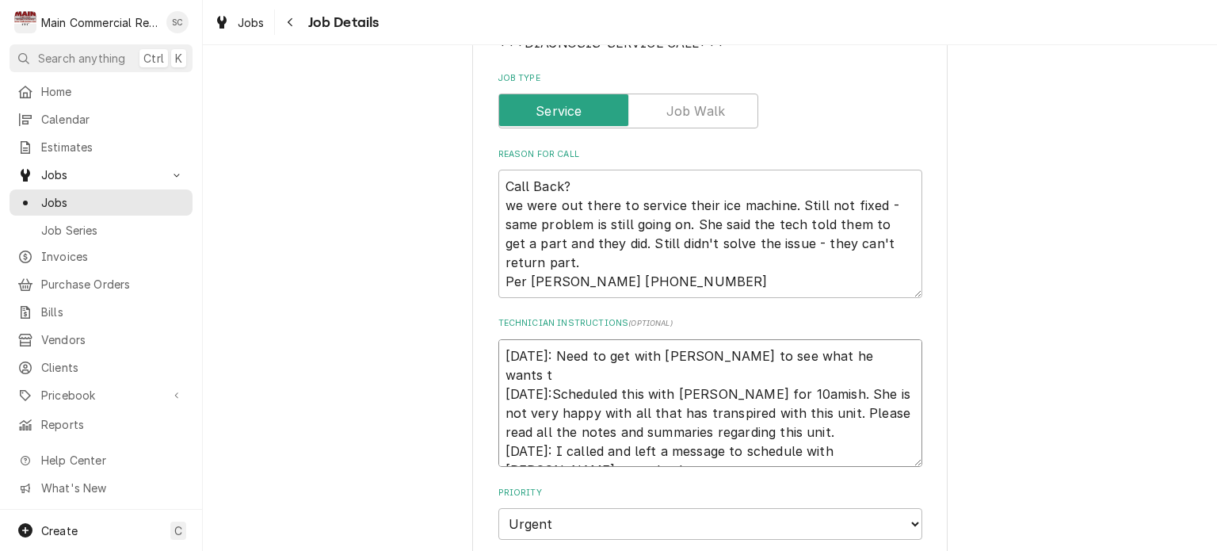
type textarea "9/26/25: Need to get with Scott to see what he wants to 9/5/25:Scheduled this w…"
type textarea "x"
type textarea "9/26/25: Need to get with Scott to see what he wants to 9/5/25:Scheduled this w…"
type textarea "x"
type textarea "9/26/25: Need to get with Scott to see what he wants to b 9/5/25:Scheduled this…"
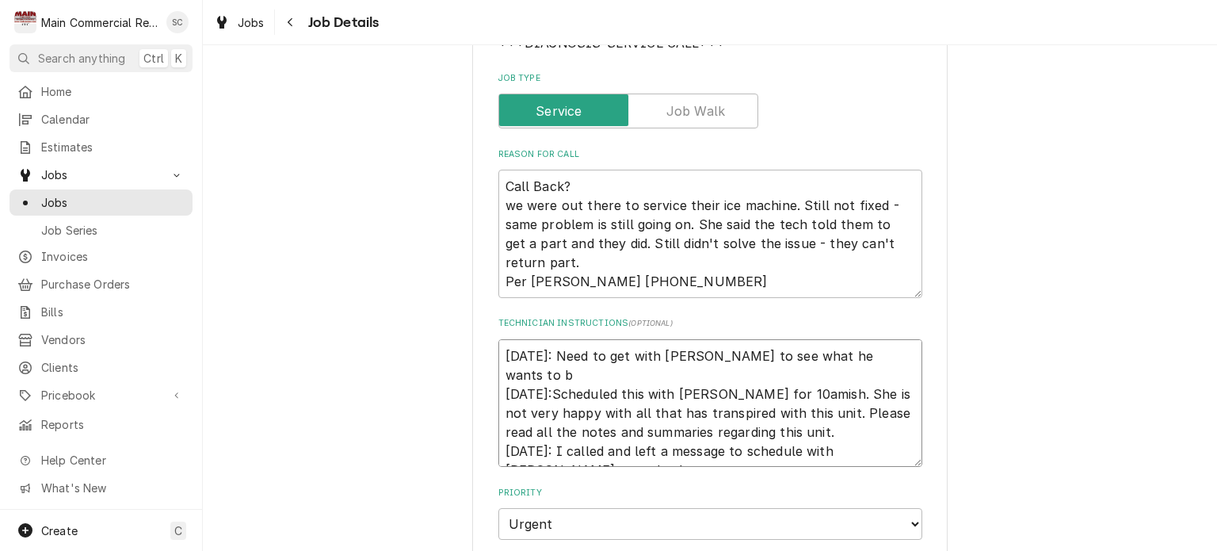
type textarea "x"
type textarea "9/26/25: Need to get with Scott to see what he wants to bi 9/5/25:Scheduled thi…"
type textarea "x"
type textarea "9/26/25: Need to get with Scott to see what he wants to bil 9/5/25:Scheduled th…"
type textarea "x"
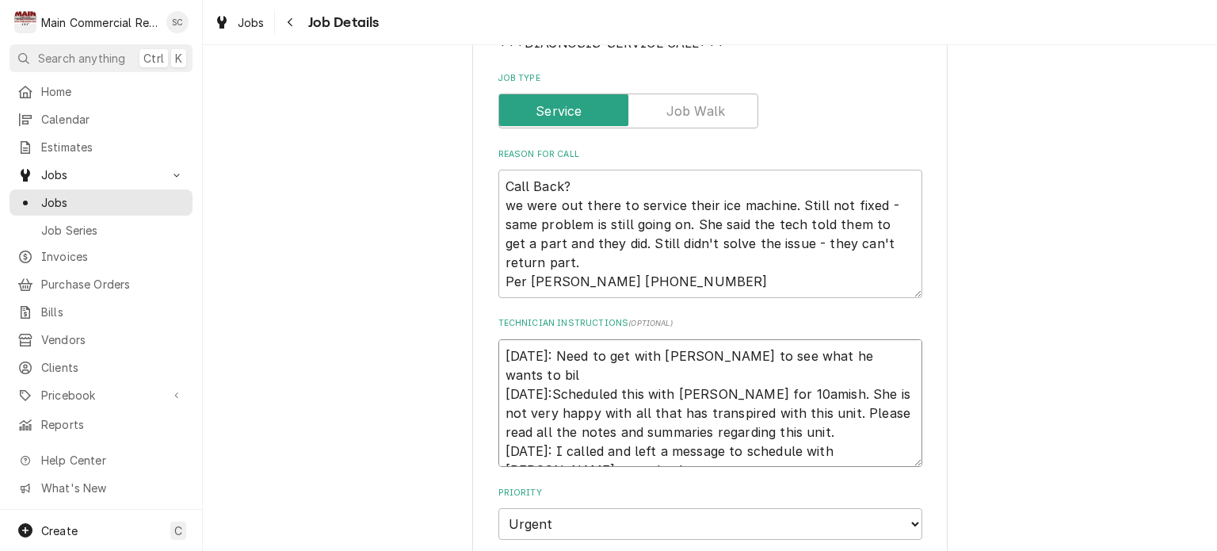
type textarea "9/26/25: Need to get with Scott to see what he wants to bill 9/5/25:Scheduled t…"
type textarea "x"
type textarea "9/26/25: Need to get with Scott to see what he wants to bill 9/5/25:Scheduled t…"
type textarea "x"
type textarea "9/26/25: Need to get with Scott to see what he wants to bill h 9/5/25:Scheduled…"
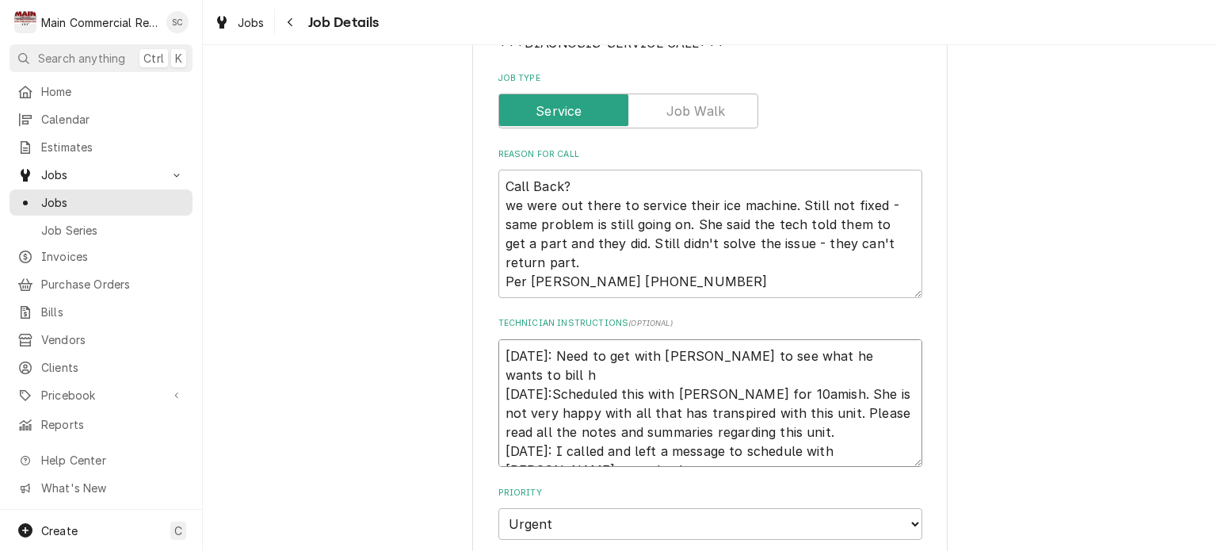
type textarea "x"
type textarea "9/26/25: Need to get with Scott to see what he wants to bill he 9/5/25:Schedule…"
type textarea "x"
type textarea "9/26/25: Need to get with Scott to see what he wants to bill her 9/5/25:Schedul…"
type textarea "x"
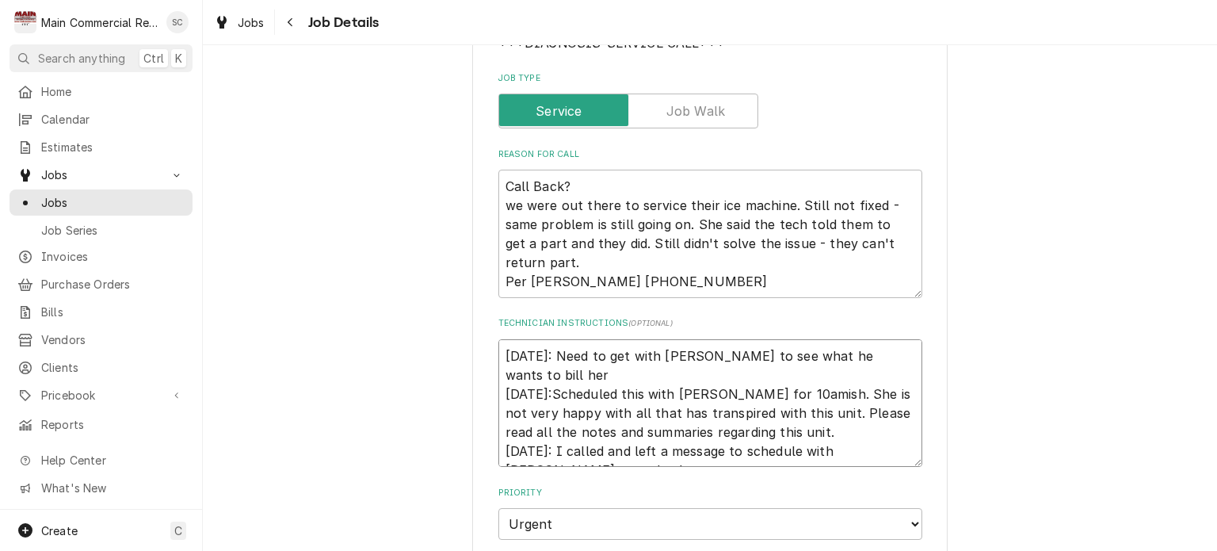
type textarea "9/26/25: Need to get with Scott to see what he wants to bill her. 9/5/25:Schedu…"
type textarea "x"
type textarea "9/26/25: Need to get with Scott to see what he wants to bill her. 9/5/25:Schedu…"
type textarea "x"
type textarea "9/26/25: Need to get with Scott to see what he wants to bill her. - 9/5/25:Sche…"
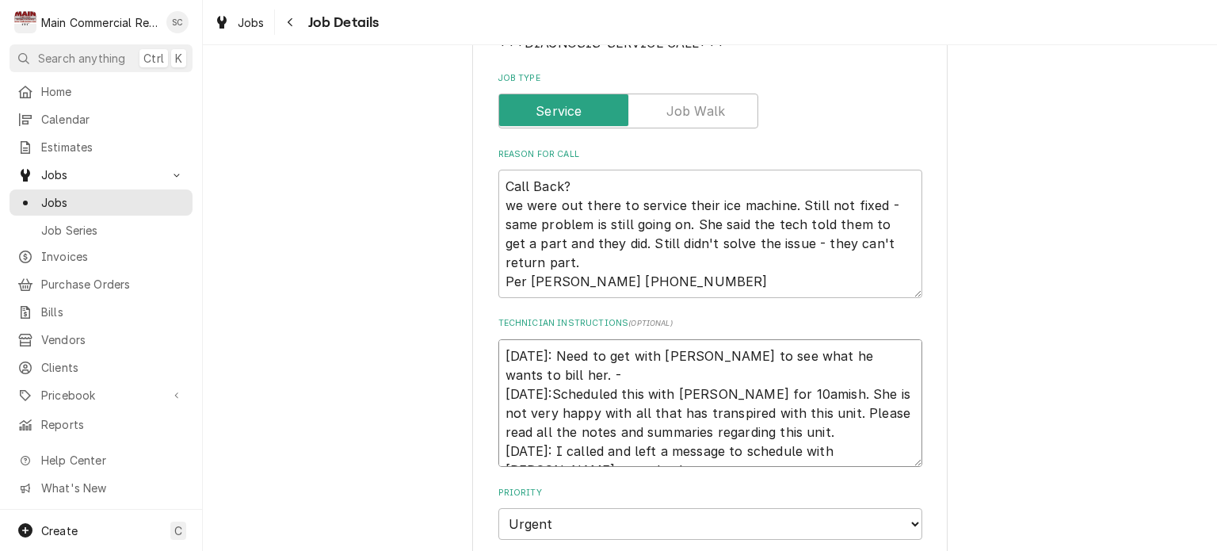
type textarea "x"
type textarea "9/26/25: Need to get with Scott to see what he wants to bill her. -s 9/5/25:Sch…"
type textarea "x"
type textarea "9/26/25: Need to get with Scott to see what he wants to bill her. -sr 9/5/25:Sc…"
type textarea "x"
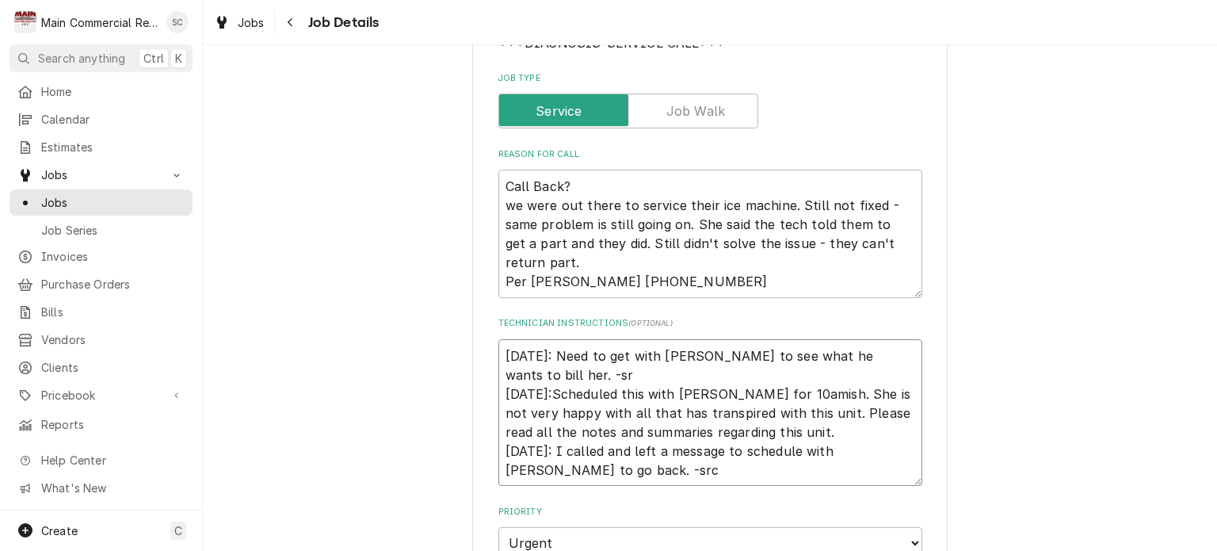
type textarea "9/26/25: Need to get with Scott to see what he wants to bill her. -src 9/5/25:S…"
type textarea "x"
type textarea "9/26/25: Need to get with Scott to see what he wants to bill her. -src 9/5/25:S…"
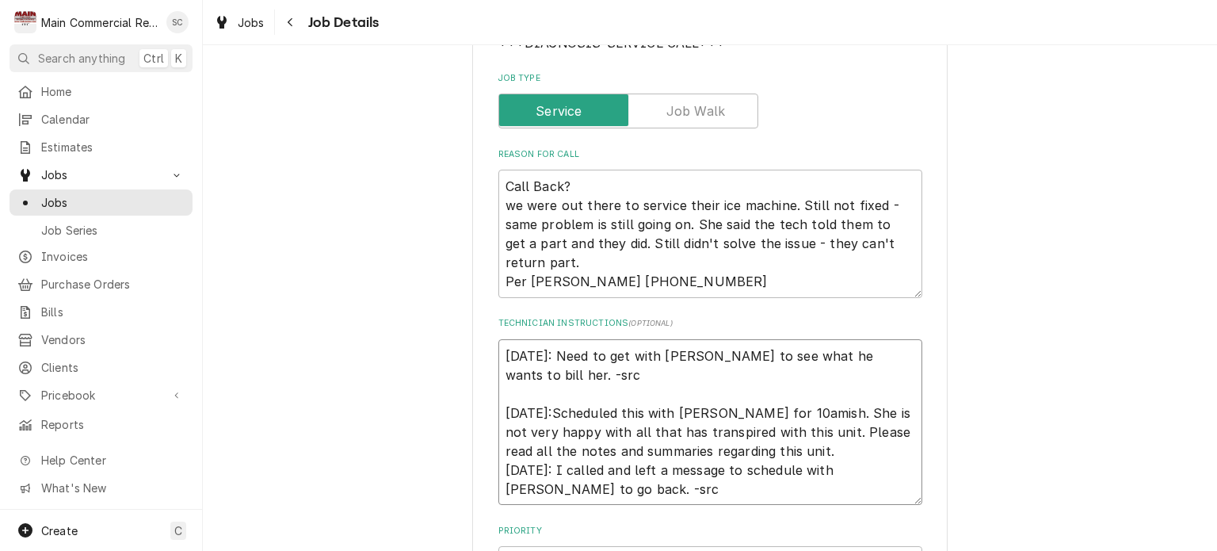
click at [890, 357] on textarea "9/26/25: Need to get with Scott to see what he wants to bill her. -src 9/5/25:S…" at bounding box center [710, 422] width 424 height 166
type textarea "x"
type textarea "9/26/25: Need to get with Scott to see what he wants to bill her. I-src 9/5/25:…"
type textarea "x"
type textarea "9/26/25: Need to get with Scott to see what he wants to bill her. If-src 9/5/25…"
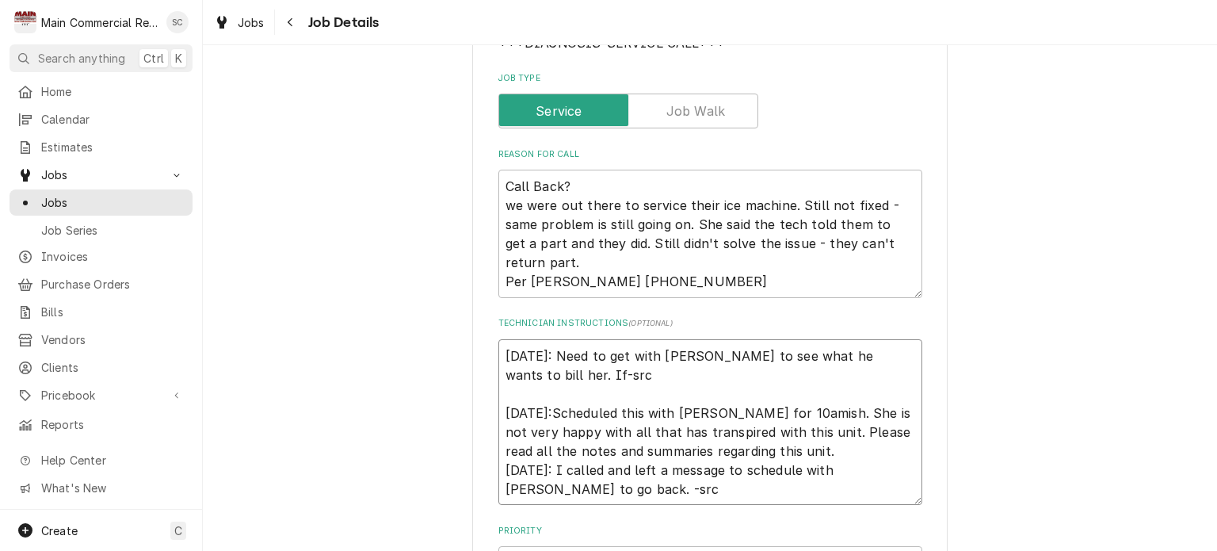
type textarea "x"
type textarea "9/26/25: Need to get with Scott to see what he wants to bill her. If -src 9/5/2…"
type textarea "x"
type textarea "9/26/25: Need to get with Scott to see what he wants to bill her. If a-src 9/5/…"
type textarea "x"
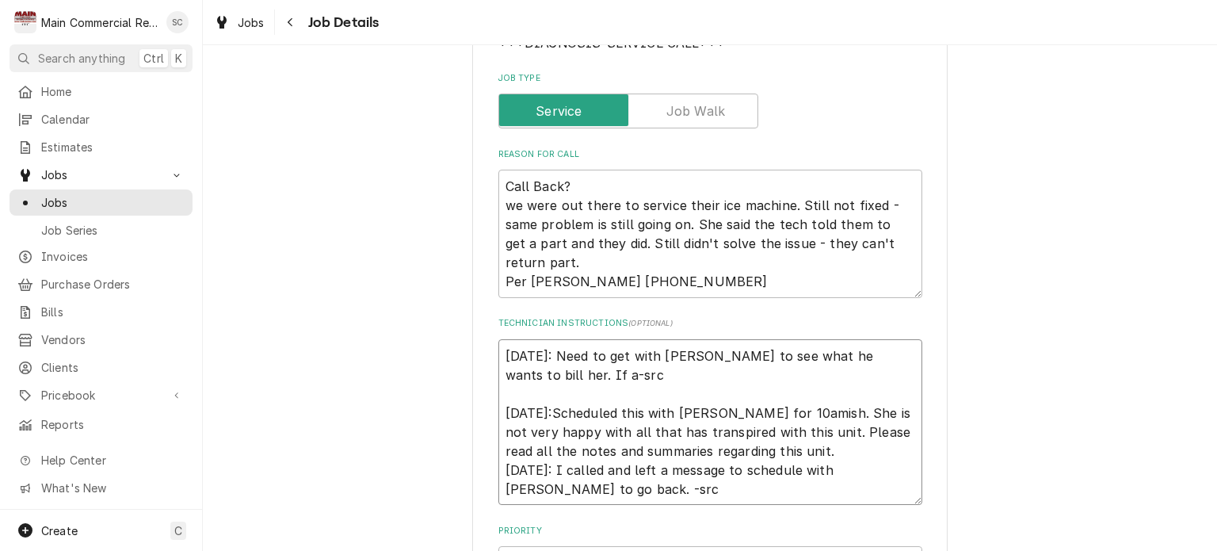
type textarea "9/26/25: Need to get with Scott to see what he wants to bill her. If an-src 9/5…"
type textarea "x"
type textarea "9/26/25: Need to get with Scott to see what he wants to bill her. If any-src 9/…"
type textarea "x"
type textarea "9/26/25: Need to get with Scott to see what he wants to bill her. If anyt-src 9…"
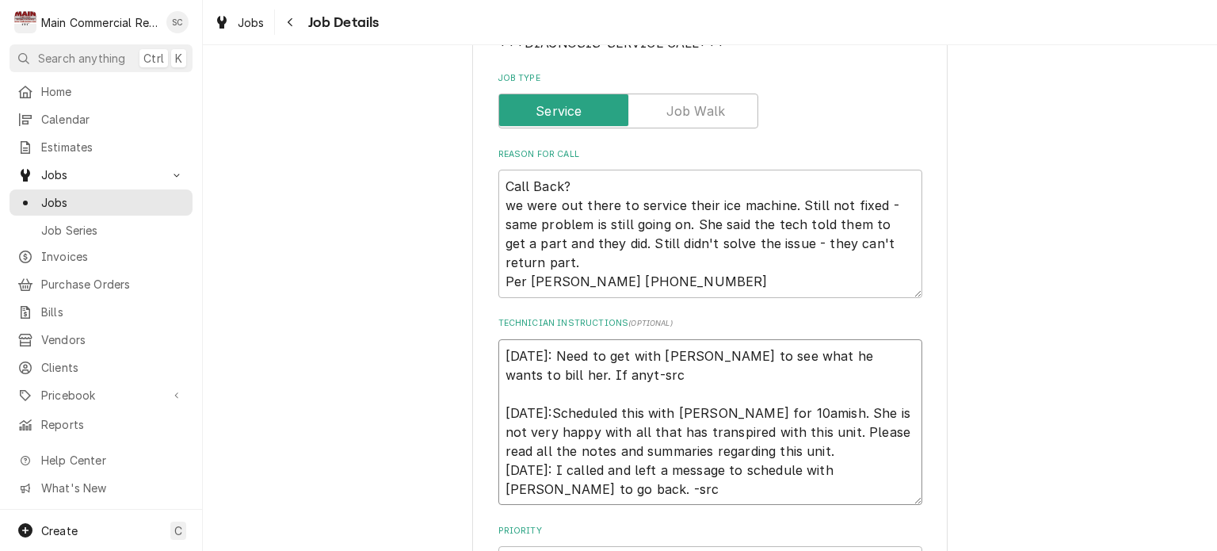
type textarea "x"
type textarea "9/26/25: Need to get with Scott to see what he wants to bill her. If anyth-src …"
type textarea "x"
type textarea "9/26/25: Need to get with Scott to see what he wants to bill her. If anythi-src…"
type textarea "x"
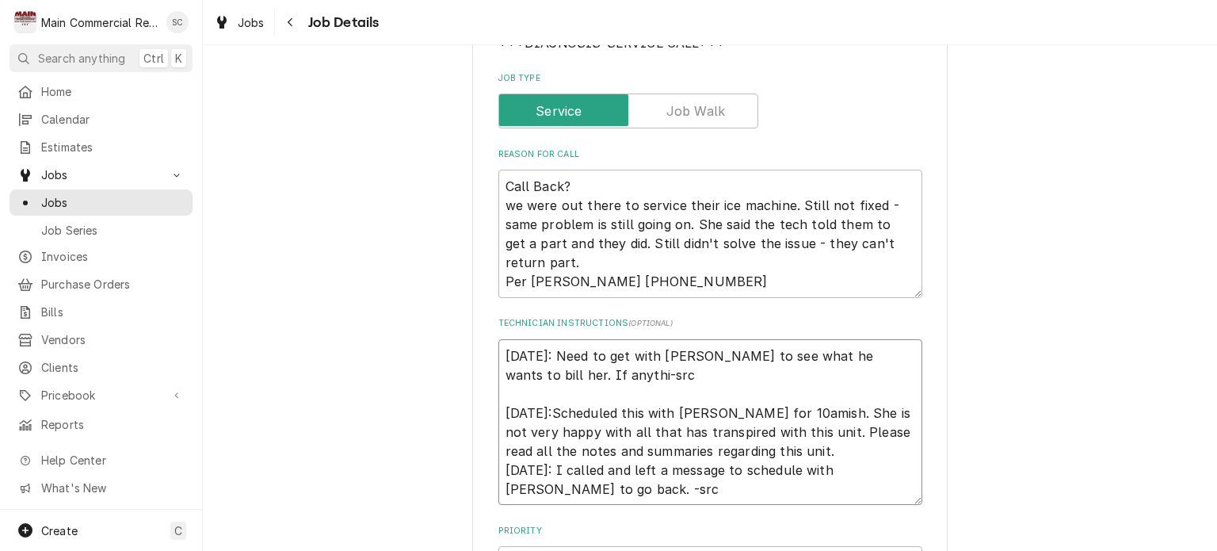
type textarea "9/26/25: Need to get with Scott to see what he wants to bill her. If anythin-sr…"
type textarea "x"
type textarea "9/26/25: Need to get with Scott to see what he wants to bill her. If anything-s…"
type textarea "x"
type textarea "9/26/25: Need to get with Scott to see what he wants to bill her. If anything.-…"
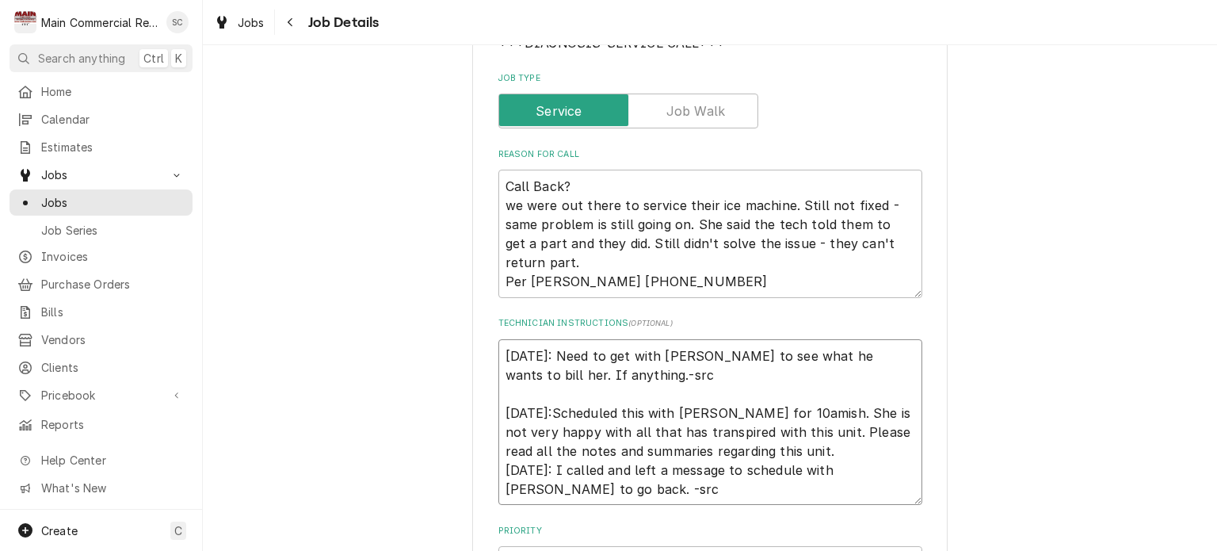
type textarea "x"
type textarea "9/26/25: Need to get with Scott to see what he wants to bill her. If anything. …"
type textarea "x"
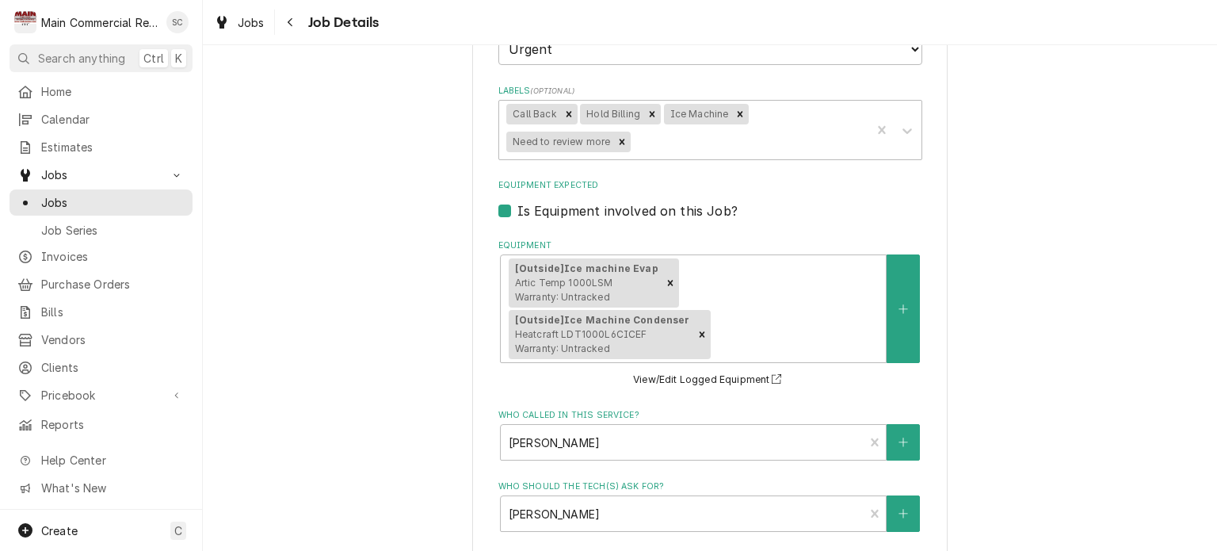
scroll to position [513, 0]
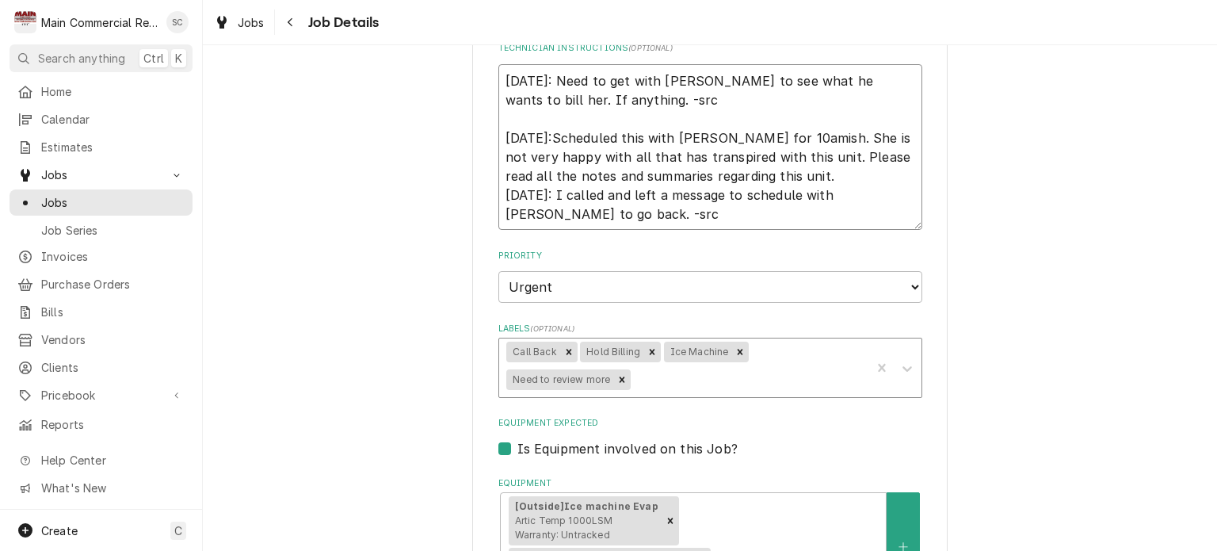
type textarea "9/26/25: Need to get with Scott to see what he wants to bill her. If anything. …"
click at [708, 379] on div "Labels" at bounding box center [748, 379] width 229 height 29
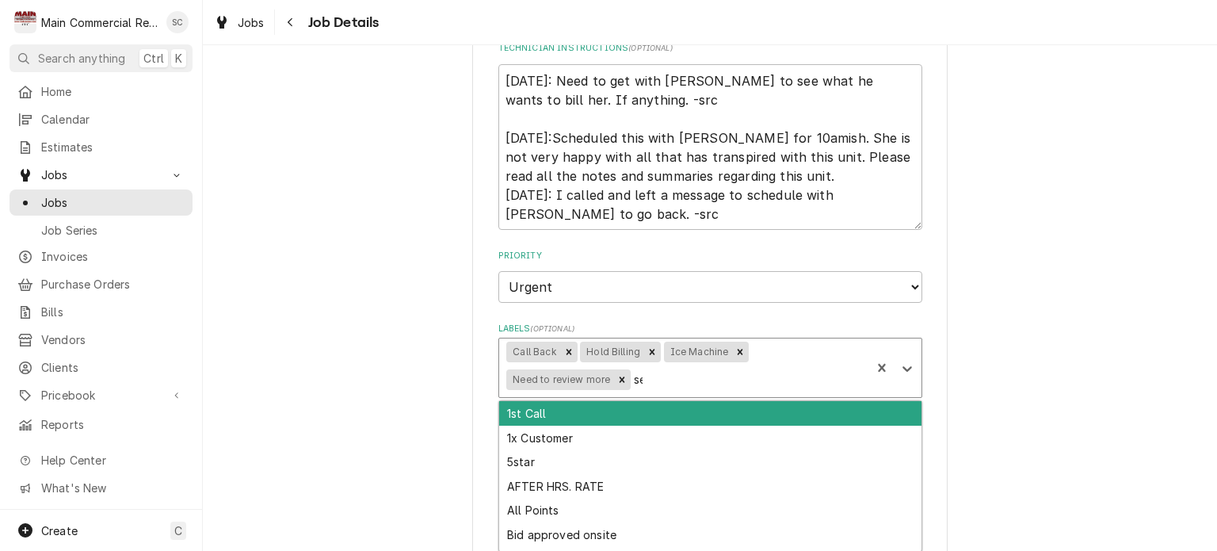
type input "see"
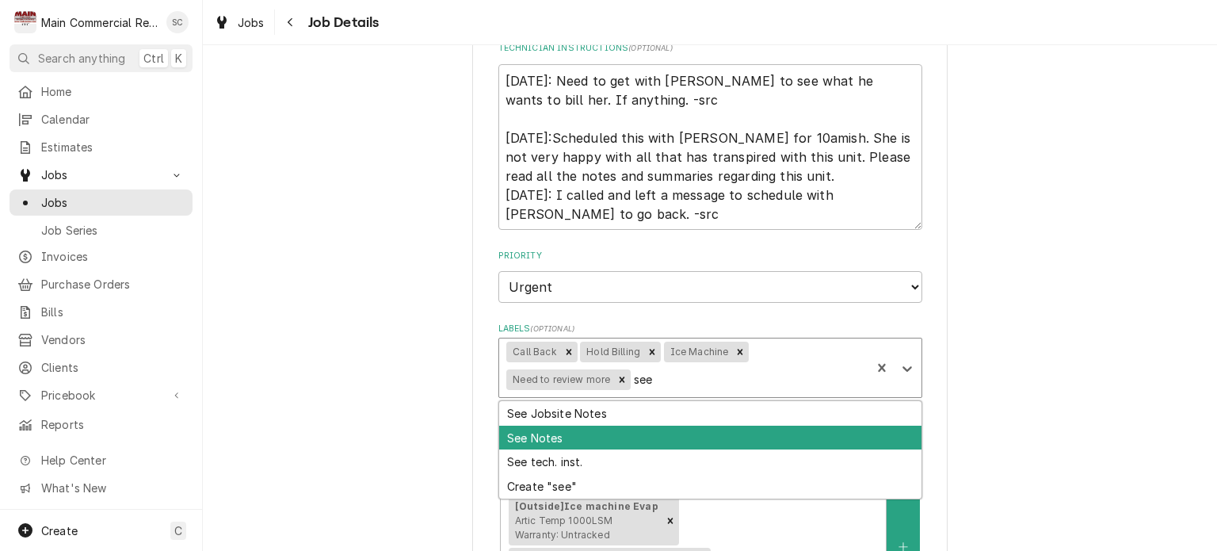
click at [621, 429] on div "See Notes" at bounding box center [710, 437] width 422 height 25
type textarea "x"
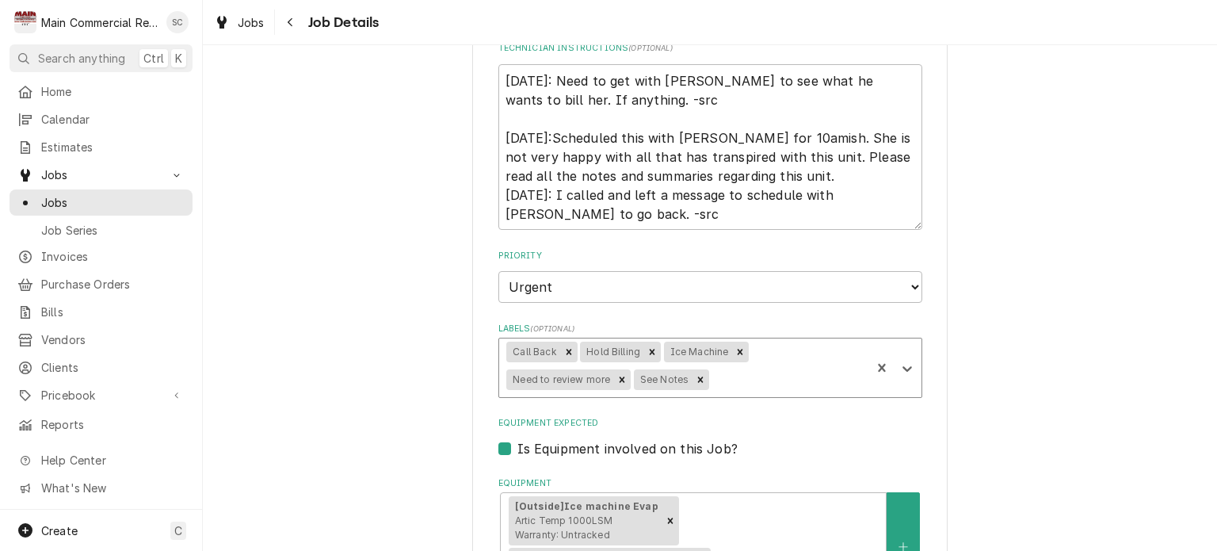
click at [1001, 443] on div "Storage King USA Self Storage 3617 Commercial Way, Spring Hill, FL 34606 Use th…" at bounding box center [710, 354] width 1014 height 1611
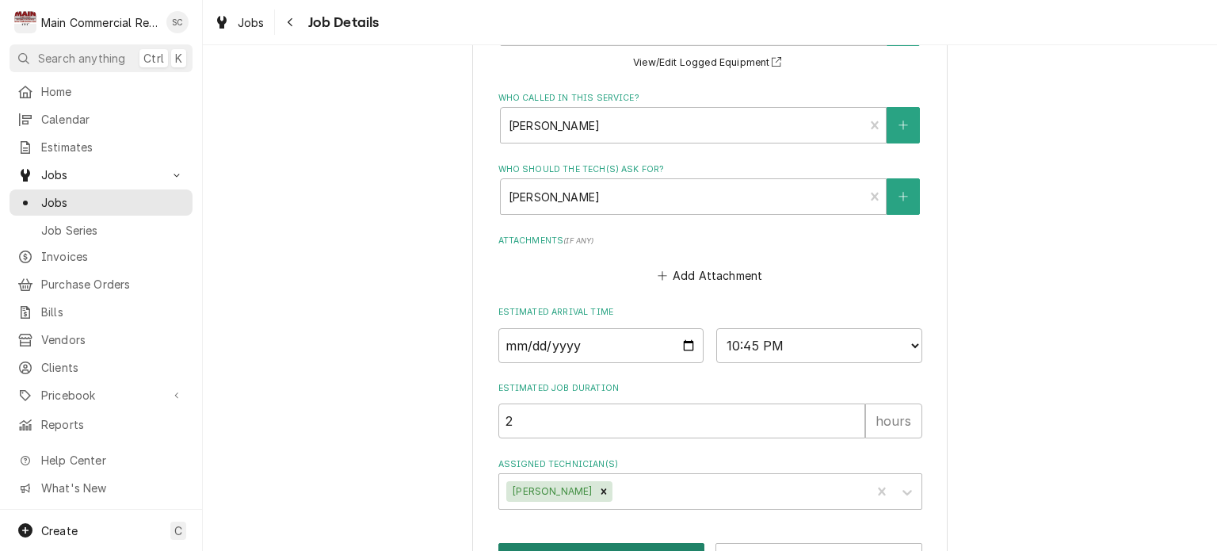
click at [616, 543] on button "Save" at bounding box center [601, 557] width 207 height 29
type textarea "x"
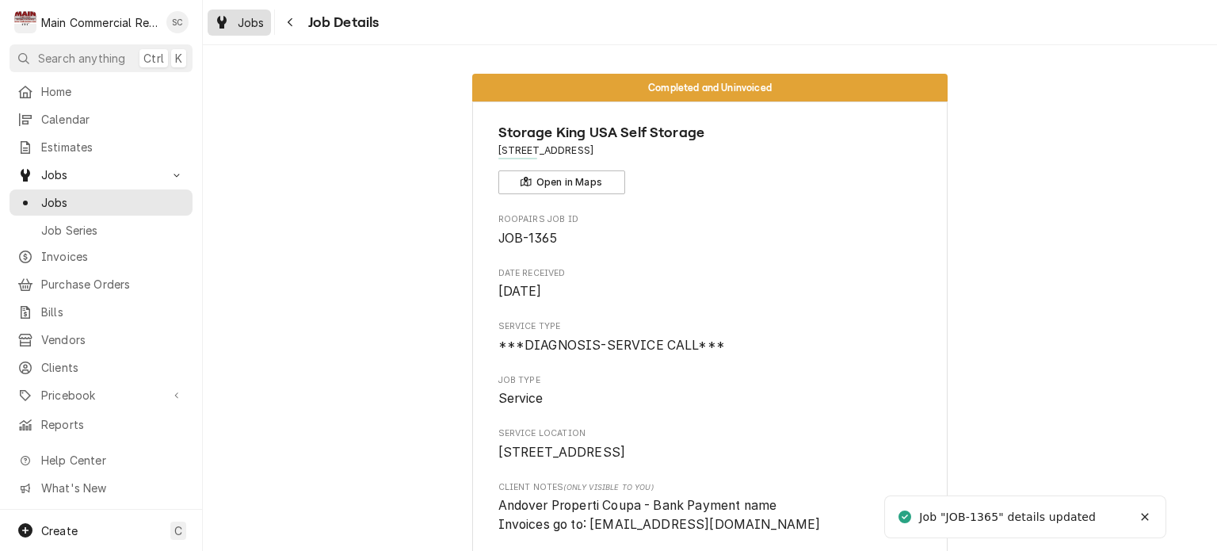
click at [263, 25] on span "Jobs" at bounding box center [251, 22] width 27 height 17
